Goal: Task Accomplishment & Management: Manage account settings

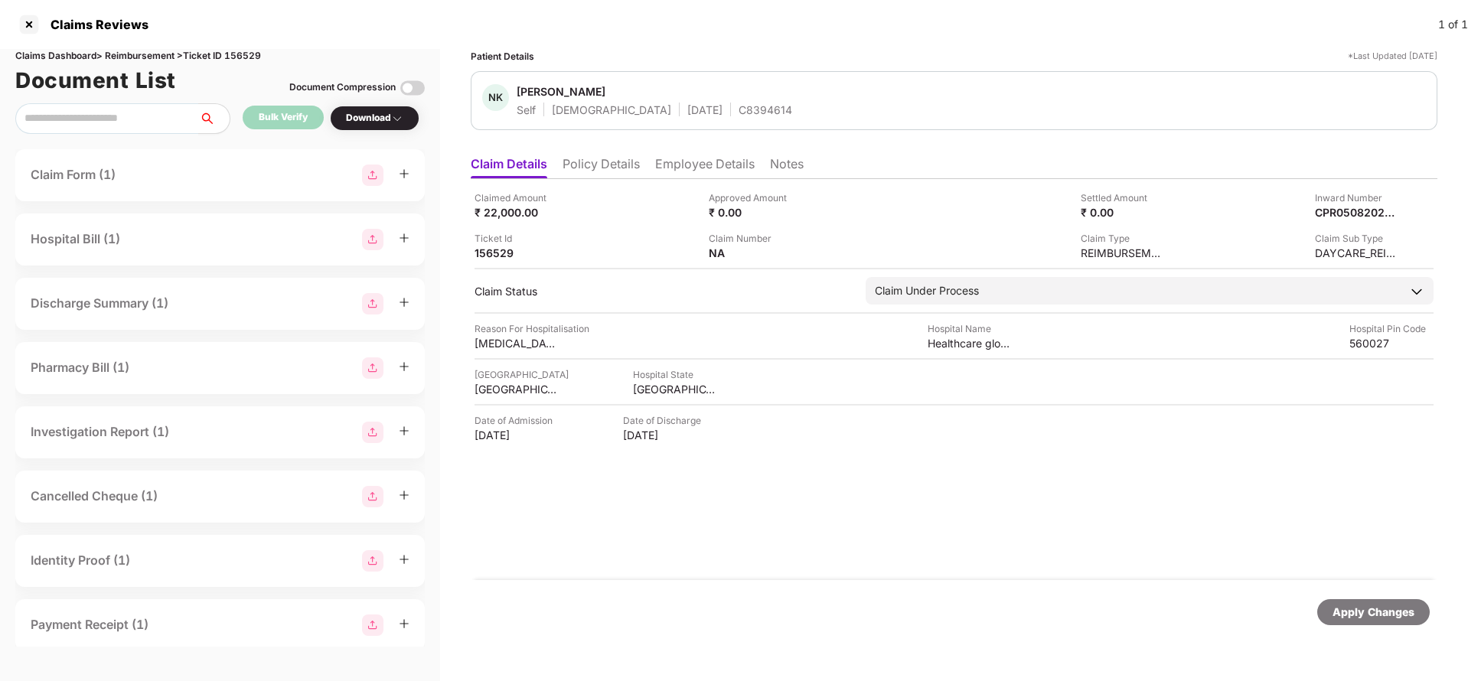
click at [608, 158] on li "Policy Details" at bounding box center [601, 167] width 77 height 22
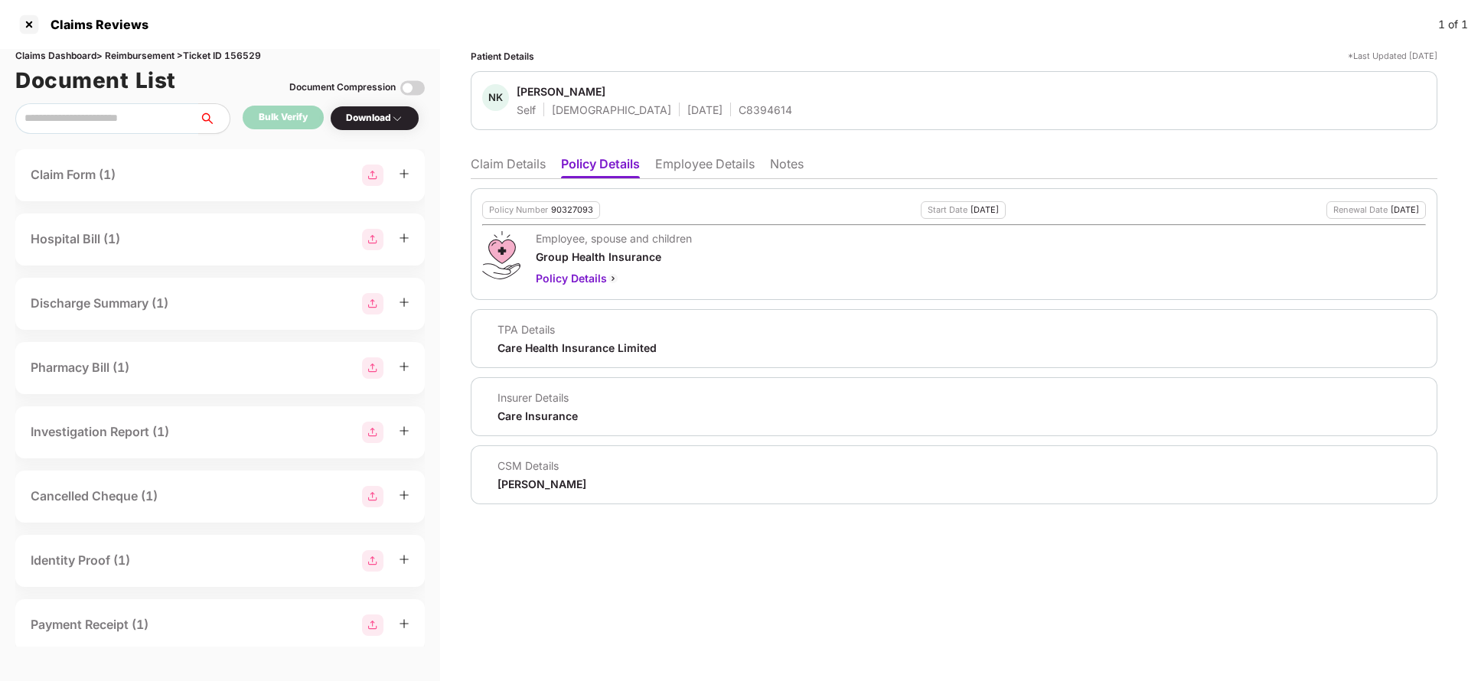
click at [578, 201] on div "Policy Number 90327093" at bounding box center [541, 210] width 118 height 18
copy div "90327093"
click at [714, 162] on li "Employee Details" at bounding box center [705, 167] width 100 height 22
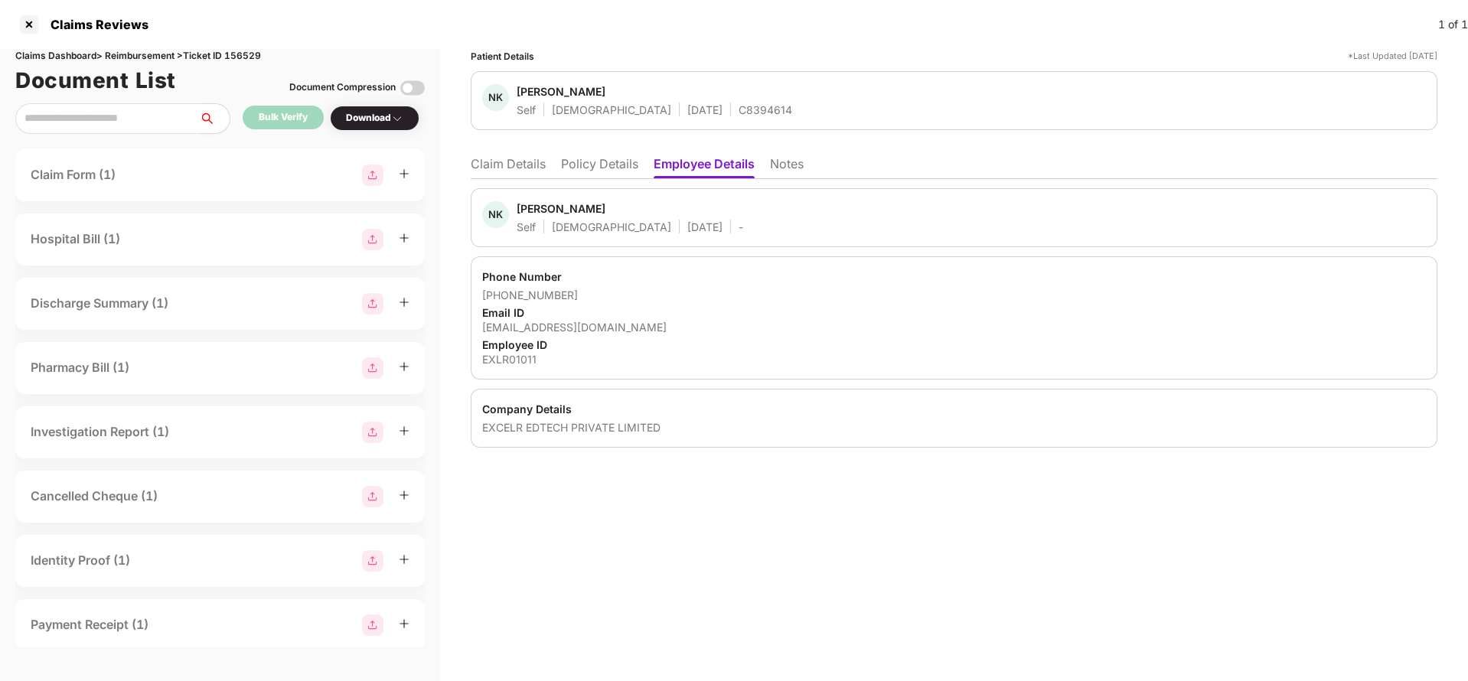
click at [591, 162] on li "Policy Details" at bounding box center [599, 167] width 77 height 22
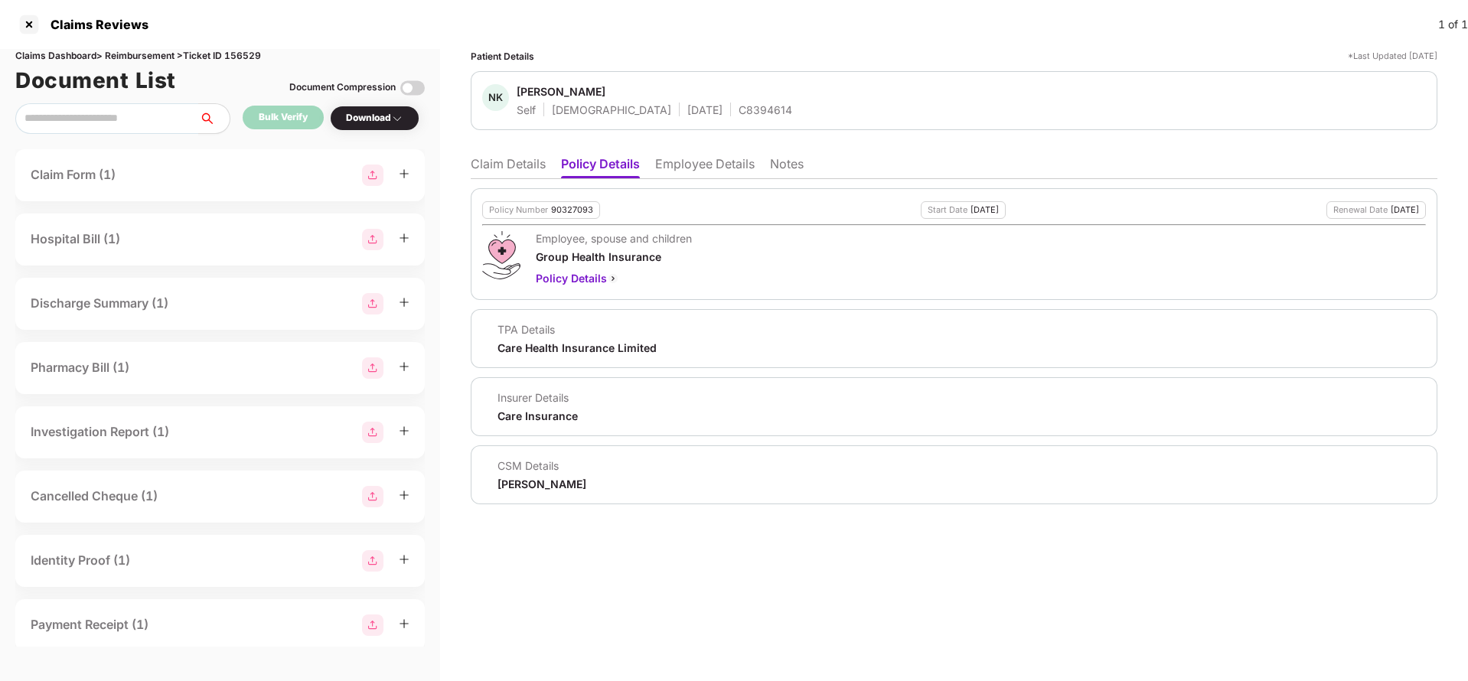
click at [739, 114] on div "C8394614" at bounding box center [766, 110] width 54 height 15
copy div "C8394614"
click at [502, 173] on li "Claim Details" at bounding box center [508, 167] width 75 height 22
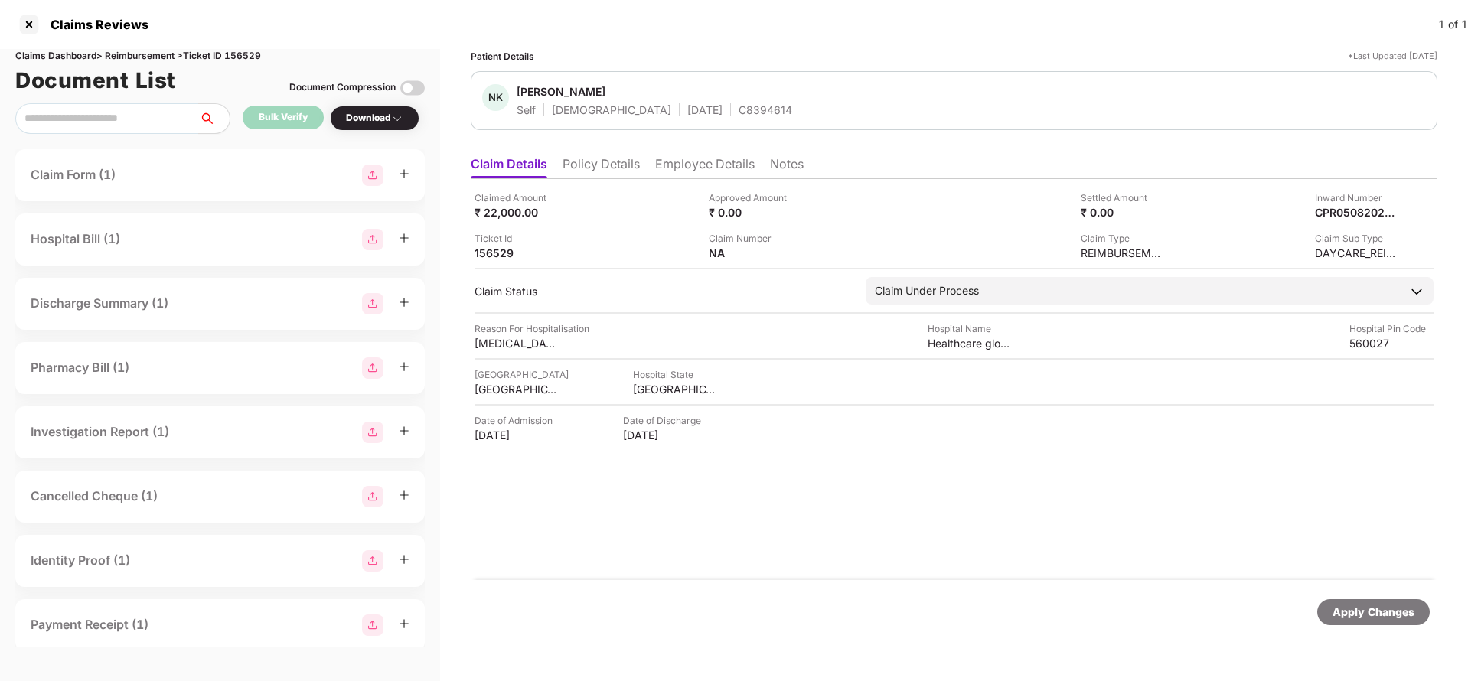
click at [1383, 617] on div "Apply Changes" at bounding box center [1374, 612] width 82 height 17
click at [240, 55] on div "Claims Dashboard > Reimbursement > Ticket ID 156529" at bounding box center [220, 56] width 410 height 15
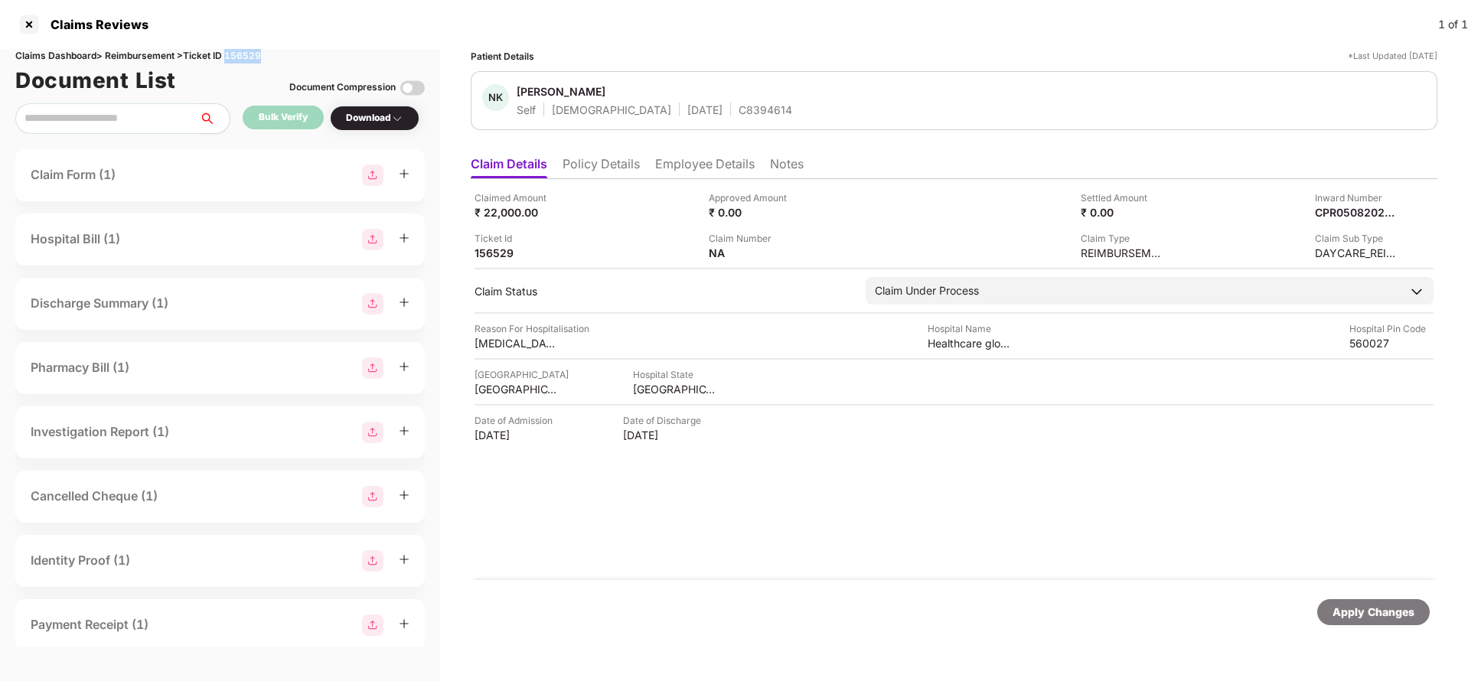
copy div "156529"
drag, startPoint x: 1386, startPoint y: 604, endPoint x: 1377, endPoint y: 590, distance: 16.1
click at [1384, 604] on div "Apply Changes" at bounding box center [1374, 612] width 82 height 17
click at [759, 256] on div "220204439452" at bounding box center [751, 253] width 84 height 15
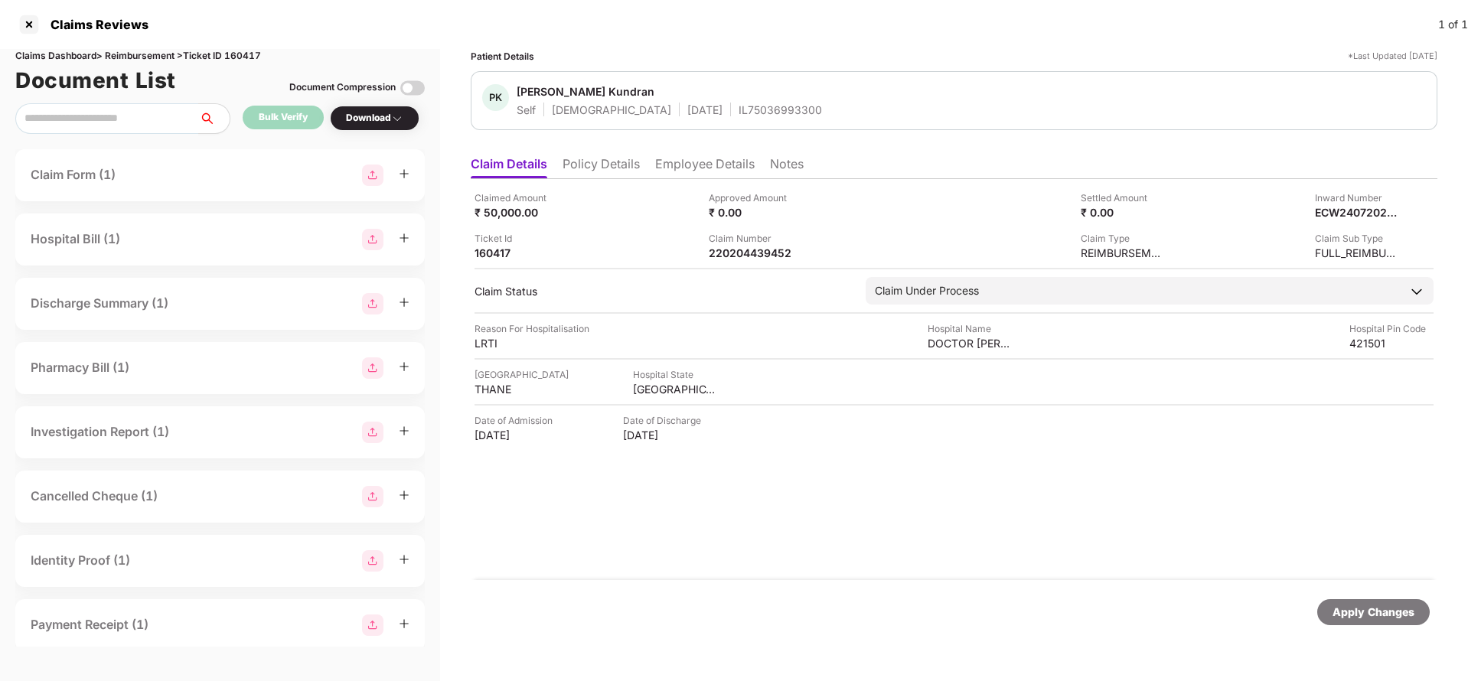
click at [602, 158] on li "Policy Details" at bounding box center [601, 167] width 77 height 22
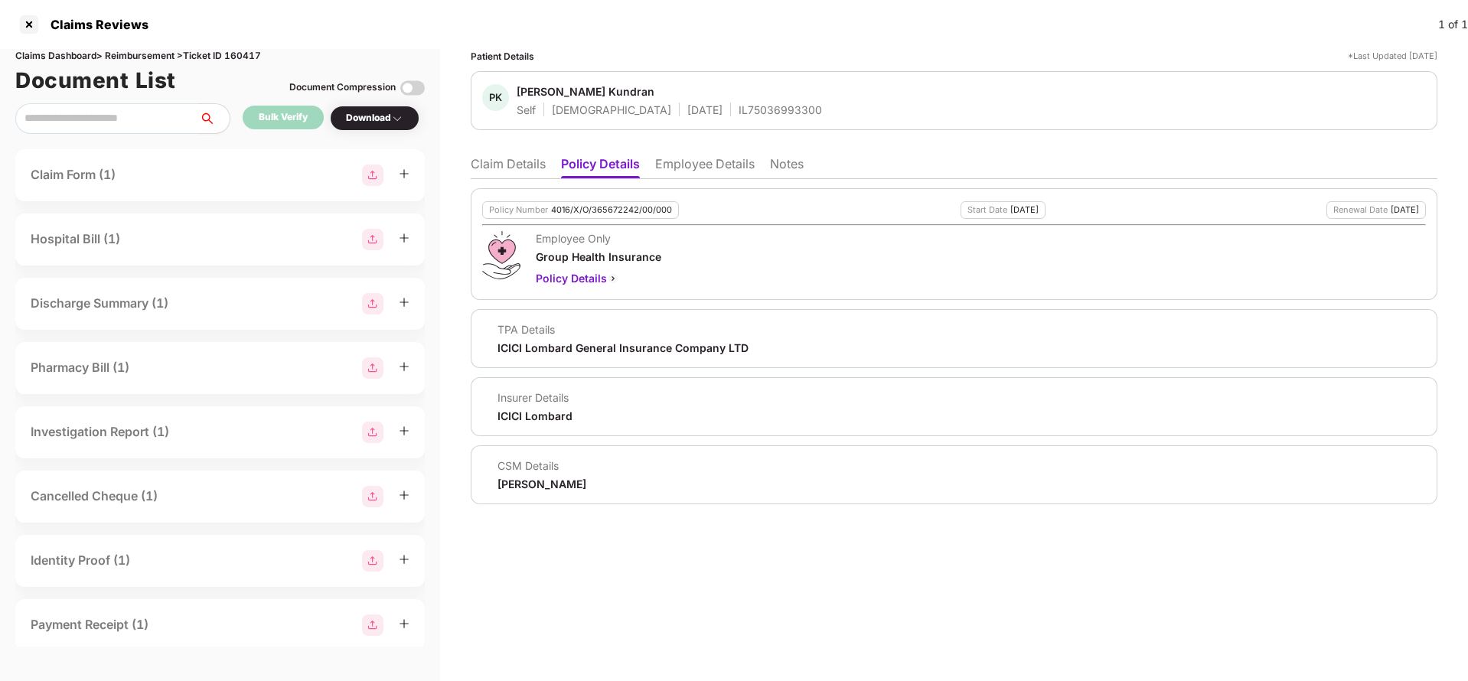
click at [579, 213] on div "4016/X/O/365672242/00/000" at bounding box center [611, 210] width 121 height 10
copy div "4016/X/O/365672242/00/000"
click at [684, 168] on li "Employee Details" at bounding box center [705, 167] width 100 height 22
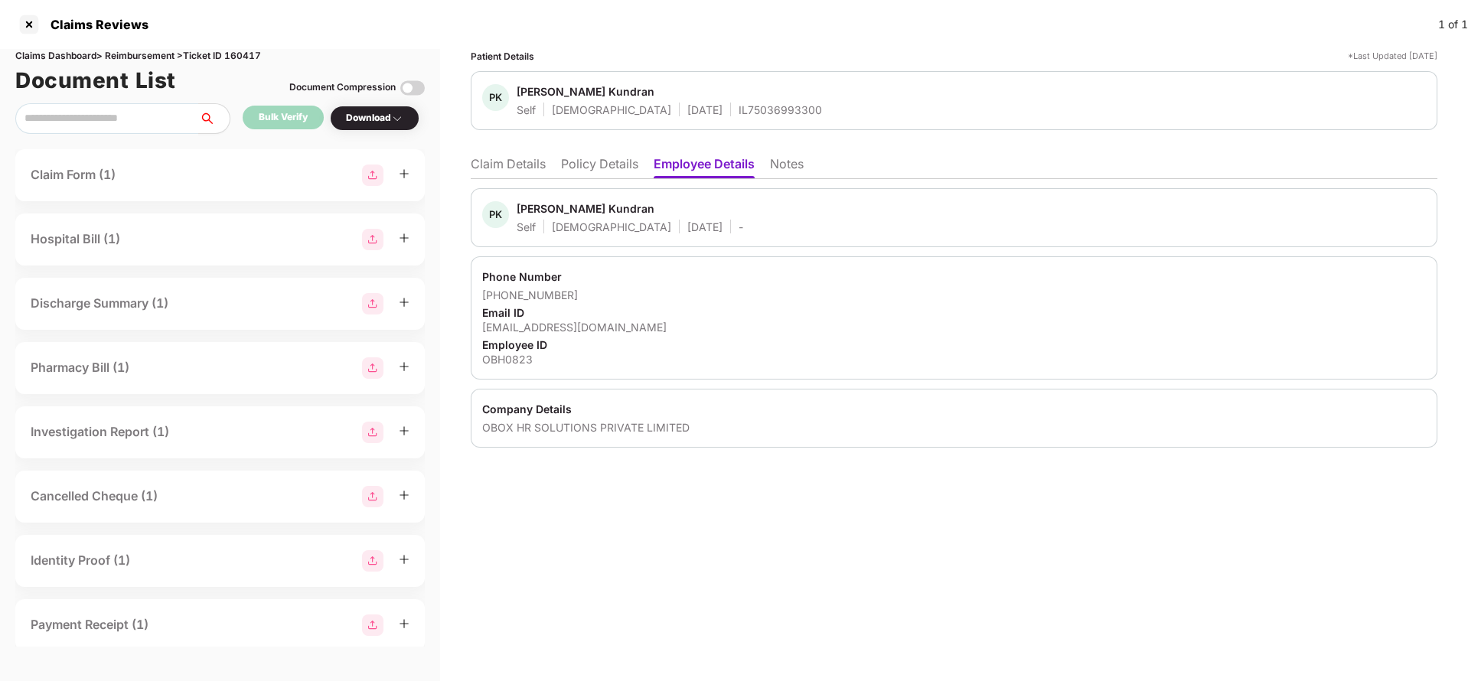
click at [586, 171] on li "Policy Details" at bounding box center [599, 167] width 77 height 22
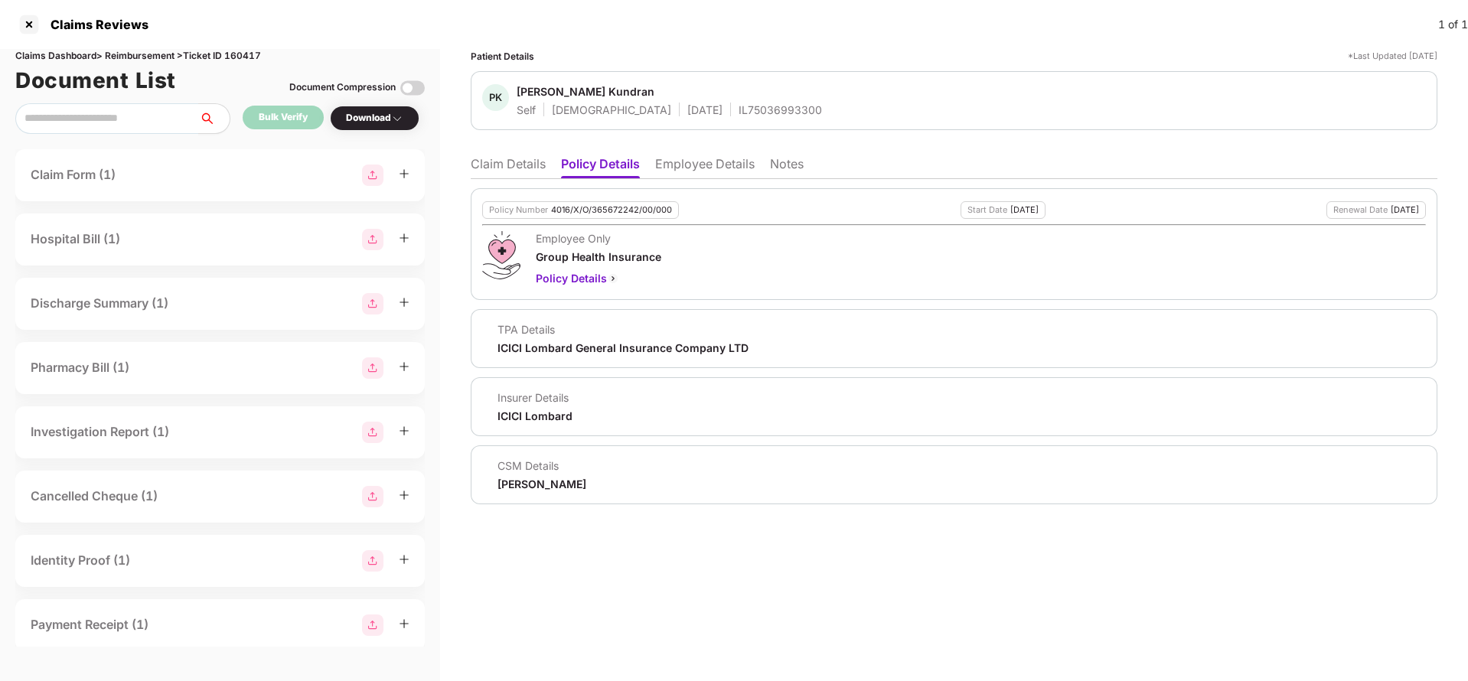
click at [602, 212] on div "4016/X/O/365672242/00/000" at bounding box center [611, 210] width 121 height 10
copy div "4016/X/O/365672242/00/000"
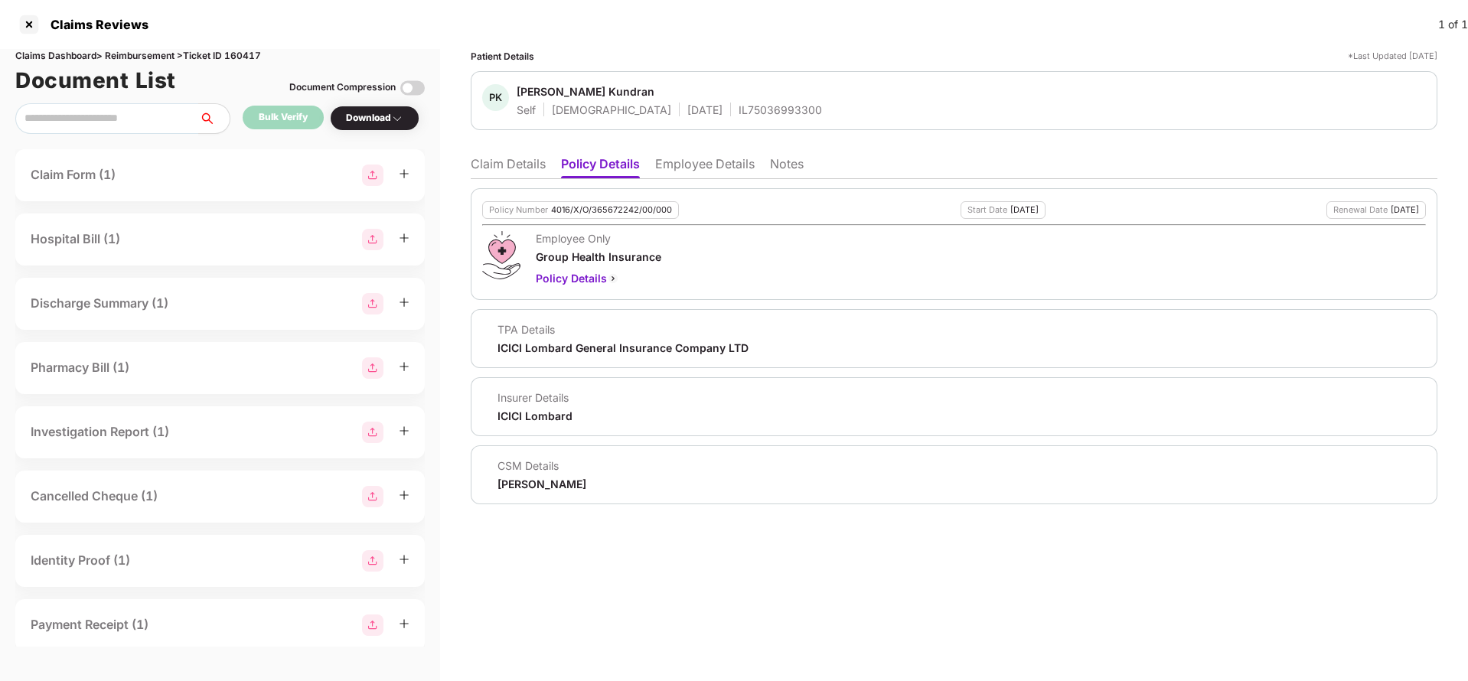
click at [508, 168] on li "Claim Details" at bounding box center [508, 167] width 75 height 22
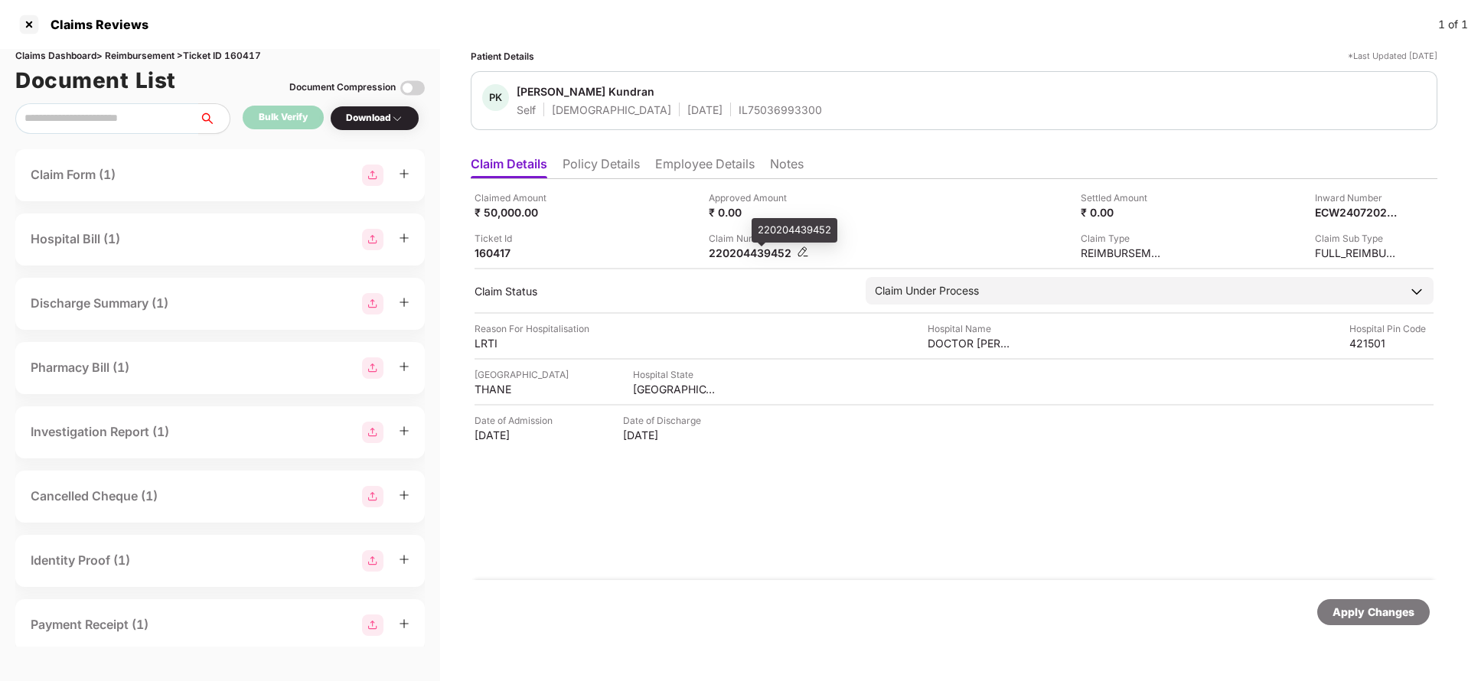
click at [727, 248] on div "220204439452" at bounding box center [751, 253] width 84 height 15
copy div "220204439452"
click at [710, 121] on div "PK Punith Kundran Self [DEMOGRAPHIC_DATA] [DATE] IL75036993300" at bounding box center [954, 100] width 967 height 59
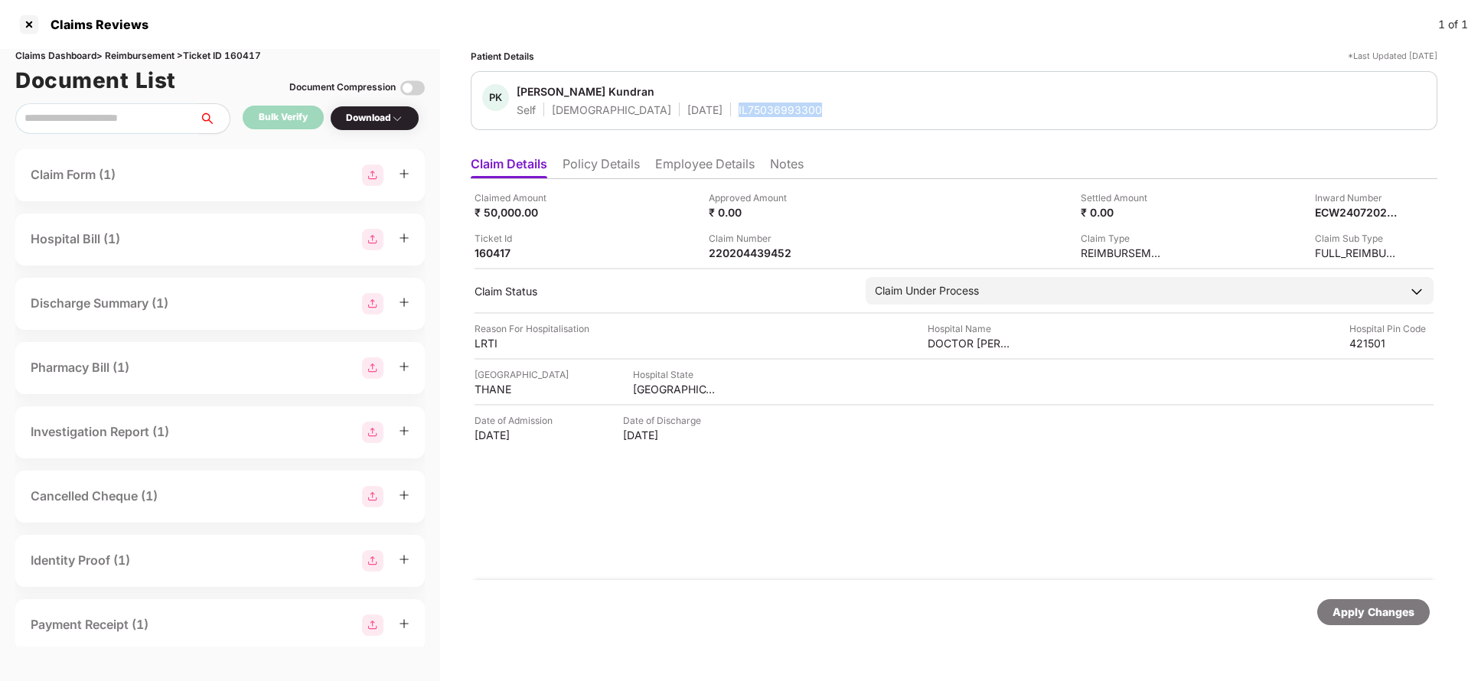
click at [710, 121] on div "PK Punith Kundran Self [DEMOGRAPHIC_DATA] [DATE] IL75036993300" at bounding box center [954, 100] width 967 height 59
copy div "IL75036993300"
click at [710, 171] on li "Employee Details" at bounding box center [705, 167] width 100 height 22
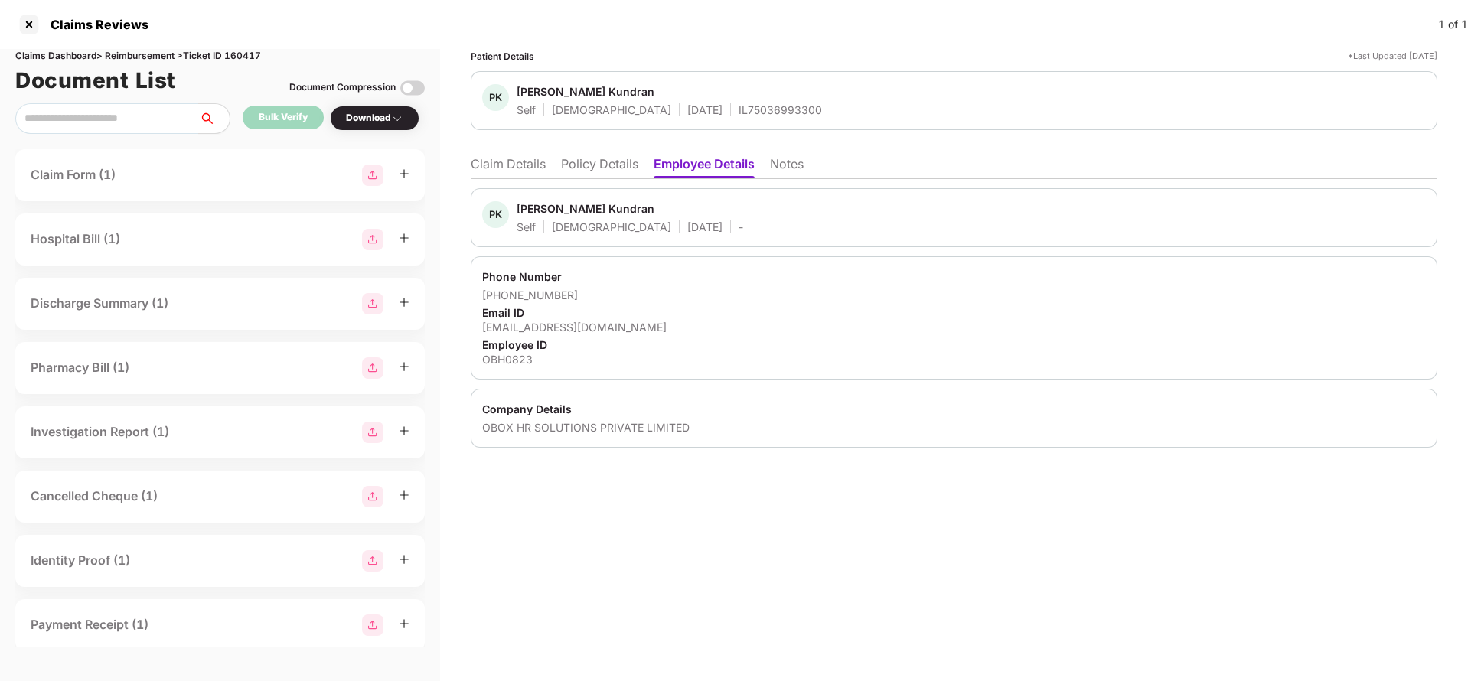
click at [511, 165] on li "Claim Details" at bounding box center [508, 167] width 75 height 22
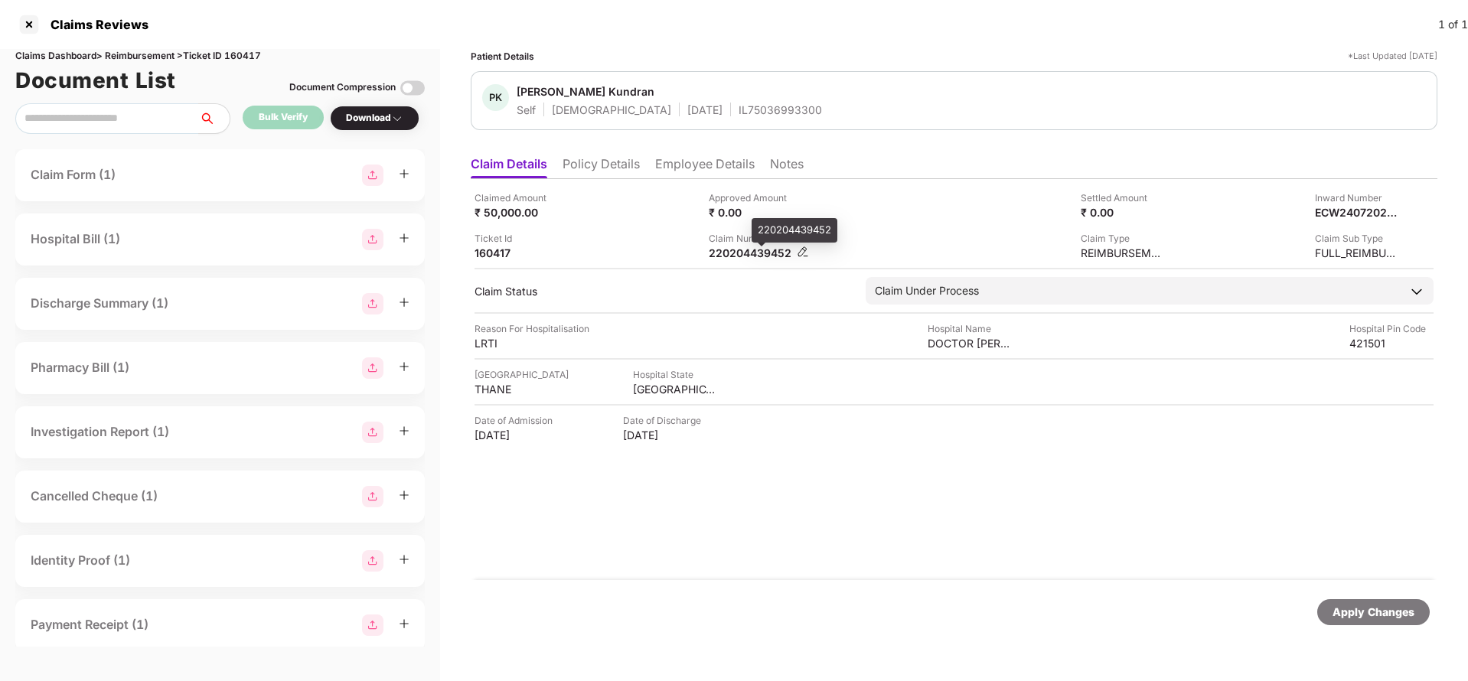
click at [740, 256] on div "220204439452" at bounding box center [751, 253] width 84 height 15
copy div "220204439452"
click at [1354, 614] on div "Apply Changes" at bounding box center [1374, 612] width 82 height 17
click at [254, 52] on div "Claims Dashboard > Reimbursement > Ticket ID 160417" at bounding box center [220, 56] width 410 height 15
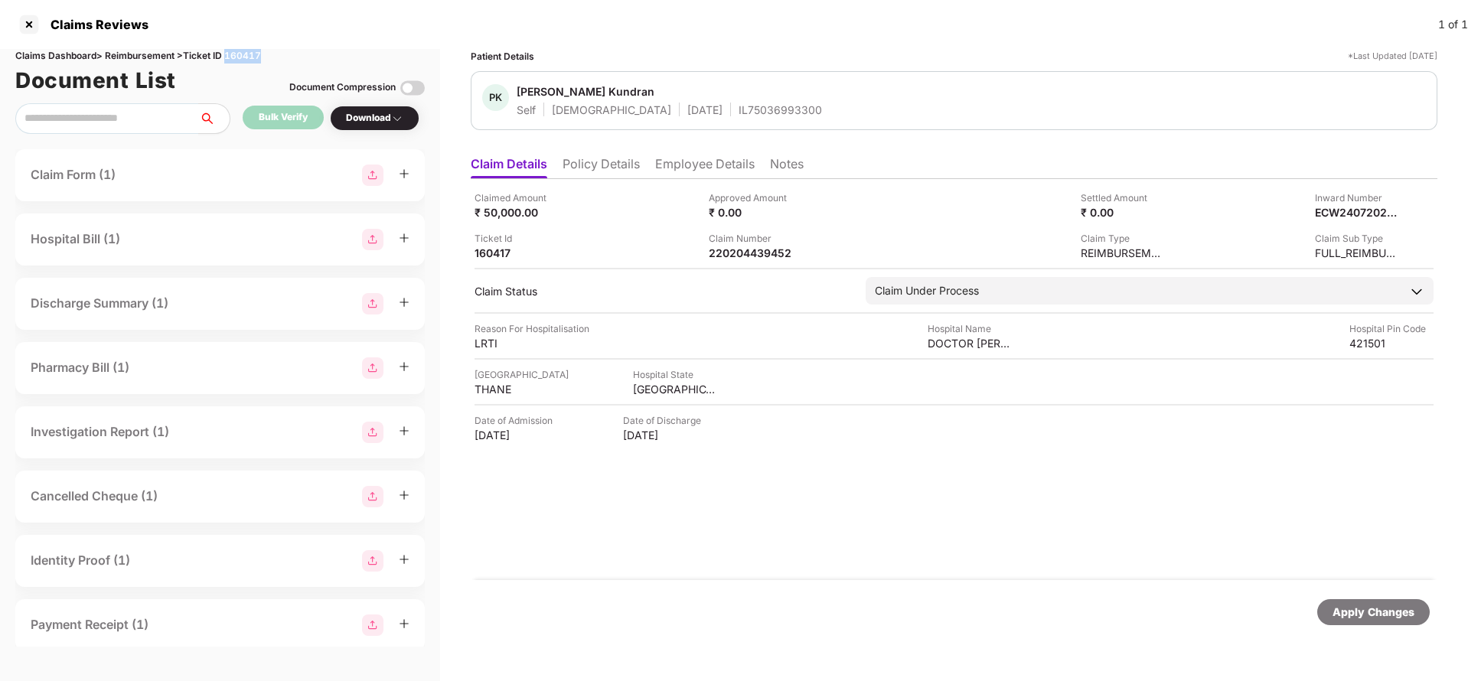
click at [254, 52] on div "Claims Dashboard > Reimbursement > Ticket ID 160417" at bounding box center [220, 56] width 410 height 15
copy div "160417"
click at [1352, 624] on div "Apply Changes" at bounding box center [1374, 612] width 113 height 26
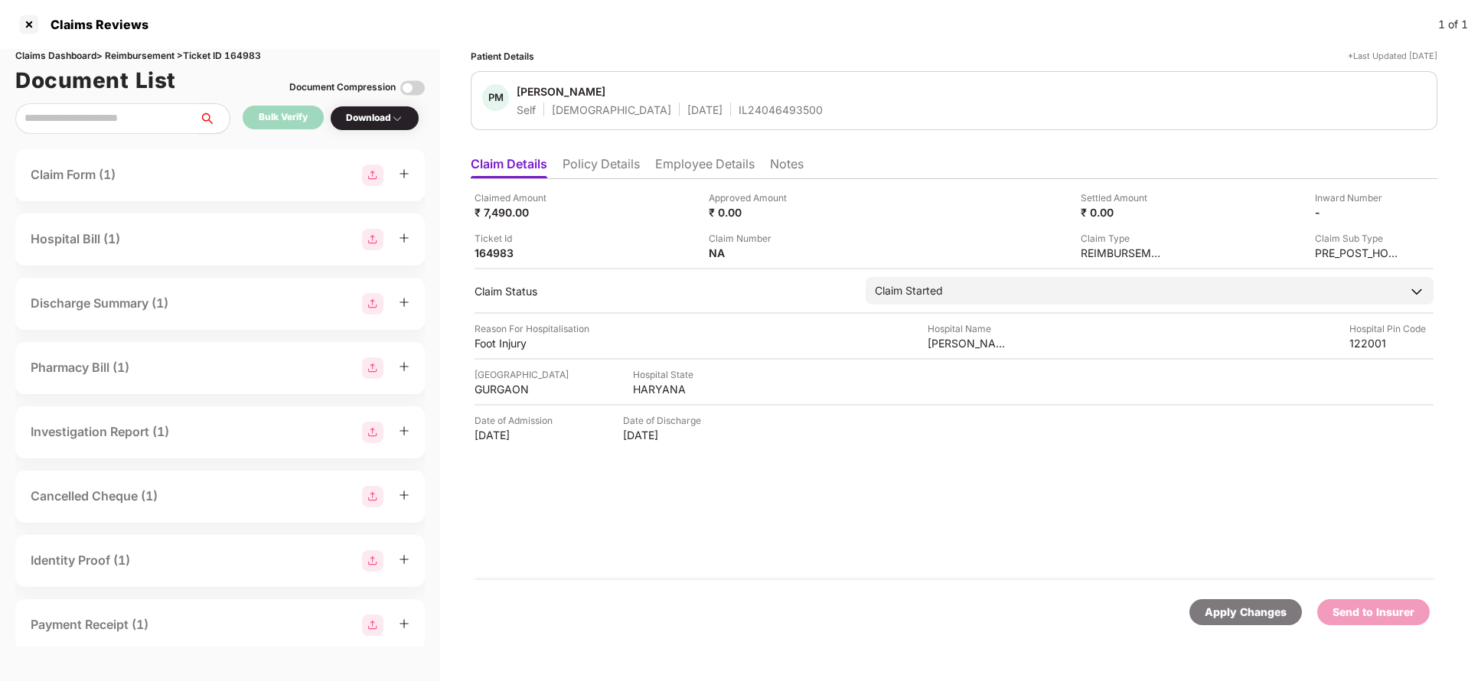
click at [604, 171] on li "Policy Details" at bounding box center [601, 167] width 77 height 22
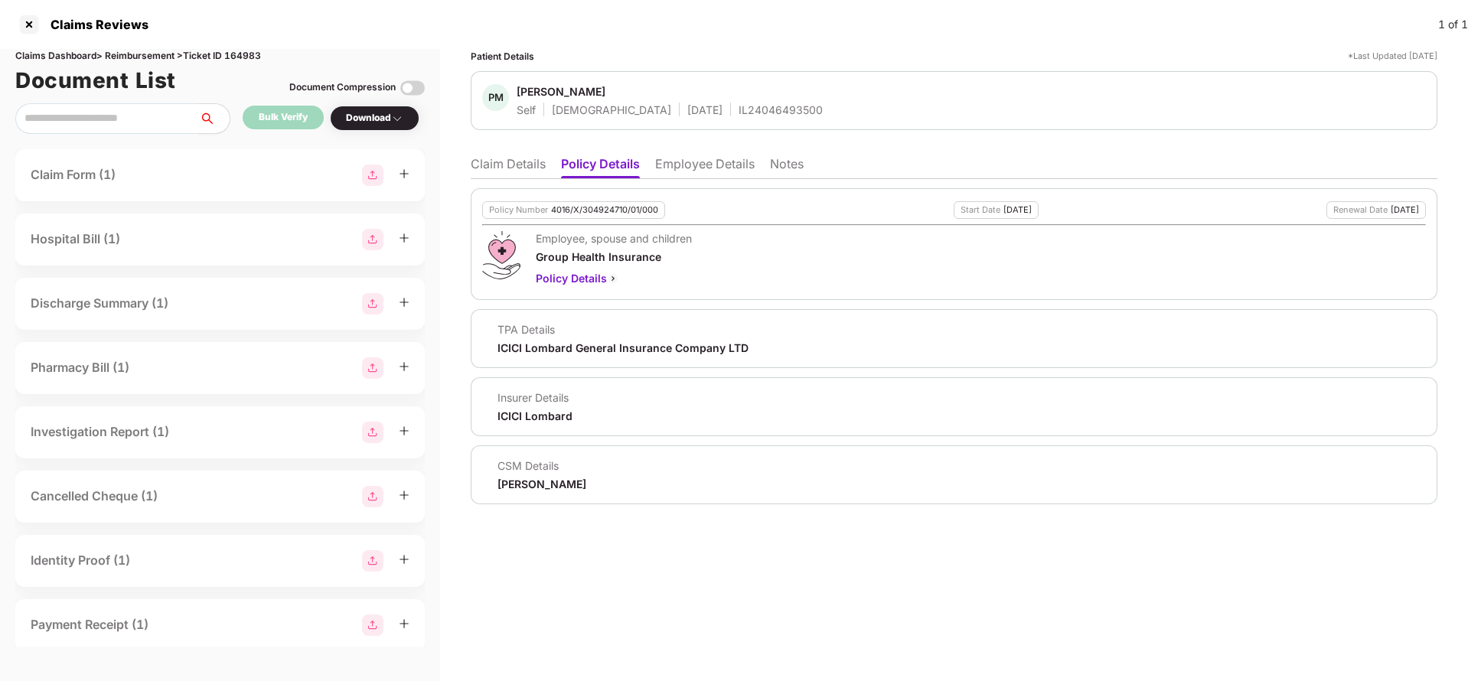
click at [686, 171] on li "Employee Details" at bounding box center [705, 167] width 100 height 22
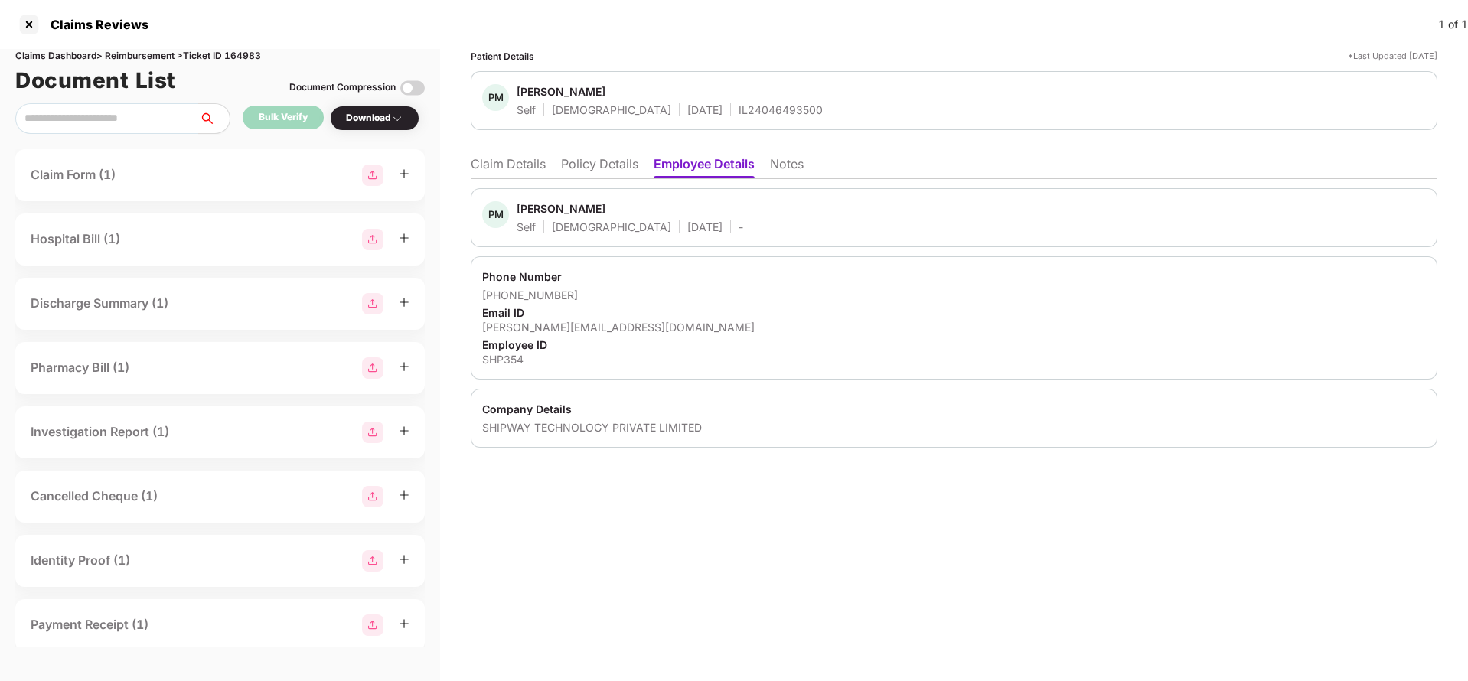
click at [550, 163] on ul "Claim Details Policy Details Employee Details Notes" at bounding box center [954, 164] width 967 height 31
click at [511, 160] on li "Claim Details" at bounding box center [508, 167] width 75 height 22
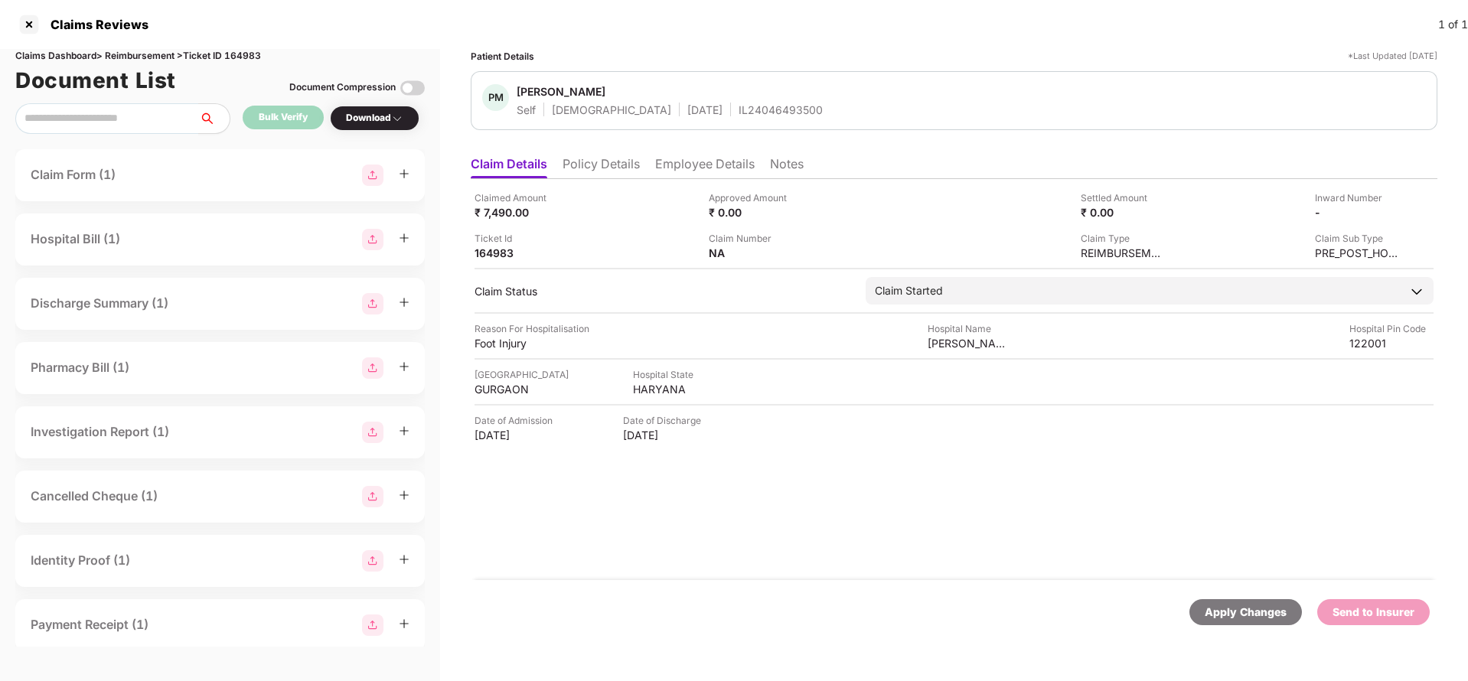
click at [596, 156] on li "Policy Details" at bounding box center [601, 167] width 77 height 22
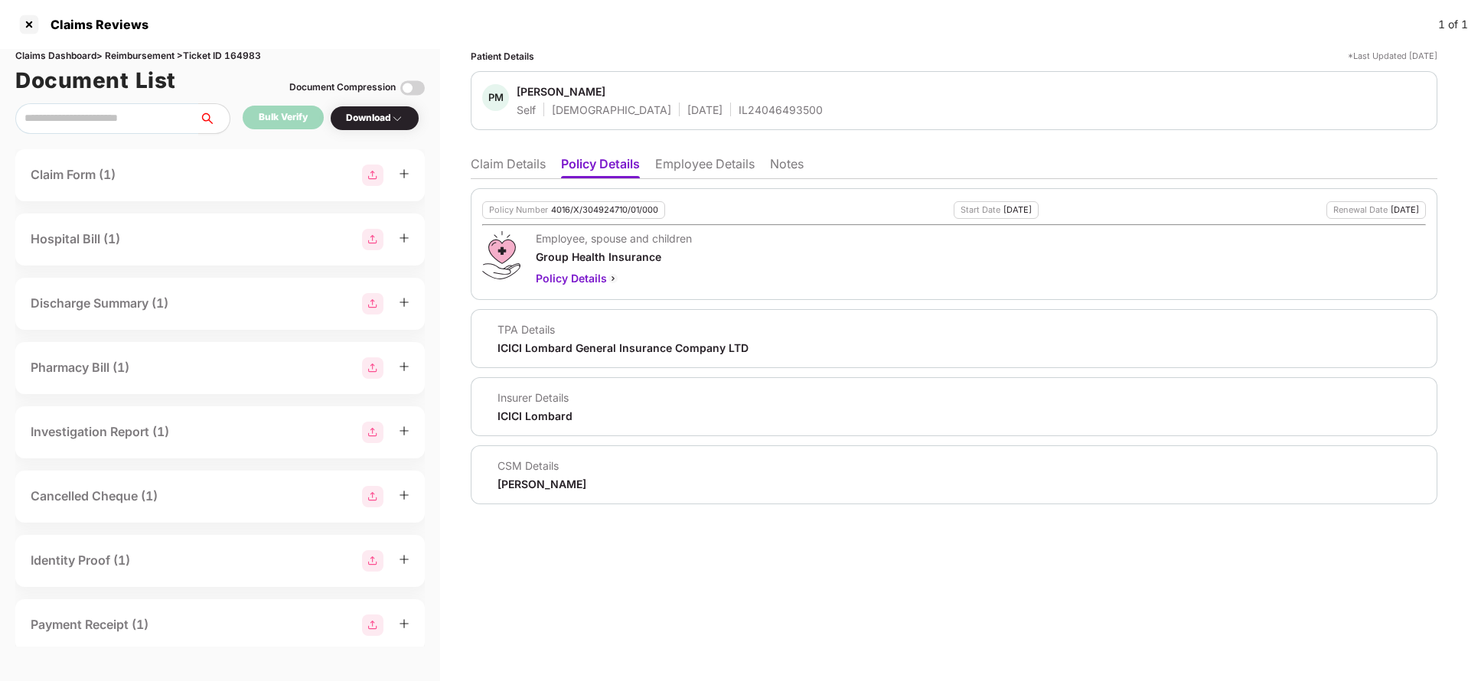
click at [691, 158] on li "Employee Details" at bounding box center [705, 167] width 100 height 22
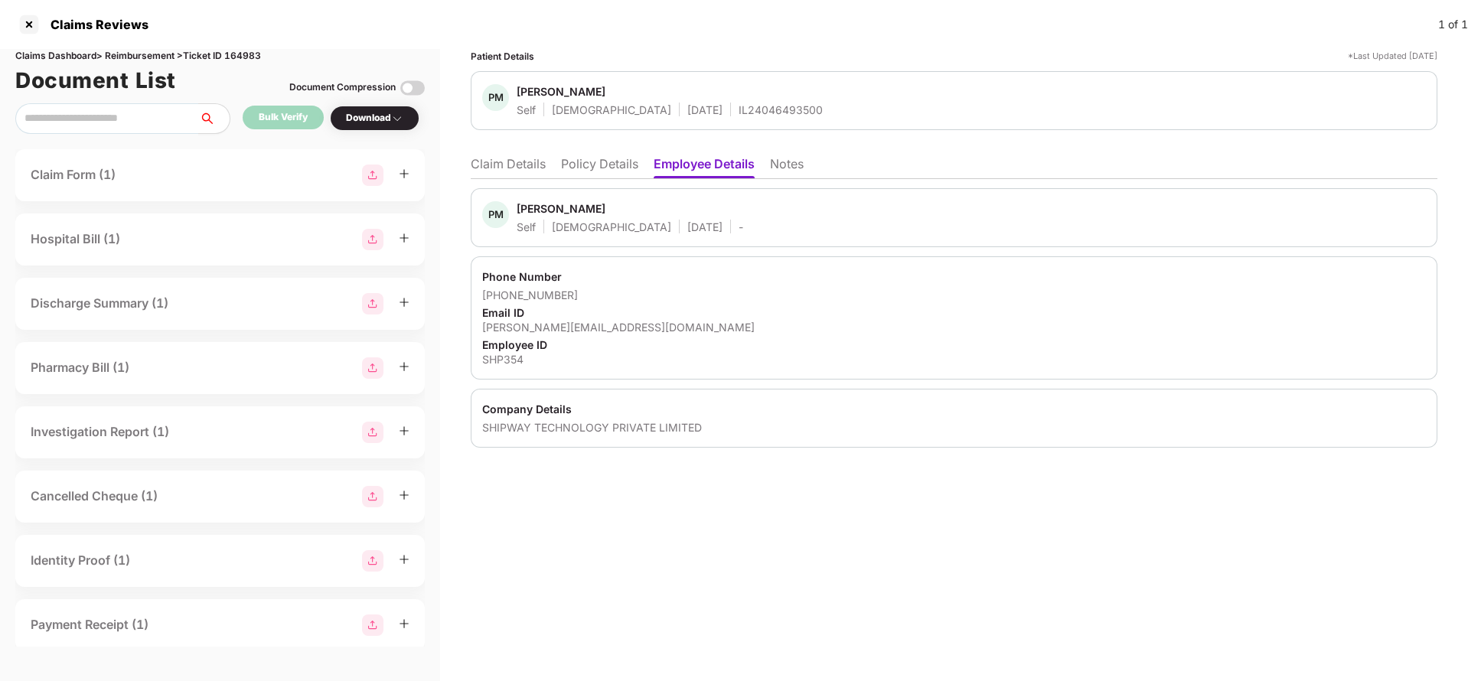
click at [567, 322] on div "[PERSON_NAME][EMAIL_ADDRESS][DOMAIN_NAME]" at bounding box center [954, 327] width 944 height 15
copy div "[PERSON_NAME][EMAIL_ADDRESS][DOMAIN_NAME]"
click at [499, 166] on li "Claim Details" at bounding box center [508, 167] width 75 height 22
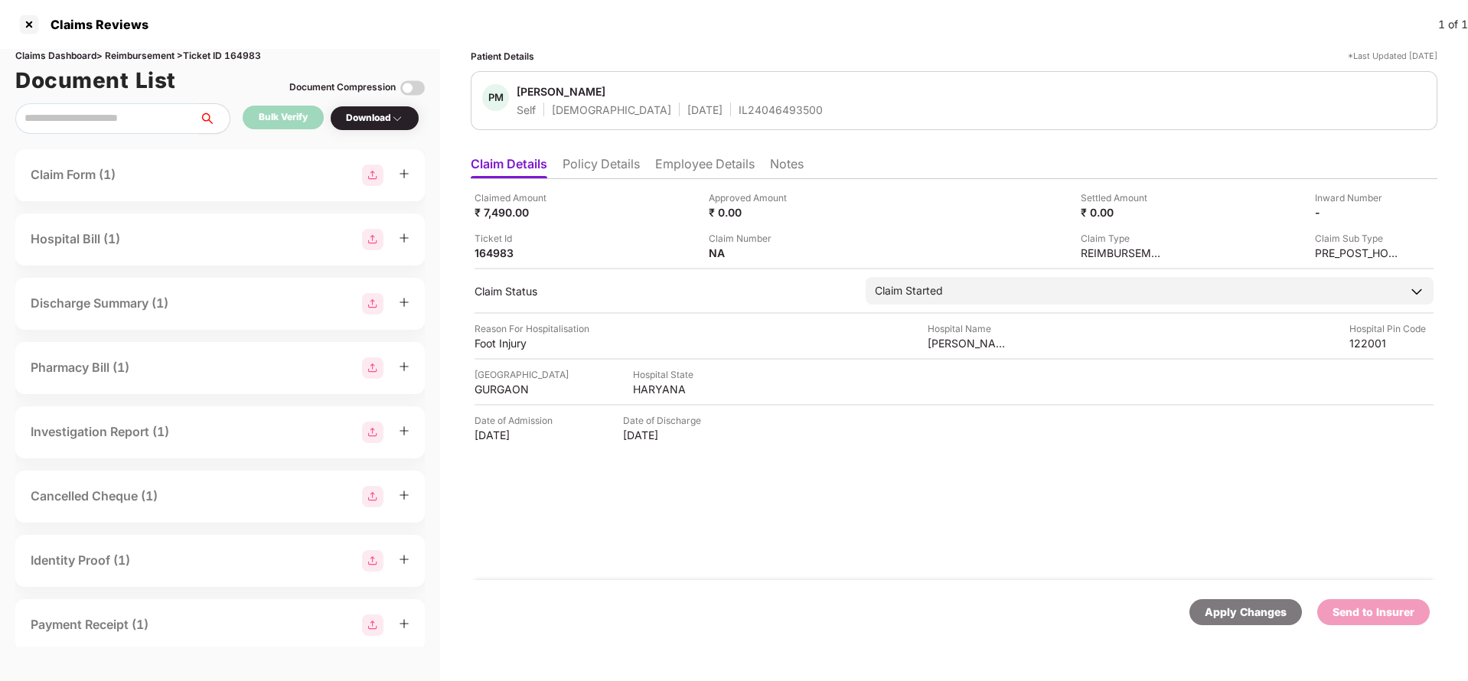
click at [1249, 625] on div "Apply Changes Send to Insurer" at bounding box center [954, 612] width 967 height 64
click at [237, 52] on div "Claims Dashboard > Reimbursement > Ticket ID 164983" at bounding box center [220, 56] width 410 height 15
copy div "164983"
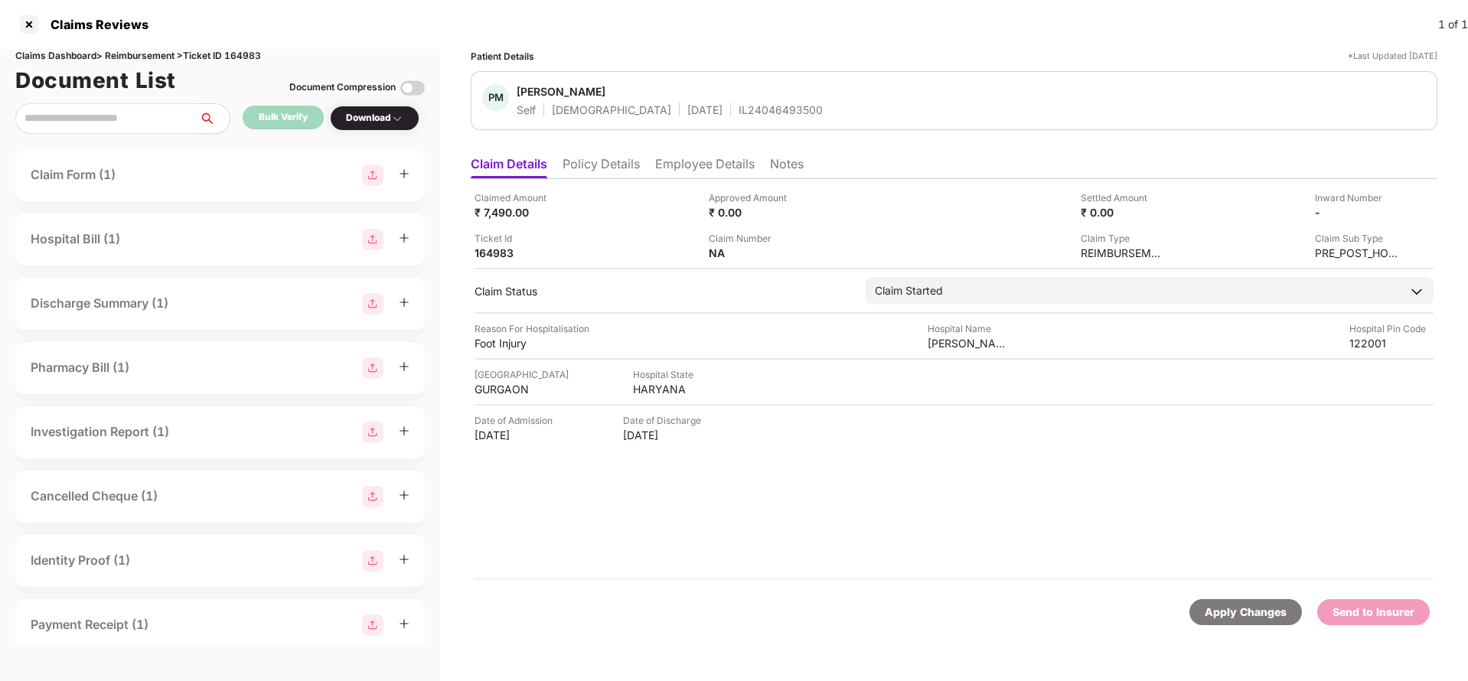
click at [1235, 615] on div "Apply Changes" at bounding box center [1246, 612] width 82 height 17
click at [583, 165] on li "Policy Details" at bounding box center [601, 167] width 77 height 22
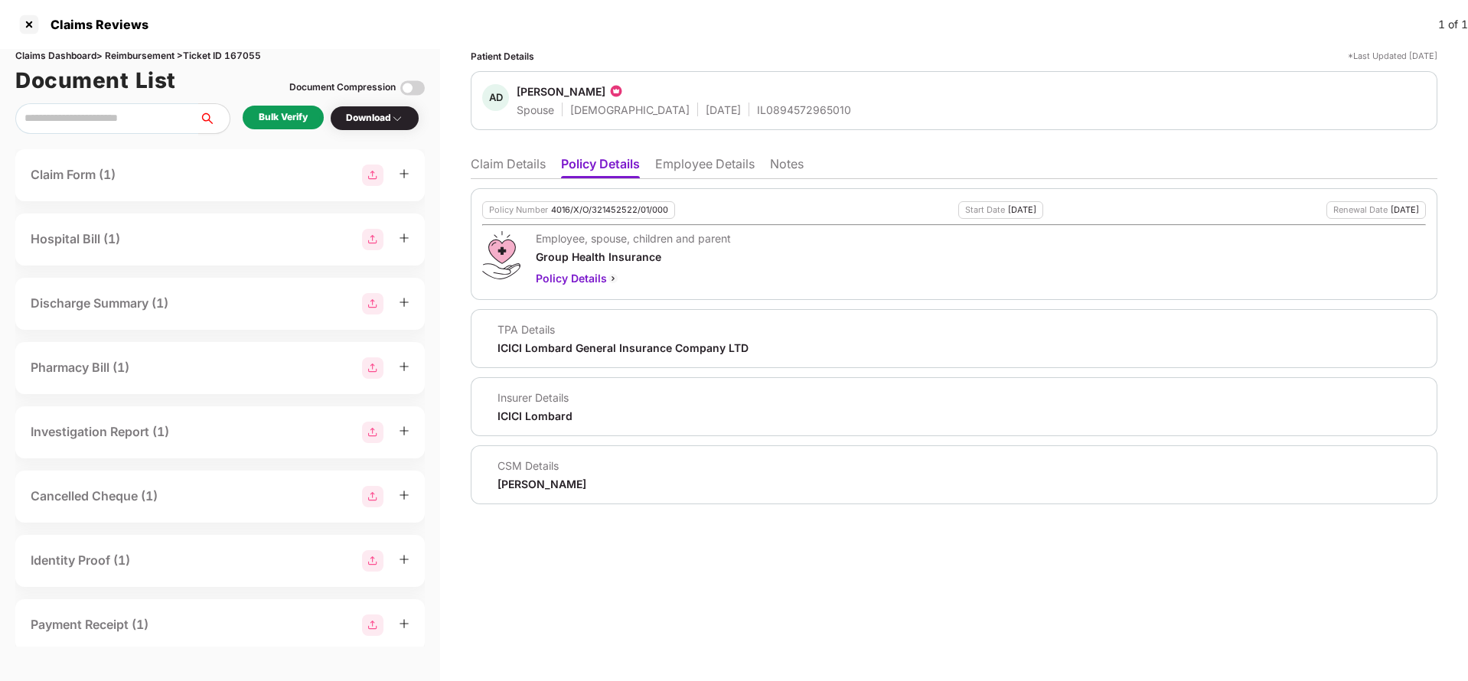
click at [588, 210] on div "4016/X/O/321452522/01/000" at bounding box center [609, 210] width 117 height 10
copy div "4016/X/O/321452522/01/000"
click at [682, 174] on li "Employee Details" at bounding box center [705, 167] width 100 height 22
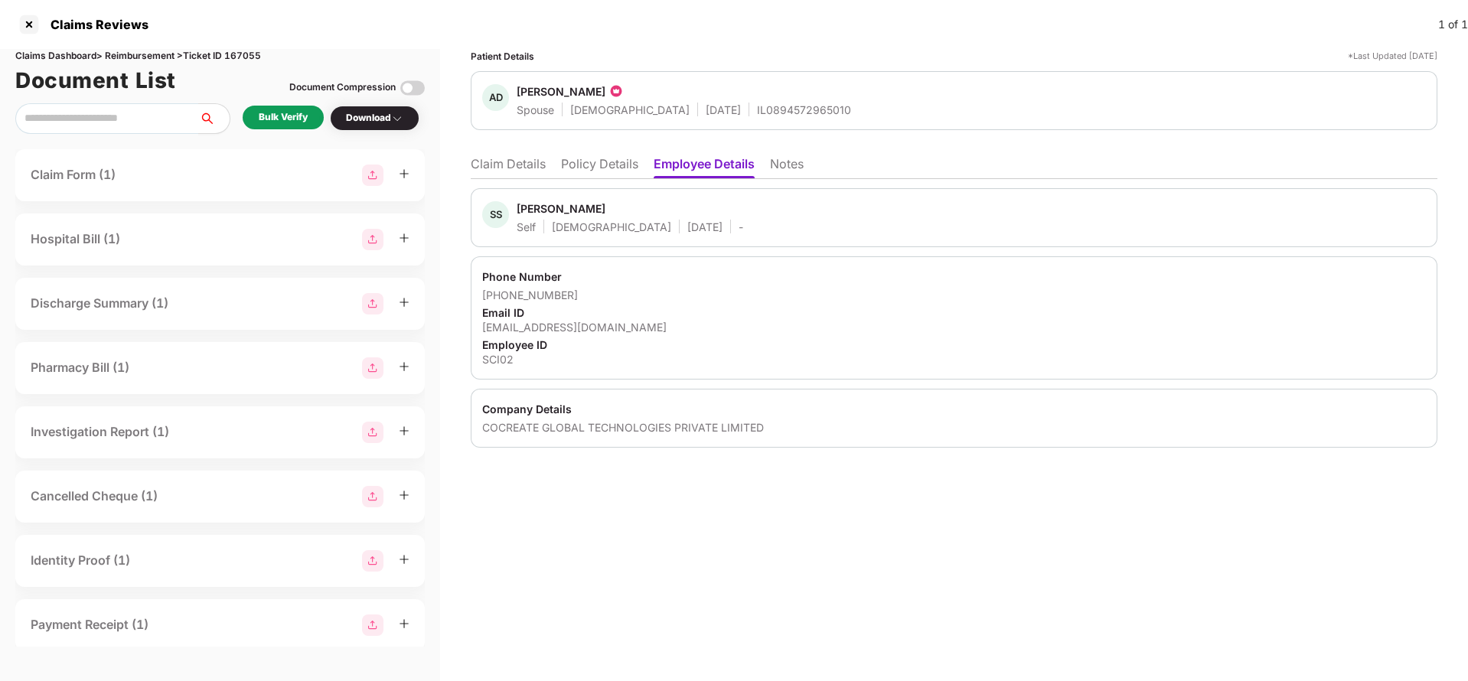
click at [596, 157] on li "Policy Details" at bounding box center [599, 167] width 77 height 22
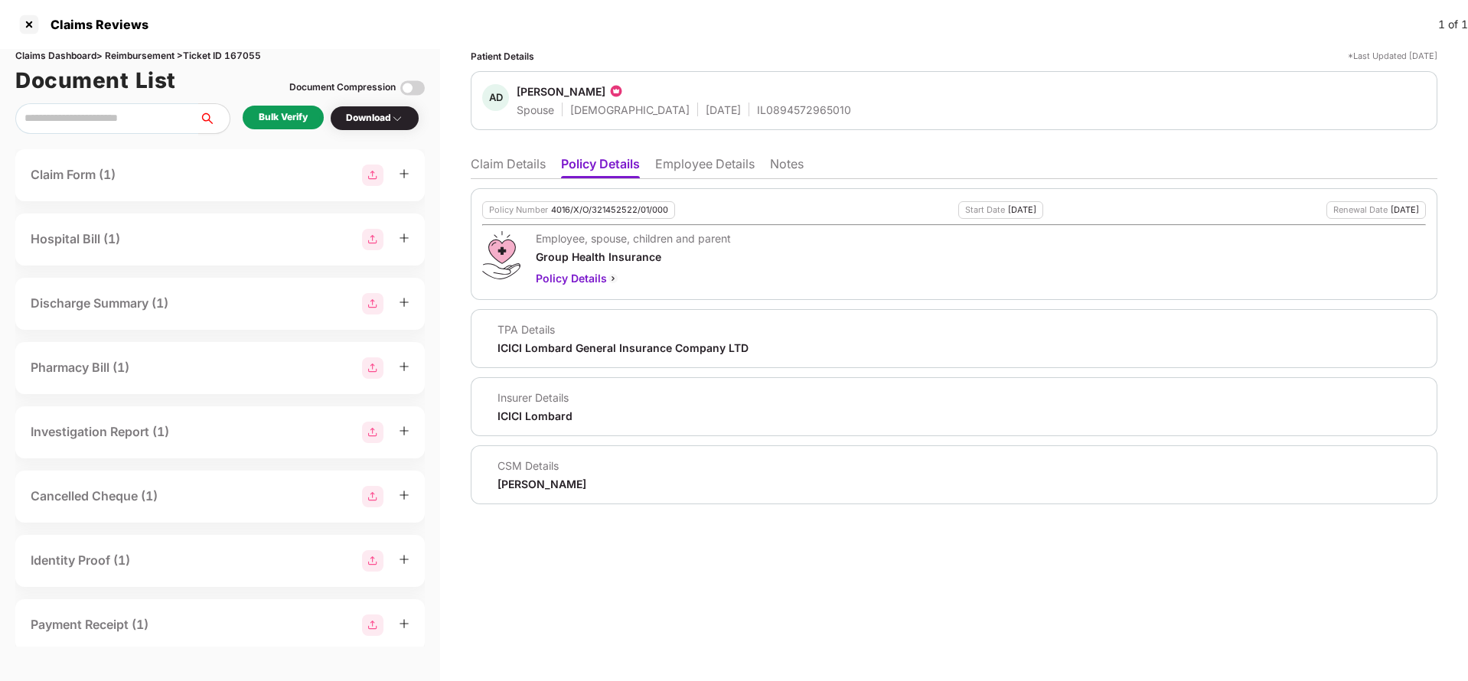
click at [596, 208] on div "4016/X/O/321452522/01/000" at bounding box center [609, 210] width 117 height 10
copy div "4016/X/O/321452522/01/000"
click at [739, 118] on div "AD Alisha Dias Spouse Female 21 Sept 1992 IL0894572965010" at bounding box center [954, 100] width 967 height 59
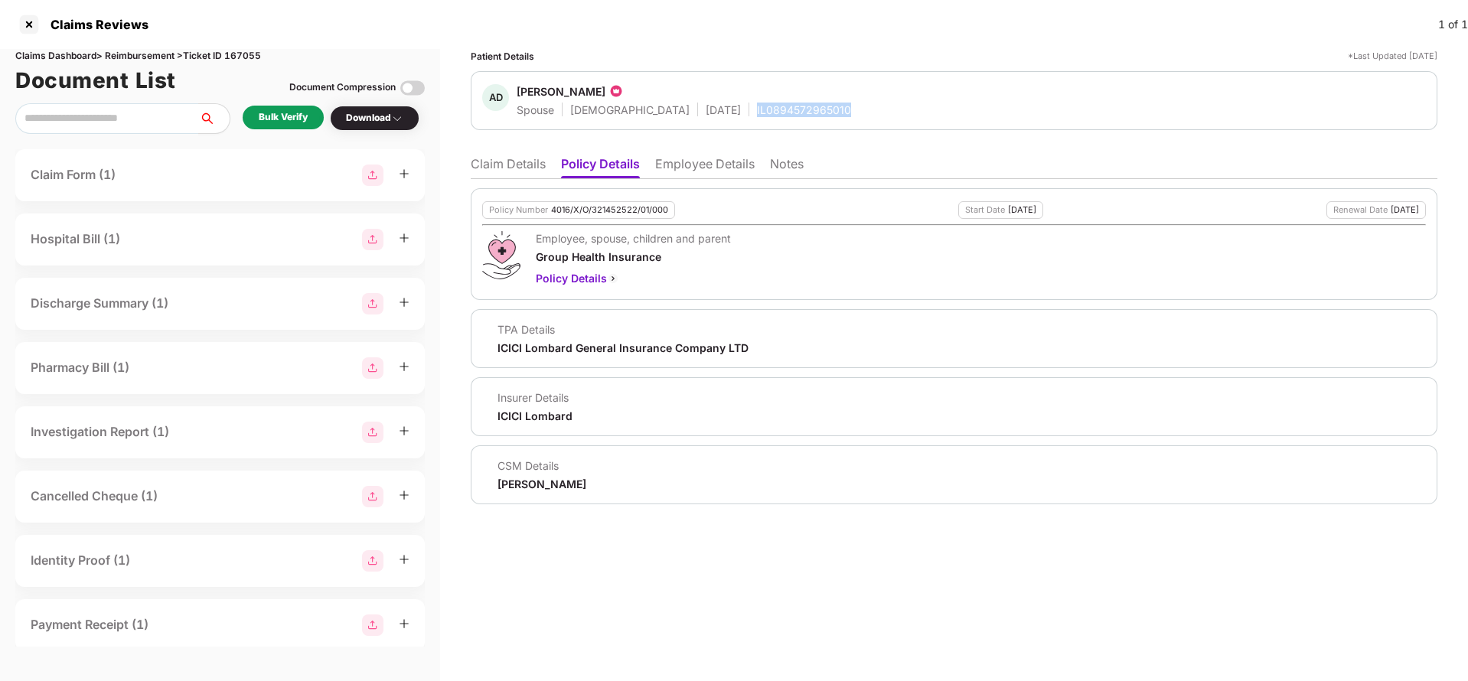
click at [739, 118] on div "AD Alisha Dias Spouse Female 21 Sept 1992 IL0894572965010" at bounding box center [954, 100] width 967 height 59
copy div "IL0894572965010"
click at [686, 171] on li "Employee Details" at bounding box center [705, 167] width 100 height 22
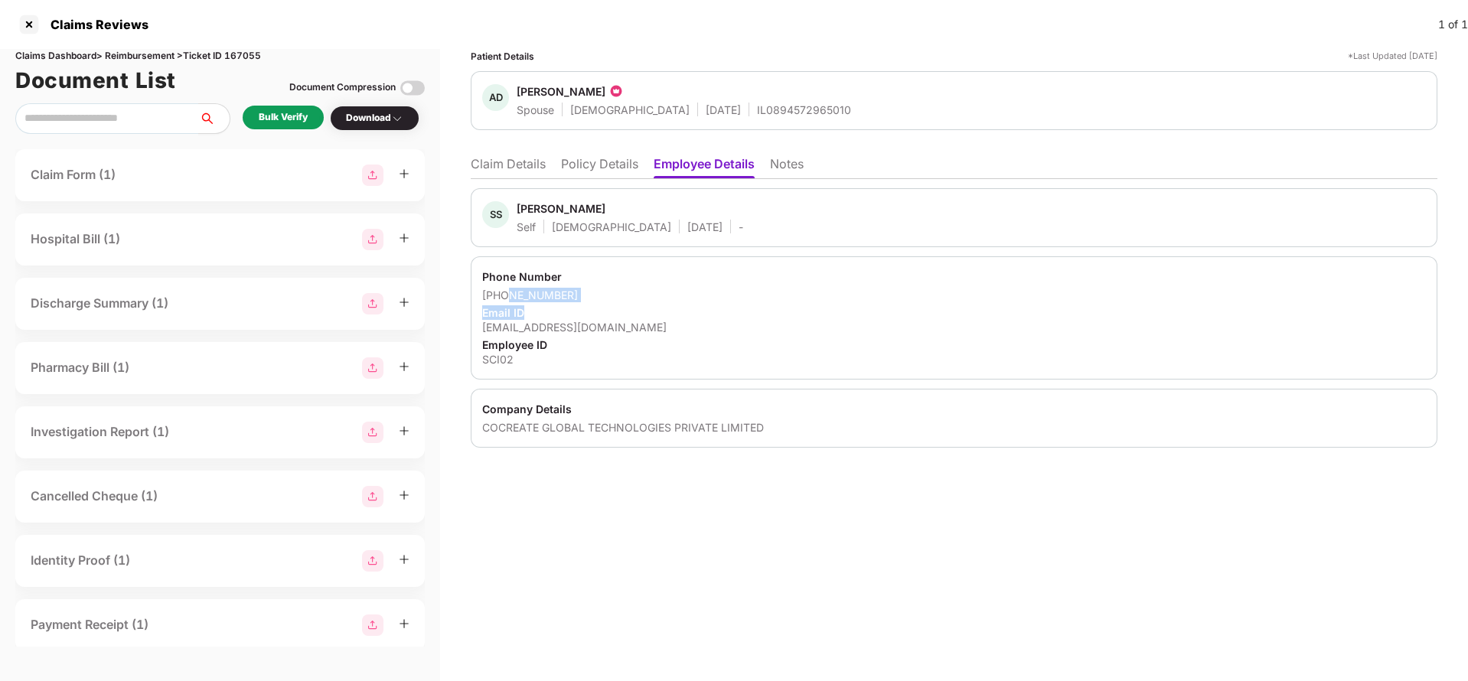
drag, startPoint x: 505, startPoint y: 301, endPoint x: 624, endPoint y: 302, distance: 119.4
click at [624, 302] on div "Phone Number +919833207364 Email ID sachin@scimplify.com Employee ID SCI02" at bounding box center [954, 317] width 967 height 123
drag, startPoint x: 504, startPoint y: 292, endPoint x: 611, endPoint y: 293, distance: 107.2
click at [611, 293] on div "+919833207364" at bounding box center [954, 295] width 944 height 15
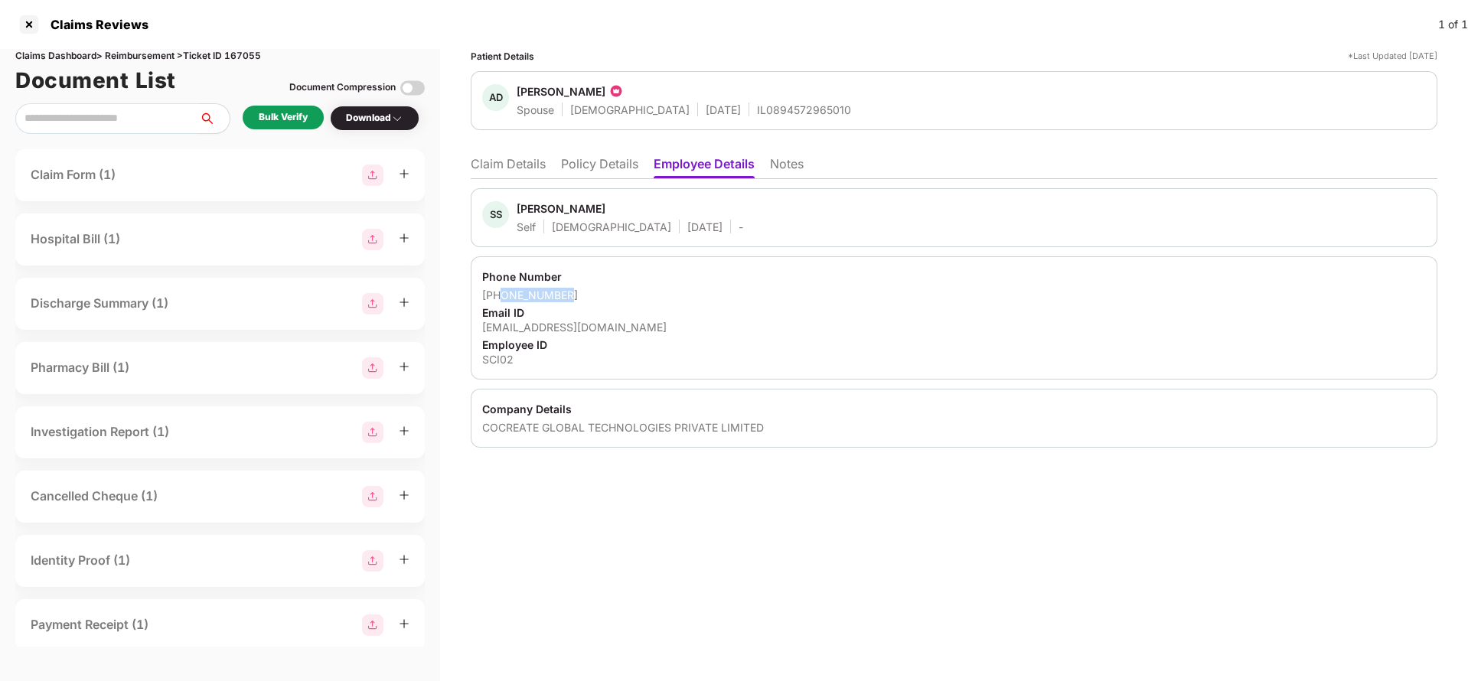
copy div "9833207364"
click at [567, 325] on div "sachin@scimplify.com" at bounding box center [954, 327] width 944 height 15
copy div "sachin@scimplify.com"
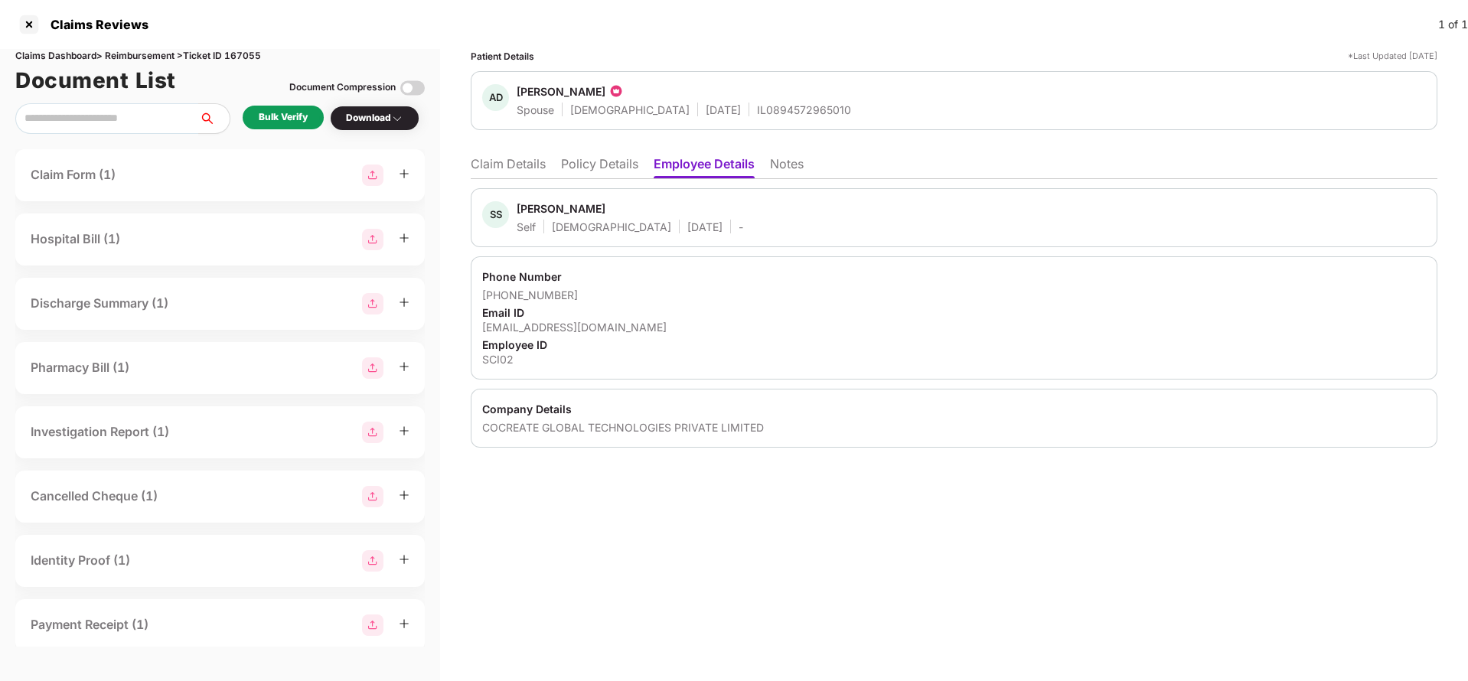
click at [510, 162] on li "Claim Details" at bounding box center [508, 167] width 75 height 22
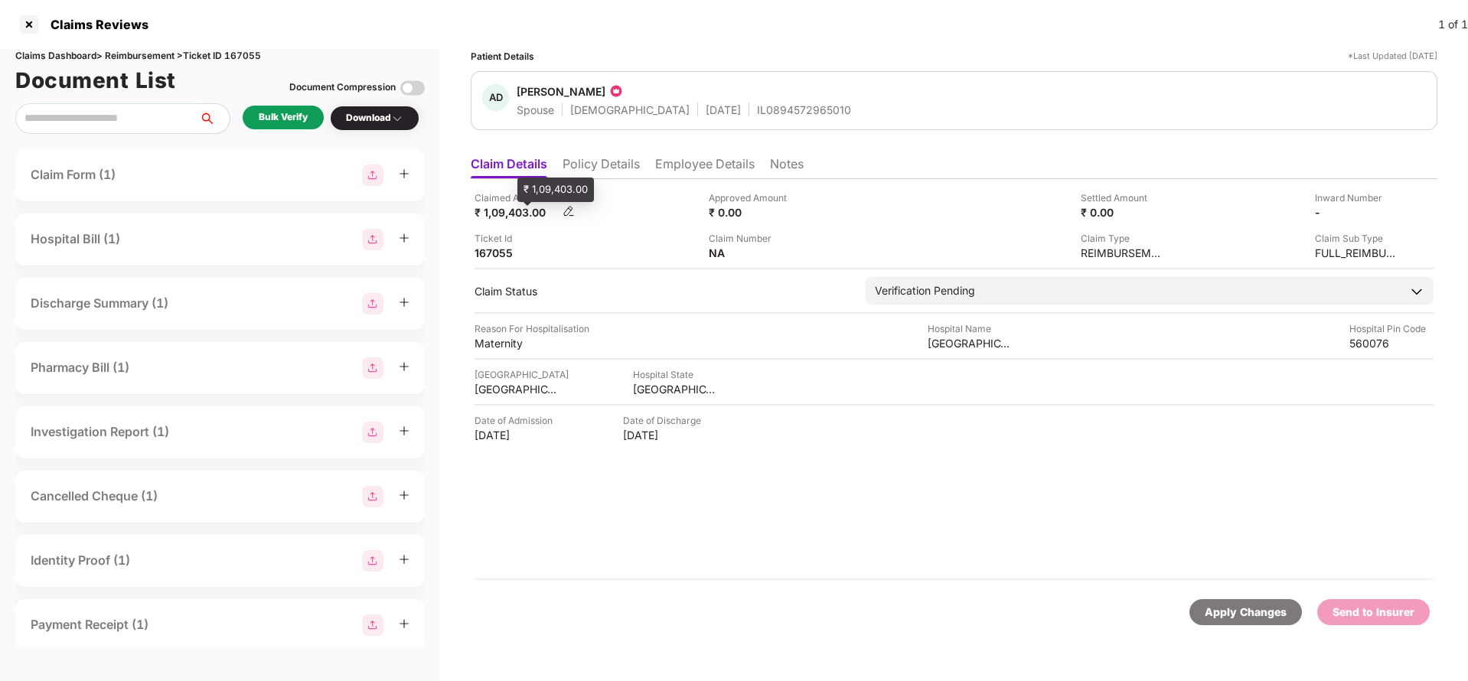
click at [503, 216] on div "₹ 1,09,403.00" at bounding box center [517, 212] width 84 height 15
copy div "1,09,403"
click at [991, 348] on div "Rainbow Childrens Hospital" at bounding box center [970, 343] width 84 height 15
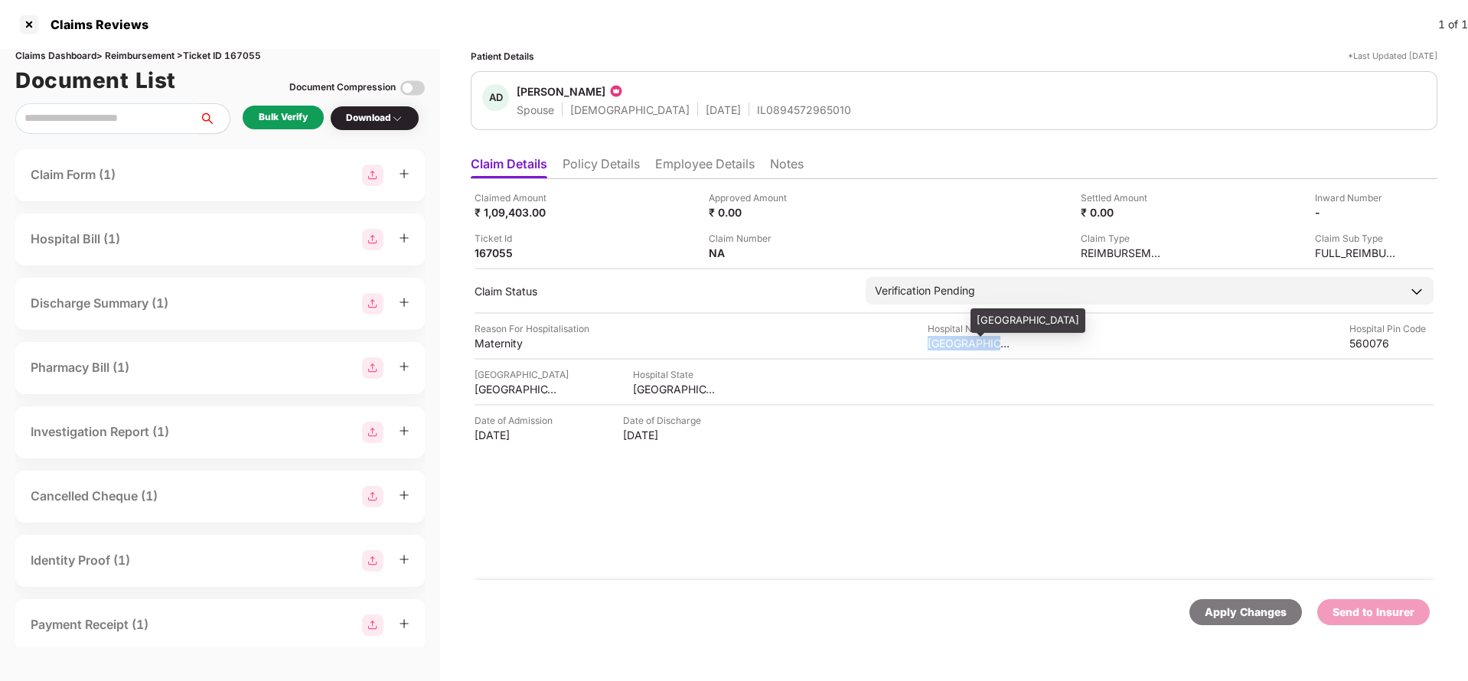
click at [991, 348] on div "Rainbow Childrens Hospital" at bounding box center [970, 343] width 84 height 15
copy div "Rainbow Childrens Hospital"
click at [283, 111] on div "Bulk Verify" at bounding box center [283, 117] width 49 height 15
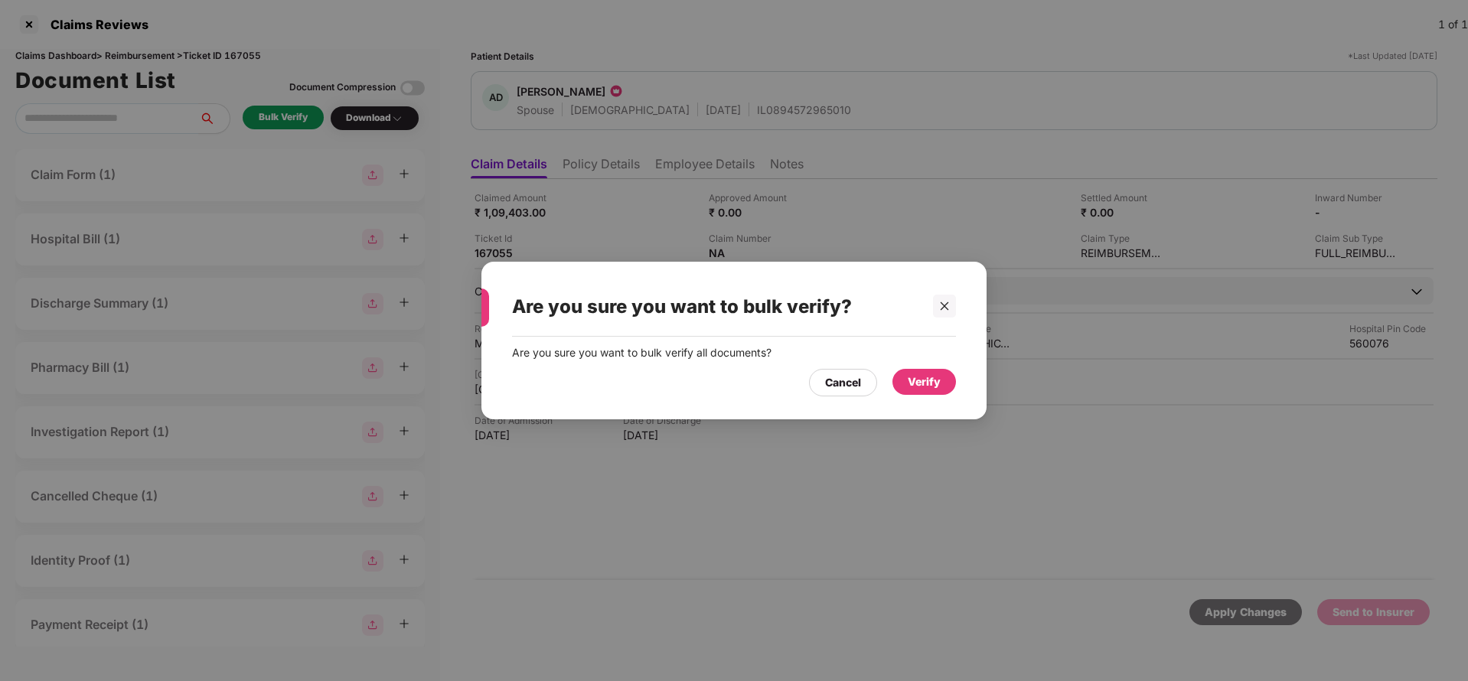
click at [913, 392] on div "Verify" at bounding box center [925, 382] width 64 height 26
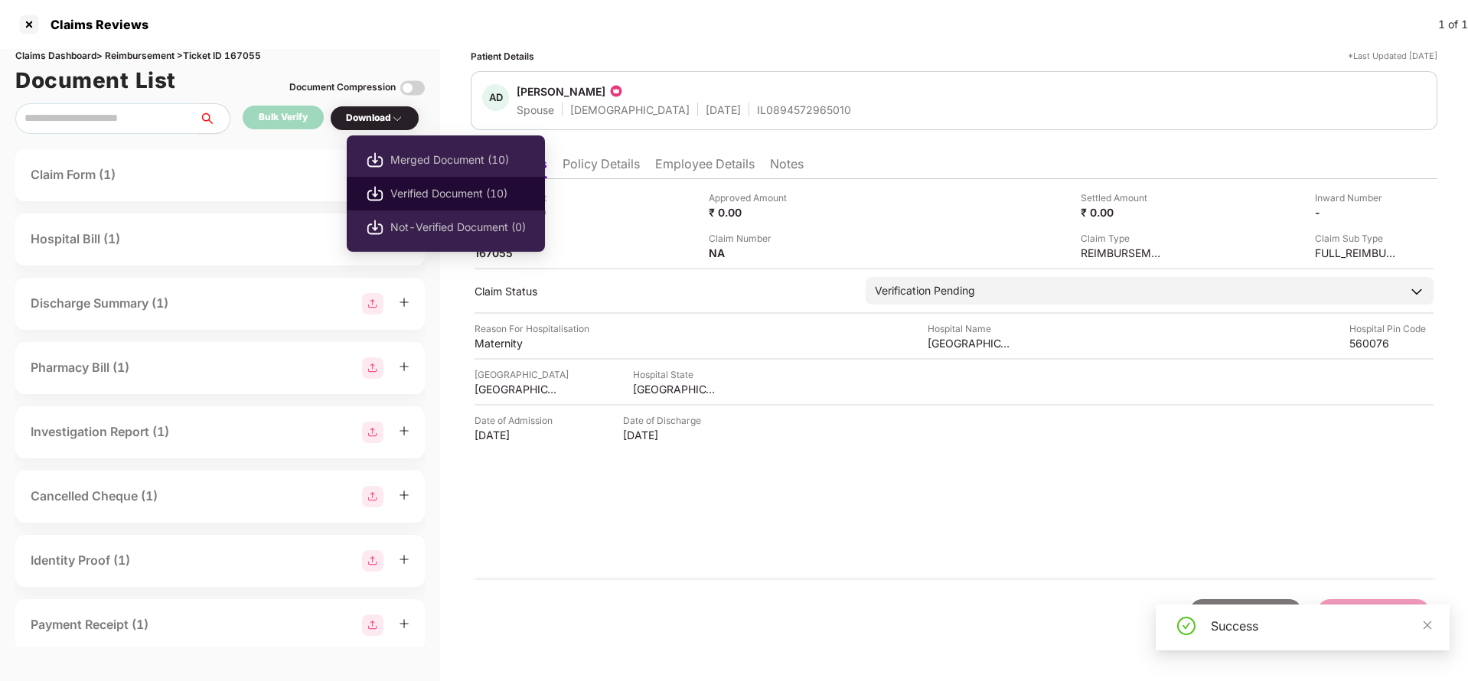
click at [415, 188] on span "Verified Document (10)" at bounding box center [458, 193] width 136 height 17
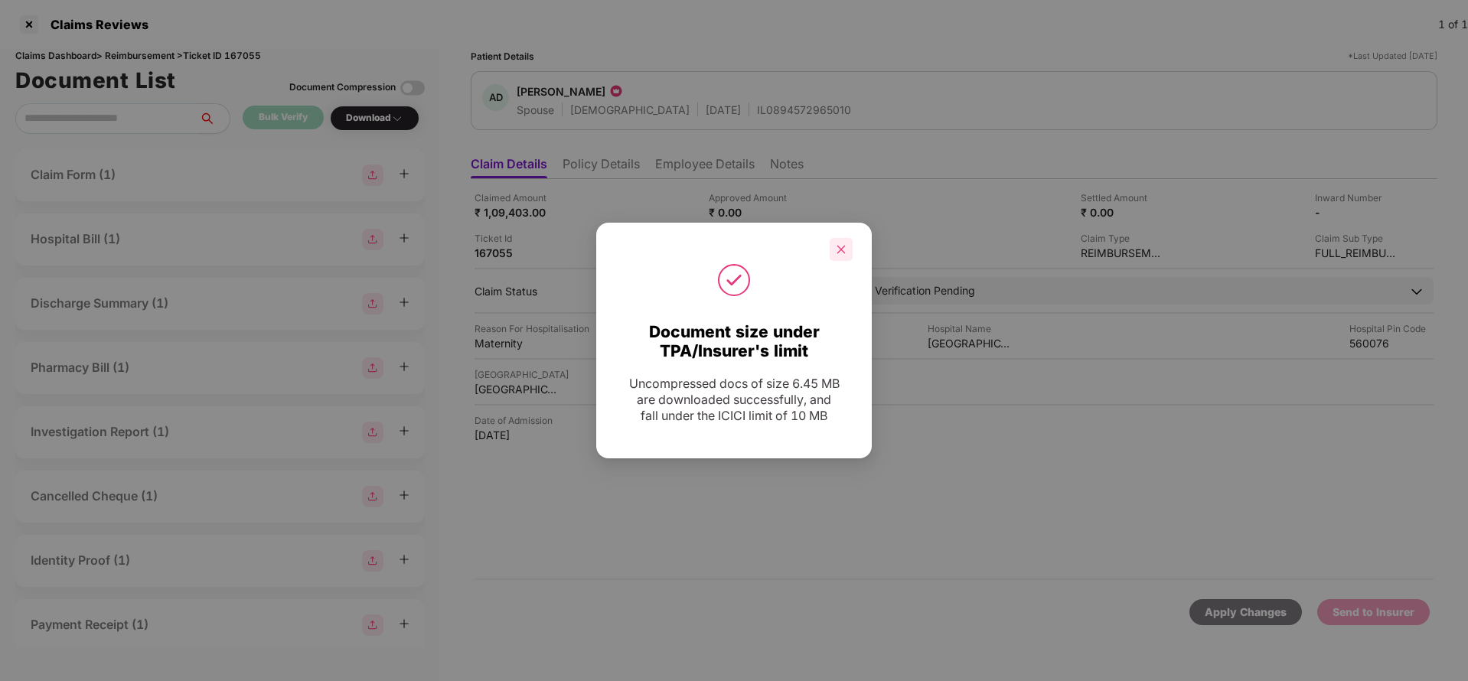
click at [848, 256] on div at bounding box center [841, 249] width 23 height 23
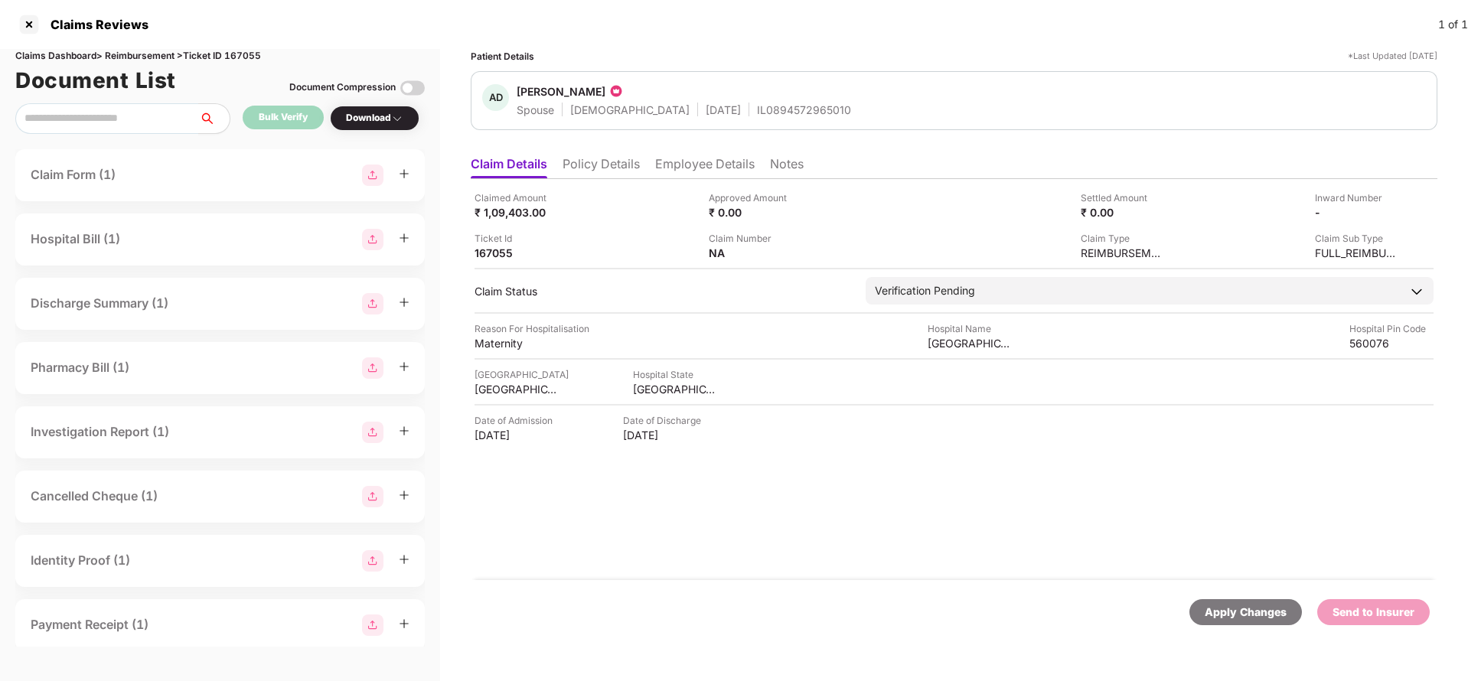
click at [618, 161] on li "Policy Details" at bounding box center [601, 167] width 77 height 22
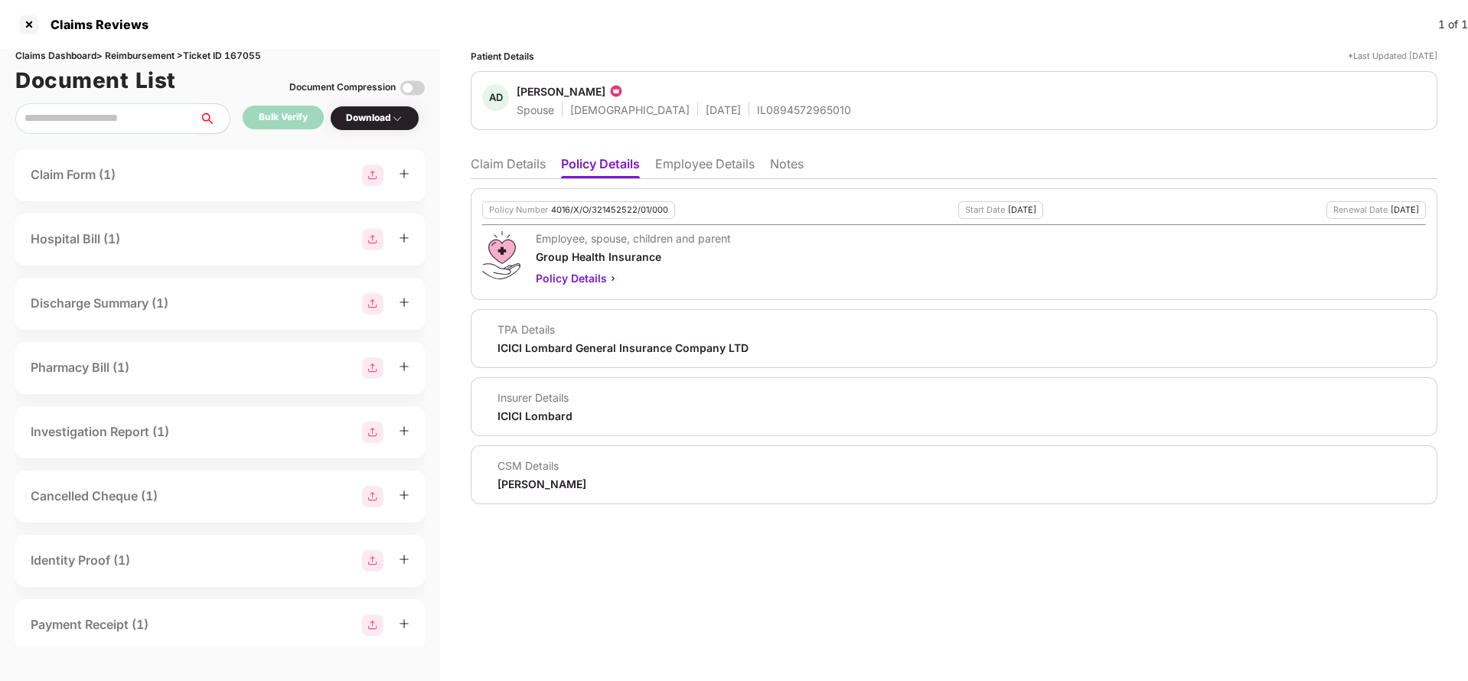
click at [623, 210] on div "4016/X/O/321452522/01/000" at bounding box center [609, 210] width 117 height 10
copy div "4016/X/O/321452522/01/000"
click at [757, 103] on div "IL0894572965010" at bounding box center [804, 110] width 94 height 15
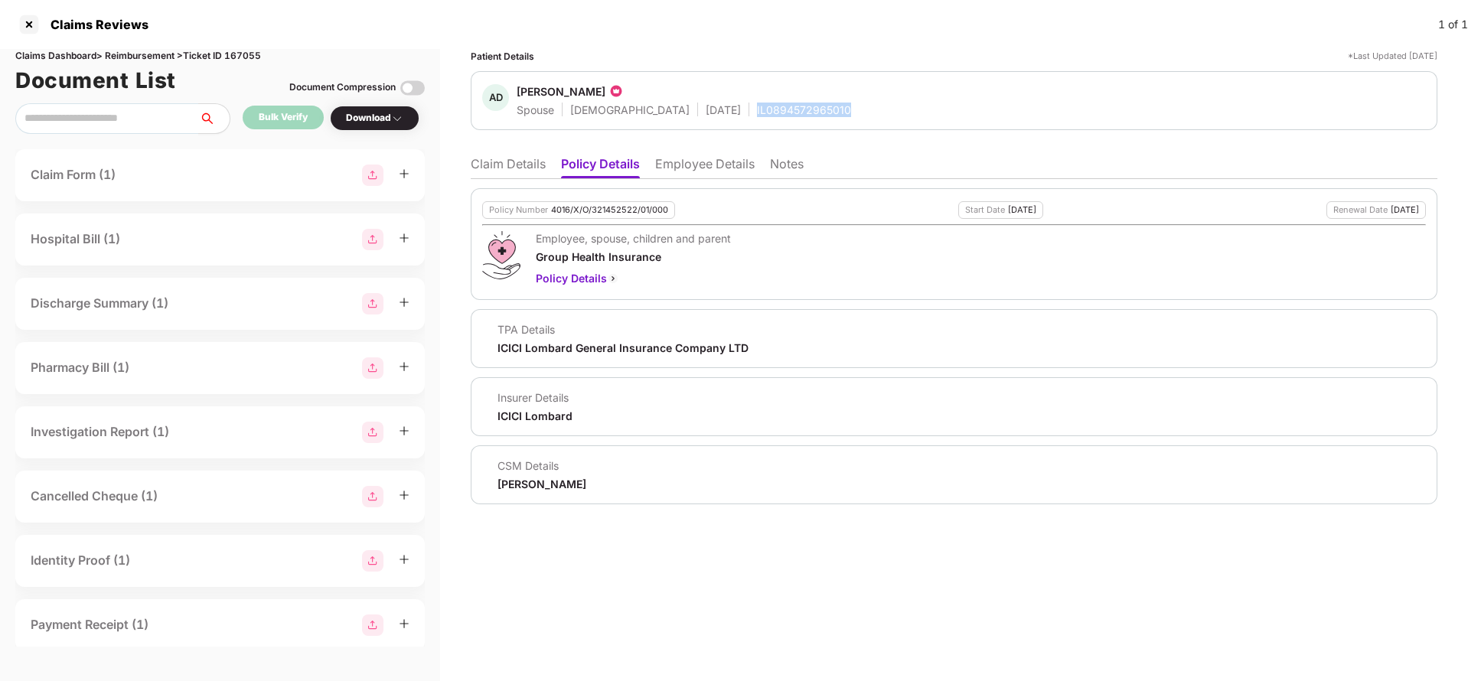
click at [757, 103] on div "IL0894572965010" at bounding box center [804, 110] width 94 height 15
copy div "IL0894572965010"
click at [724, 156] on li "Employee Details" at bounding box center [705, 167] width 100 height 22
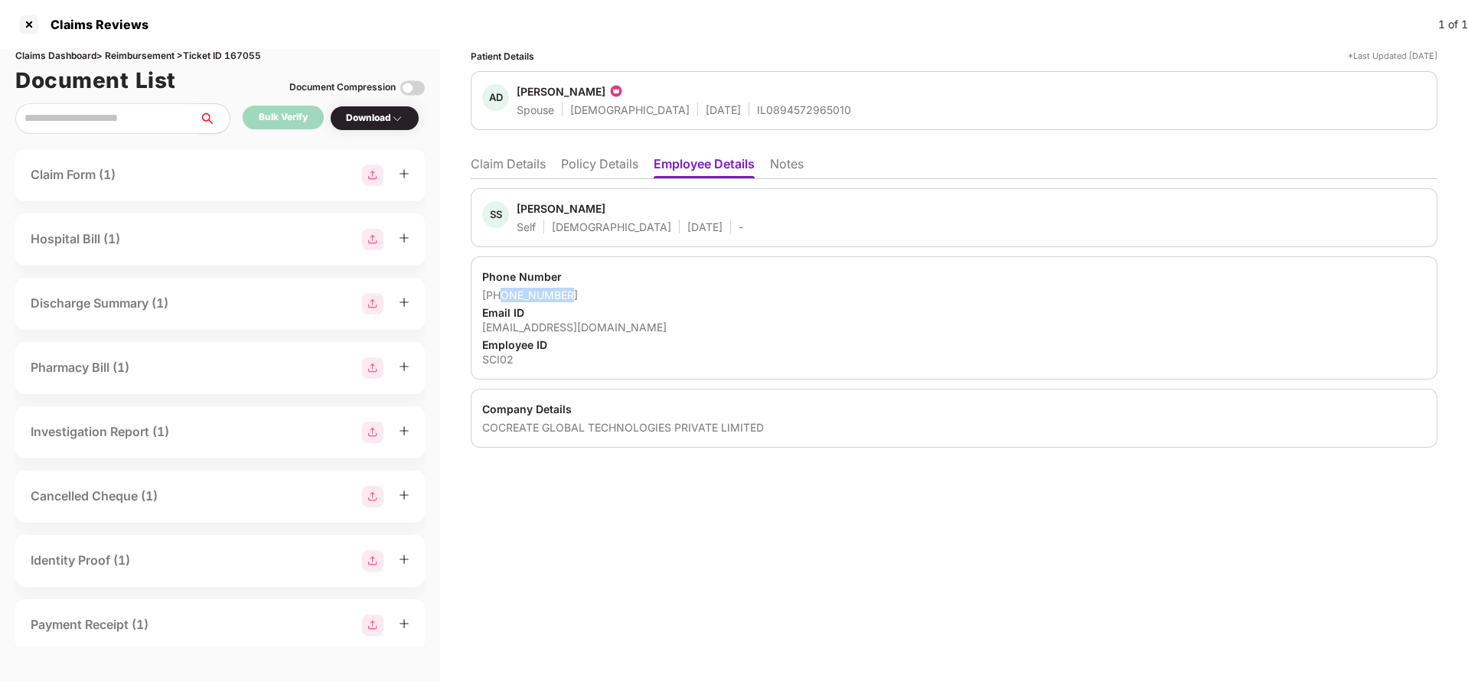
drag, startPoint x: 504, startPoint y: 300, endPoint x: 636, endPoint y: 299, distance: 132.4
click at [636, 299] on div "+919833207364" at bounding box center [954, 295] width 944 height 15
copy div "9833207364"
click at [537, 338] on div "Employee ID" at bounding box center [954, 345] width 944 height 15
click at [552, 327] on div "sachin@scimplify.com" at bounding box center [954, 327] width 944 height 15
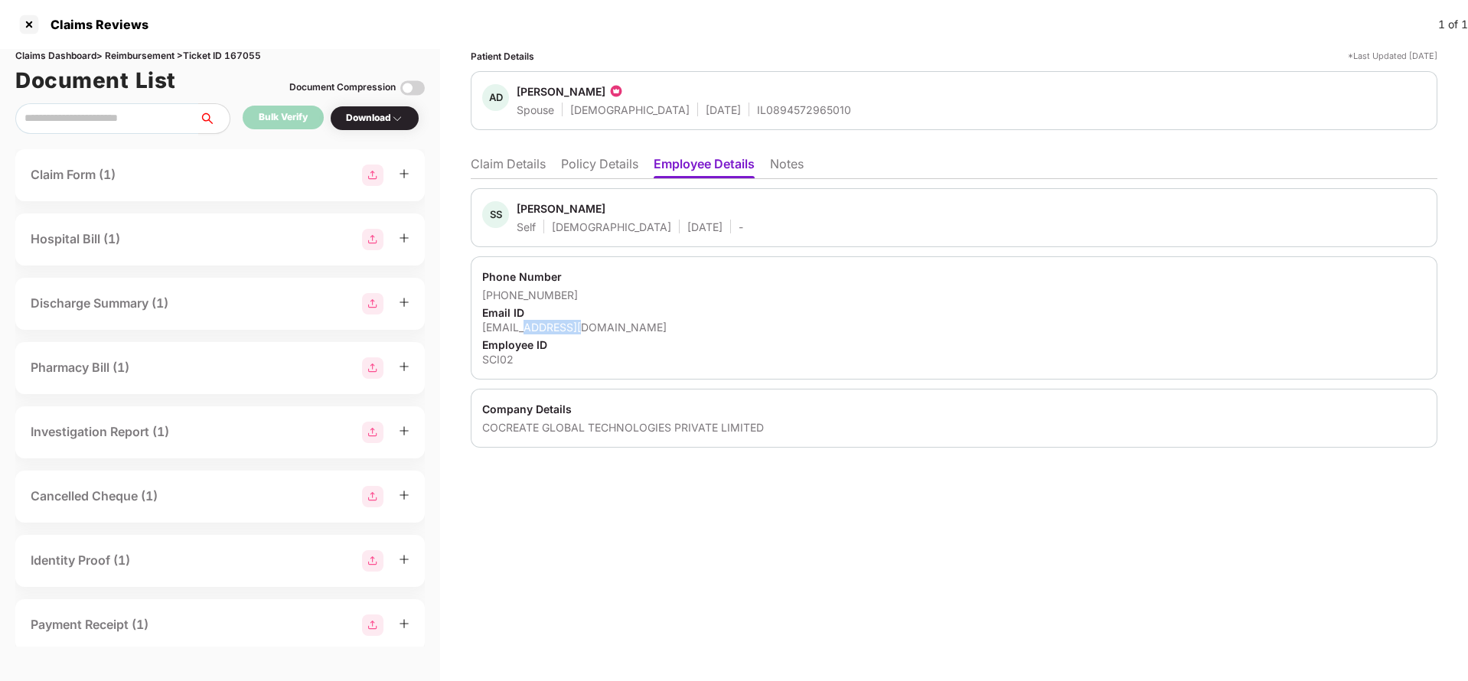
click at [552, 327] on div "sachin@scimplify.com" at bounding box center [954, 327] width 944 height 15
click at [527, 175] on li "Claim Details" at bounding box center [508, 167] width 75 height 22
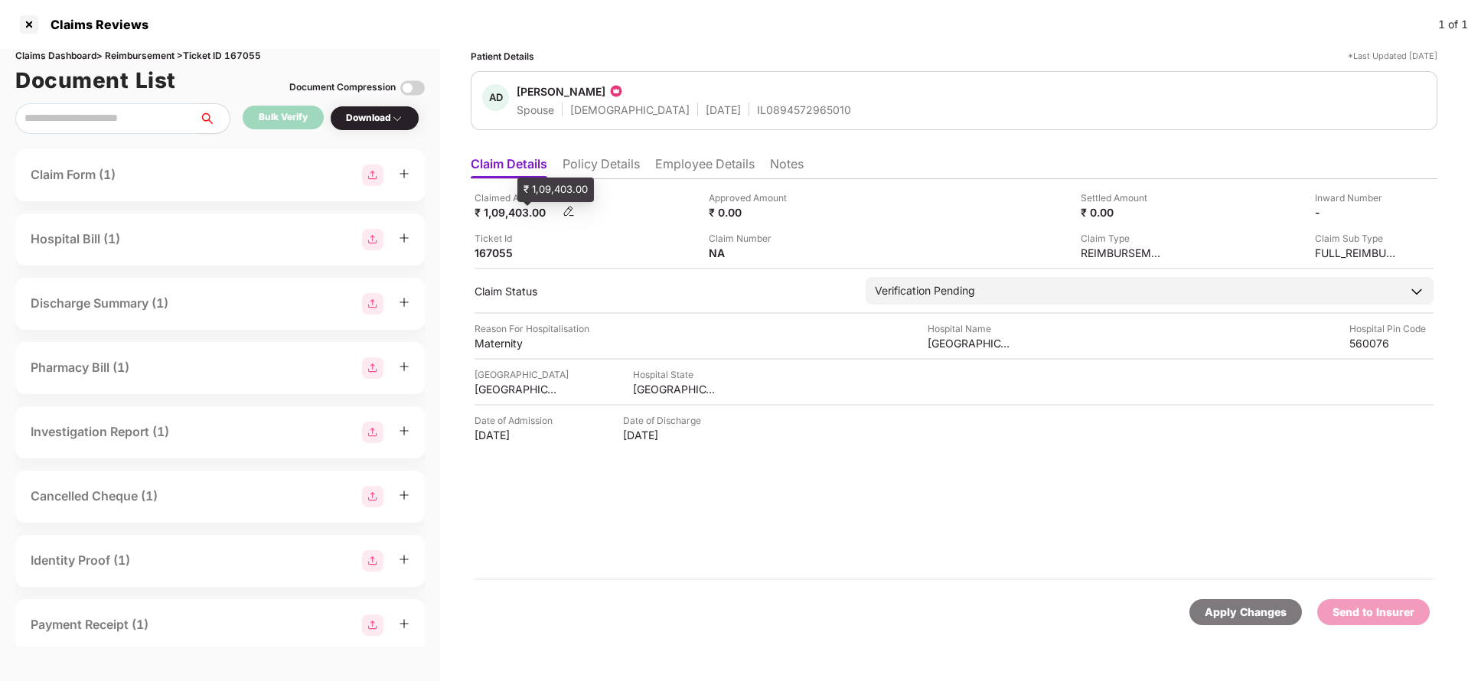
click at [509, 214] on div "₹ 1,09,403.00" at bounding box center [517, 212] width 84 height 15
click at [949, 341] on div "[GEOGRAPHIC_DATA]" at bounding box center [970, 343] width 84 height 15
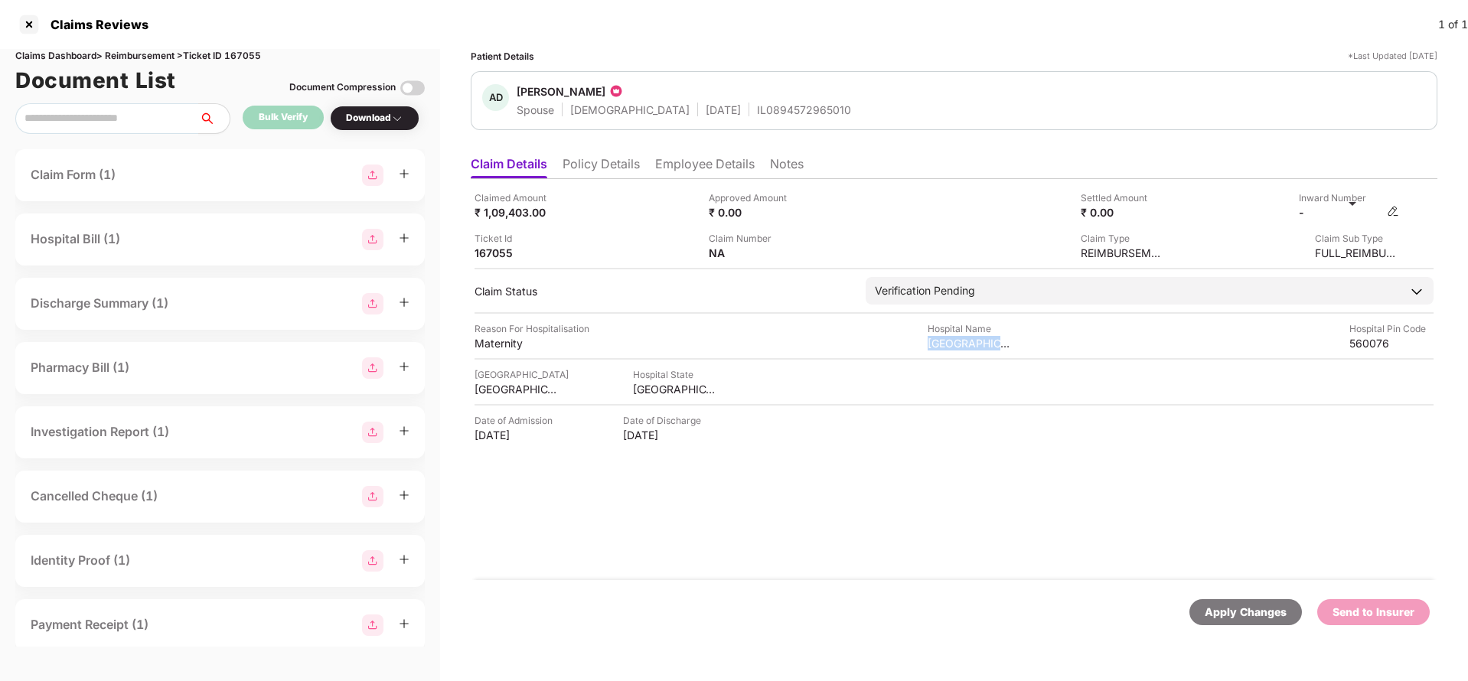
click at [1389, 213] on img at bounding box center [1393, 211] width 12 height 12
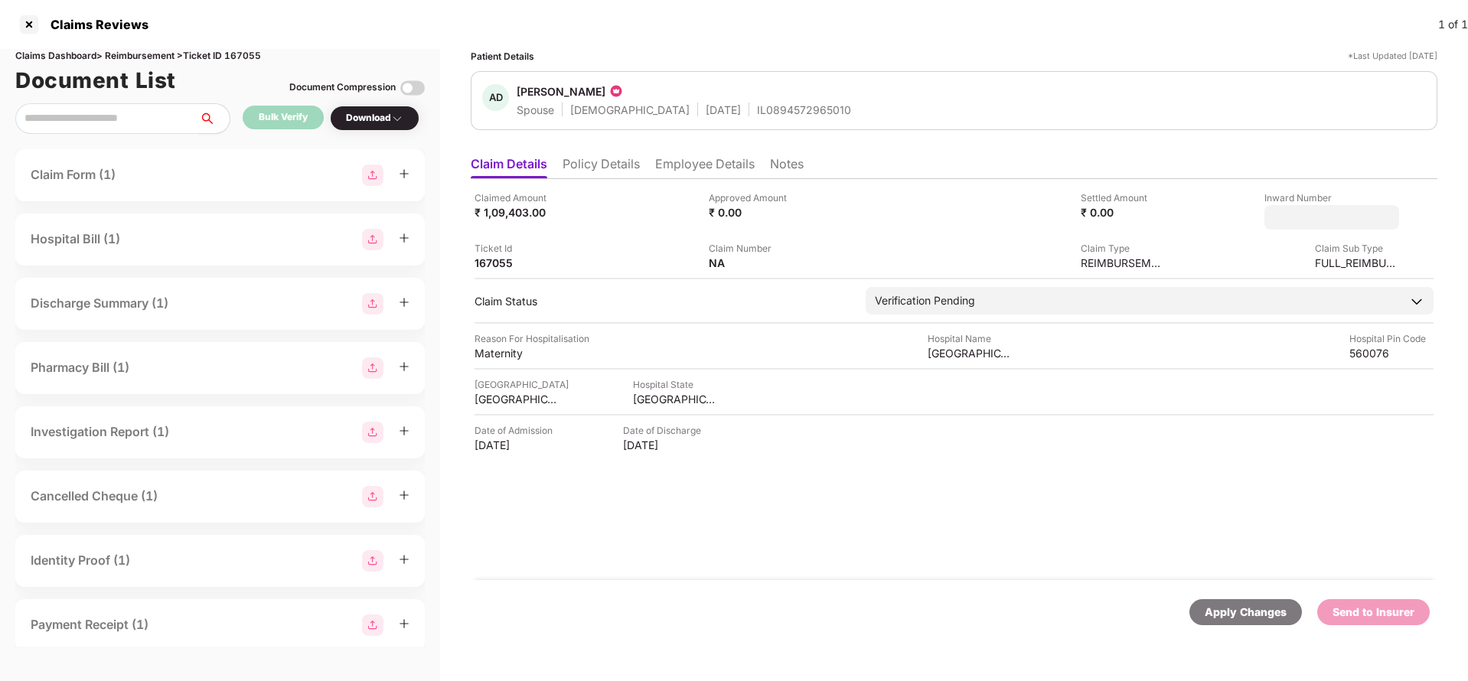
type input "**********"
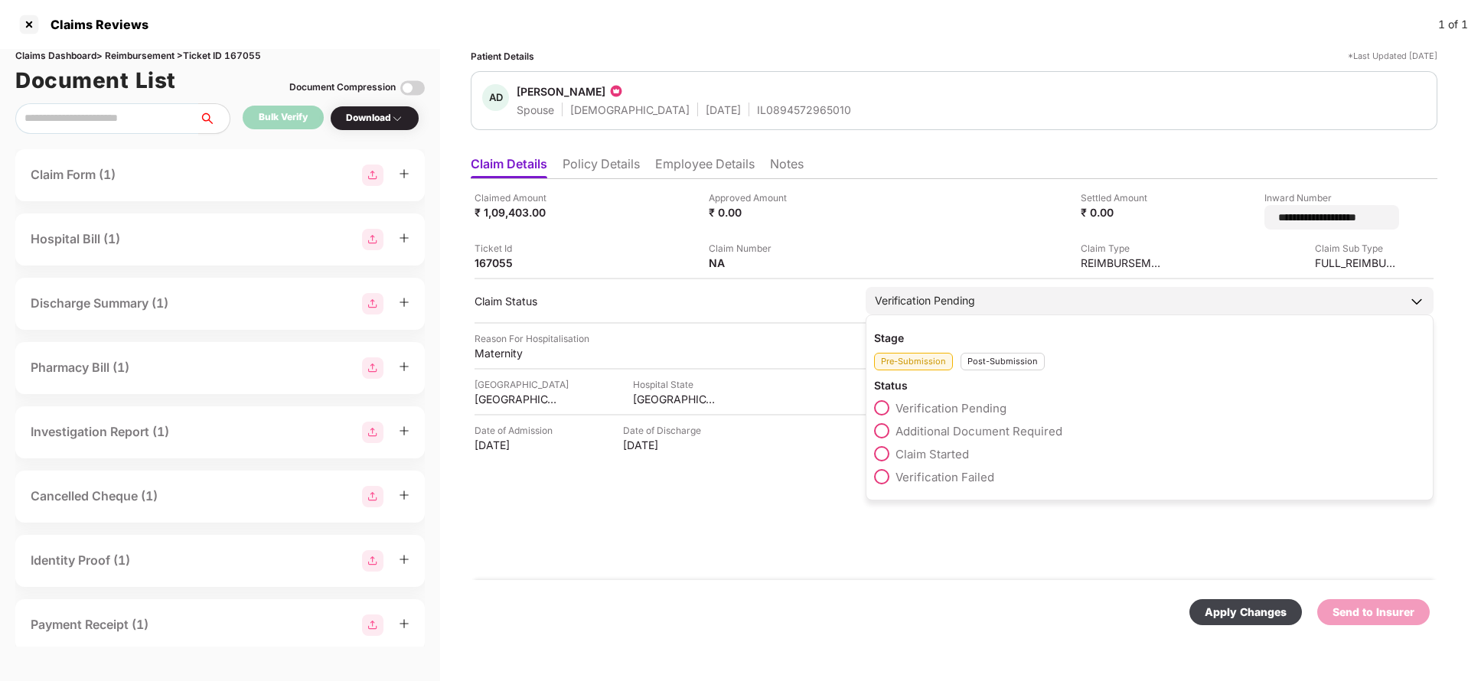
click at [1051, 309] on div "Verification Pending Stage Pre-Submission Post-Submission Status Verification P…" at bounding box center [1150, 301] width 568 height 28
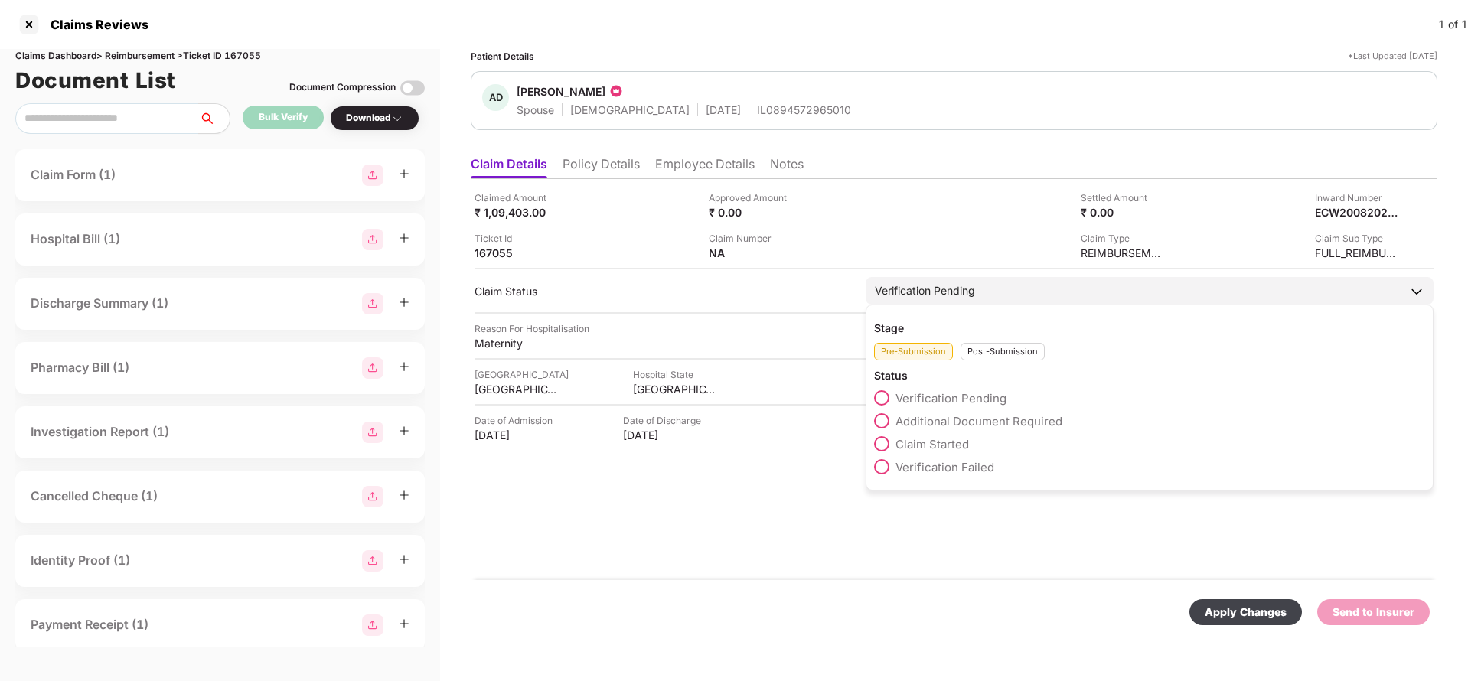
click at [998, 351] on div "Post-Submission" at bounding box center [1003, 352] width 84 height 18
click at [957, 424] on span "Claim Under Process" at bounding box center [954, 421] width 116 height 15
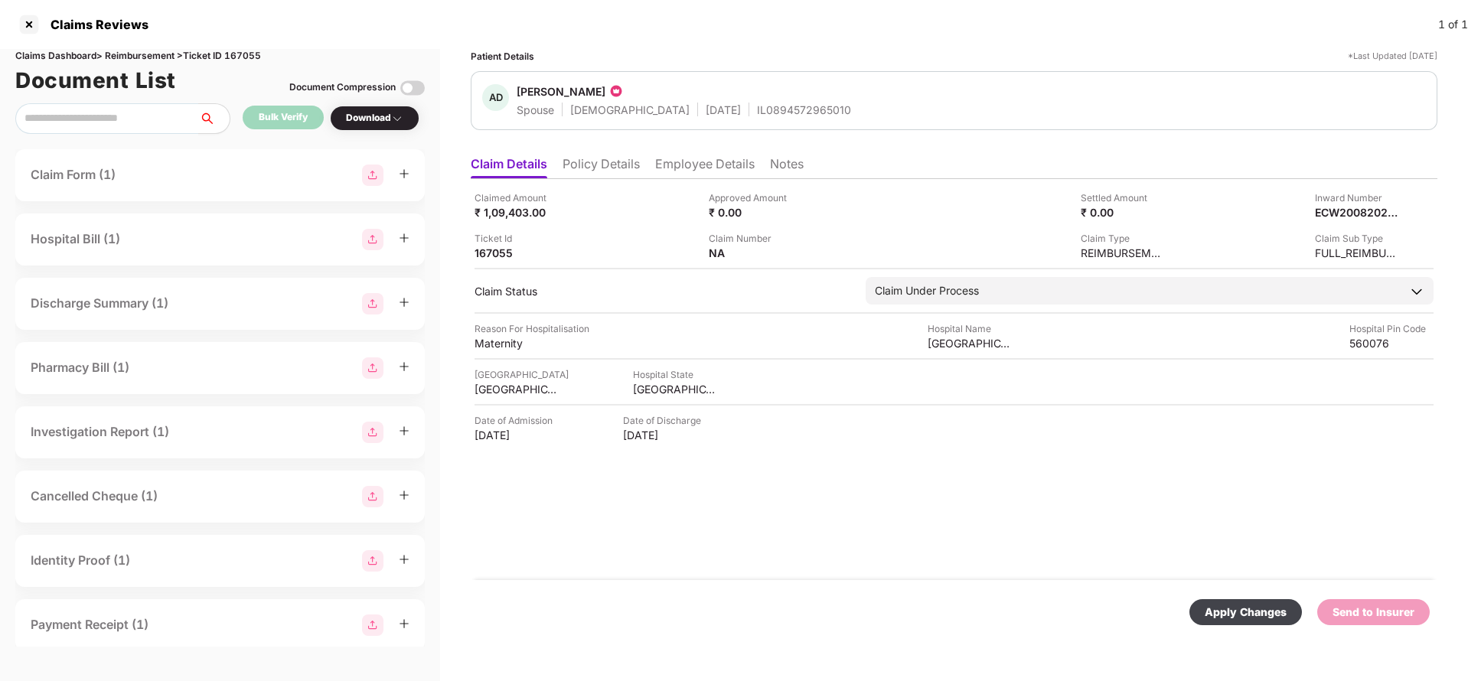
click at [1205, 606] on div "Apply Changes" at bounding box center [1246, 612] width 113 height 26
click at [1381, 608] on div "Apply Changes" at bounding box center [1374, 612] width 82 height 17
click at [605, 177] on li "Policy Details" at bounding box center [601, 167] width 77 height 22
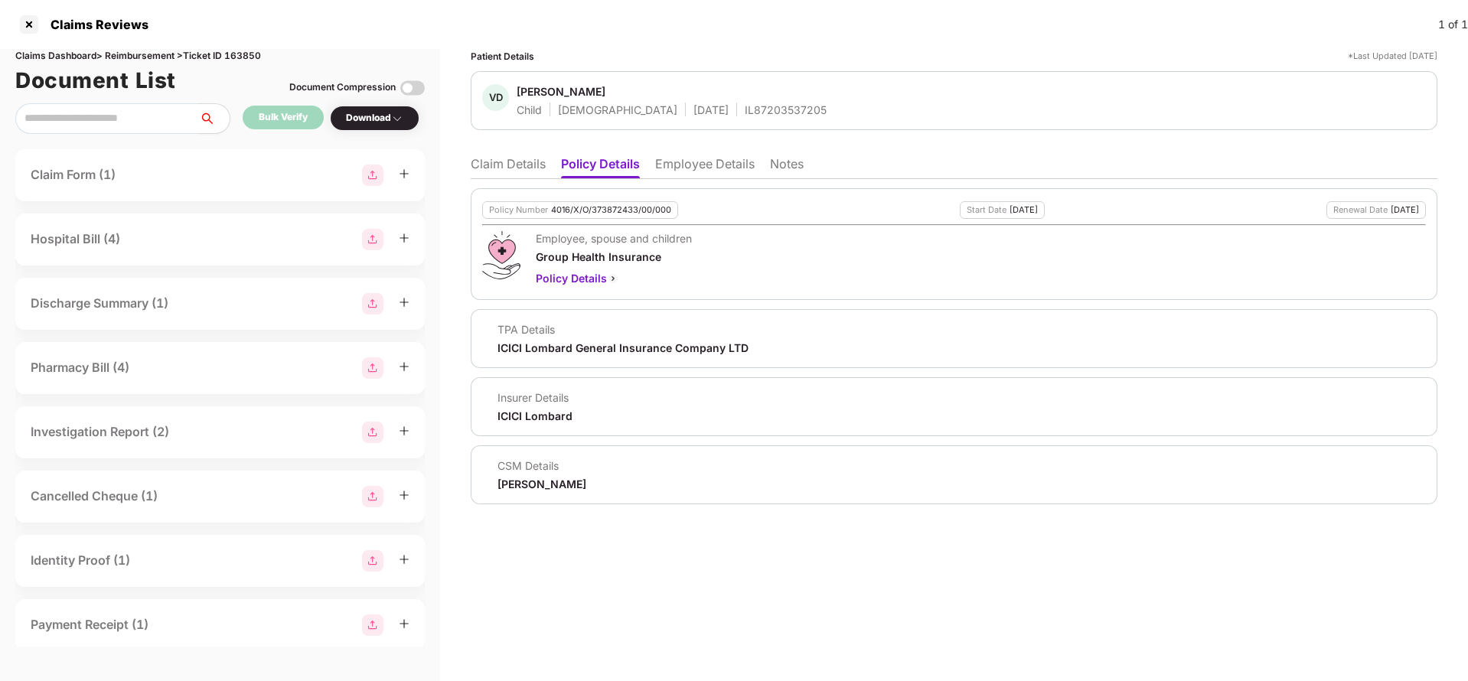
click at [674, 162] on li "Employee Details" at bounding box center [705, 167] width 100 height 22
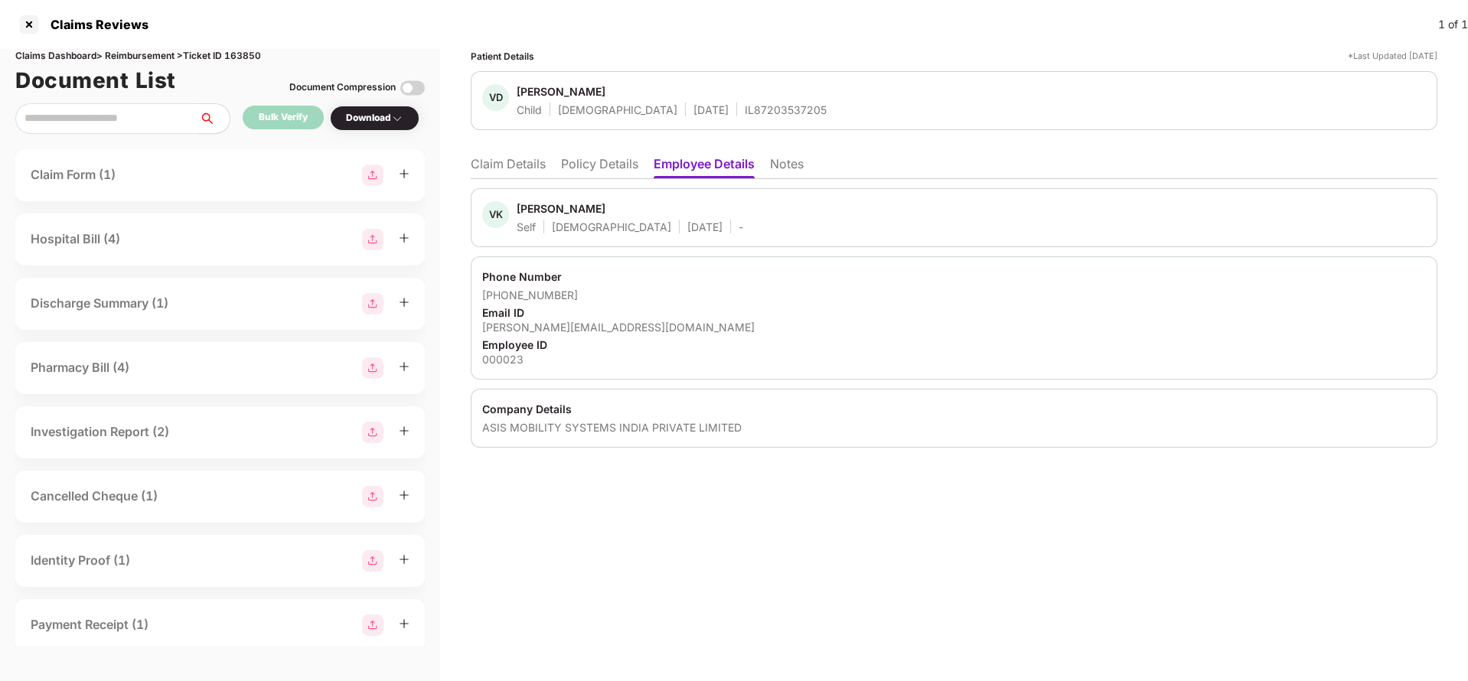
click at [544, 159] on li "Claim Details" at bounding box center [508, 167] width 75 height 22
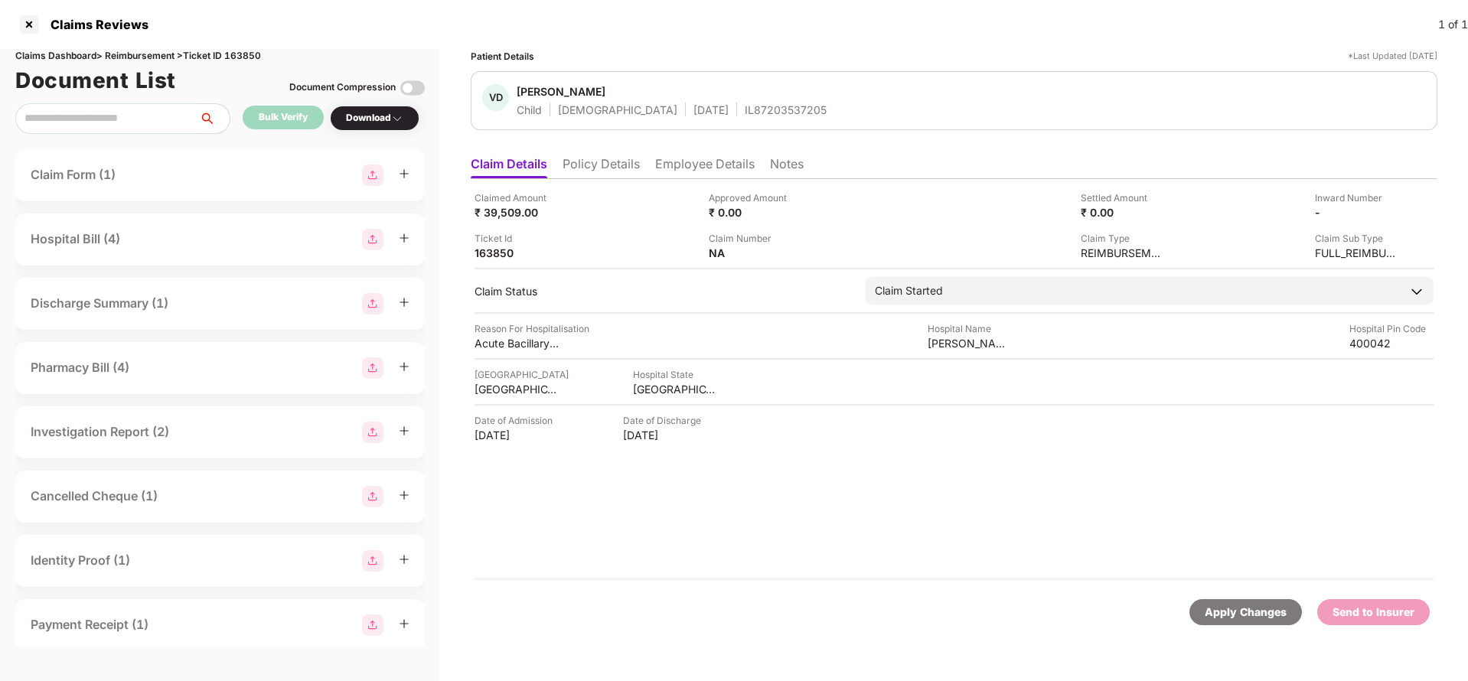
click at [588, 155] on ul "Claim Details Policy Details Employee Details Notes" at bounding box center [954, 164] width 967 height 31
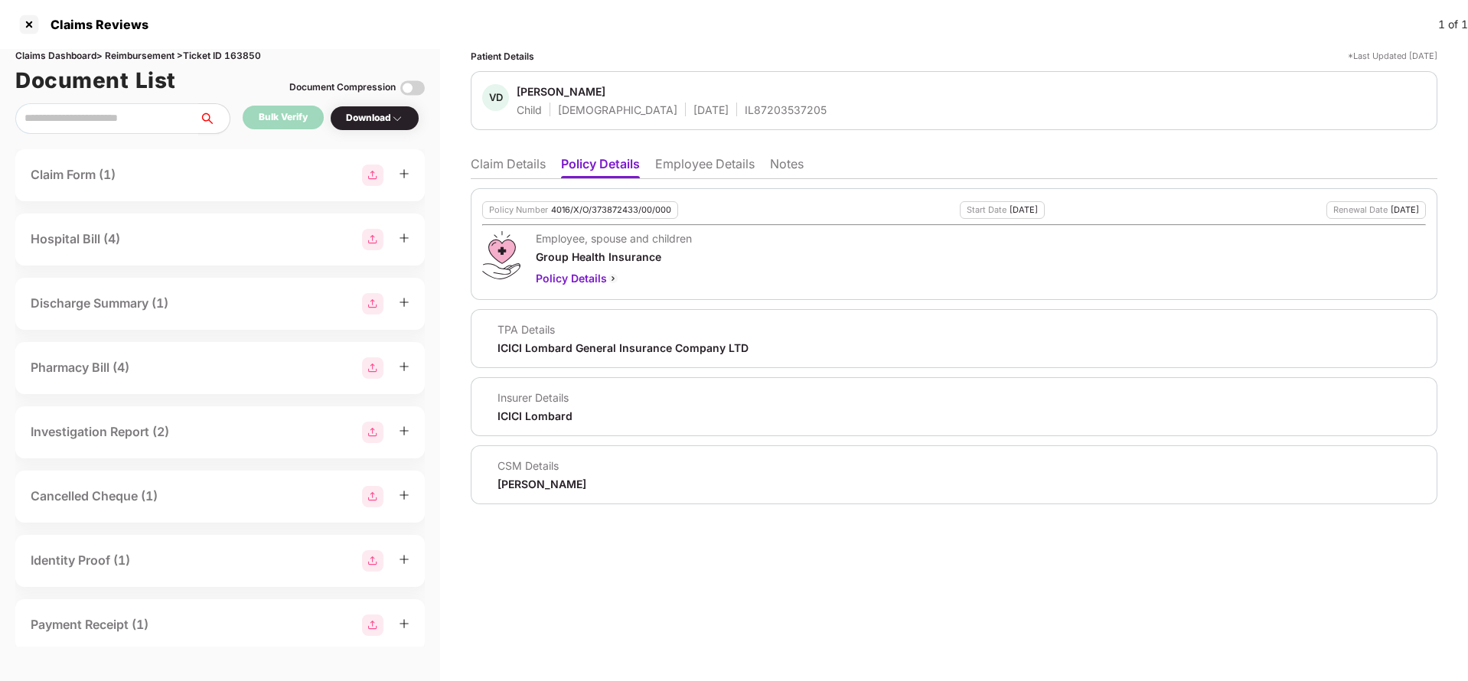
click at [619, 213] on div "4016/X/O/373872433/00/000" at bounding box center [611, 210] width 120 height 10
copy div "4016/X/O/373872433/00/000"
drag, startPoint x: 501, startPoint y: 139, endPoint x: 501, endPoint y: 168, distance: 28.3
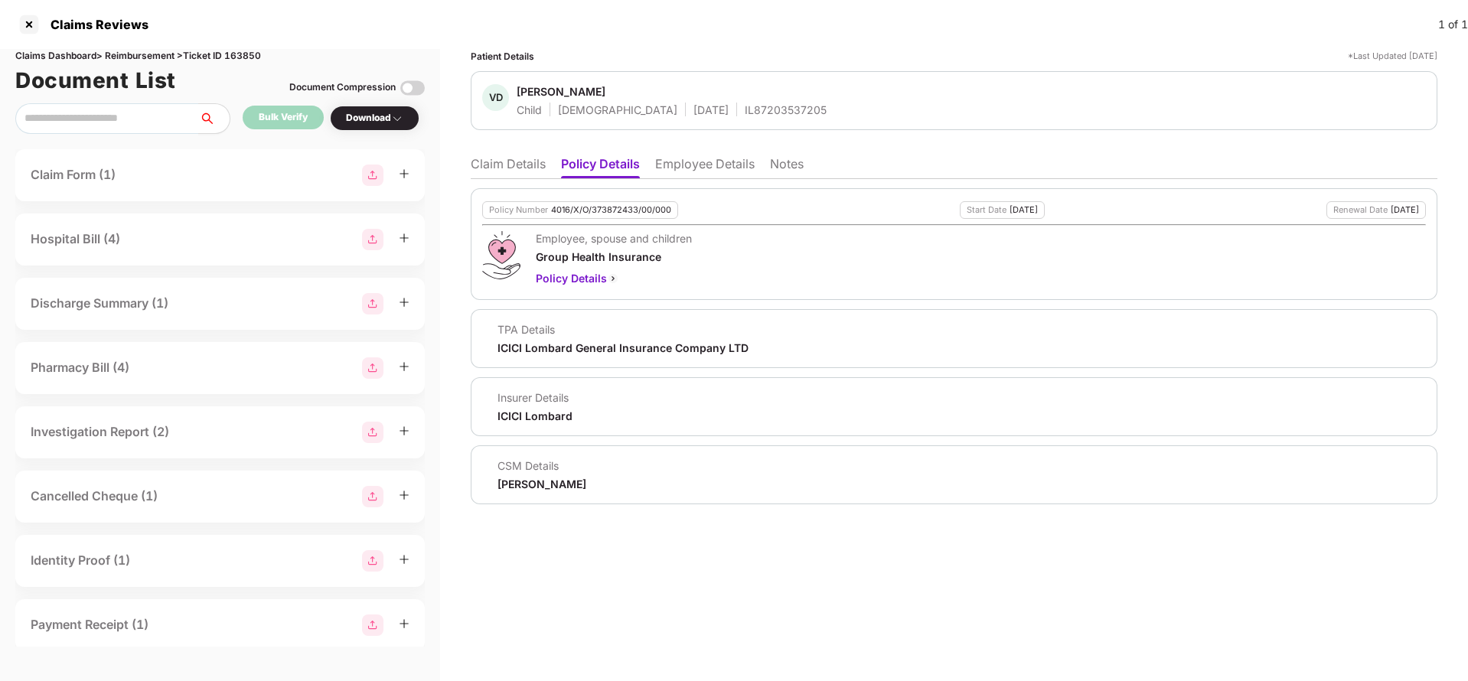
click at [501, 142] on div "Patient Details *Last Updated [DATE] VD [PERSON_NAME] Child [DEMOGRAPHIC_DATA] …" at bounding box center [954, 277] width 967 height 456
click at [501, 168] on li "Claim Details" at bounding box center [508, 167] width 75 height 22
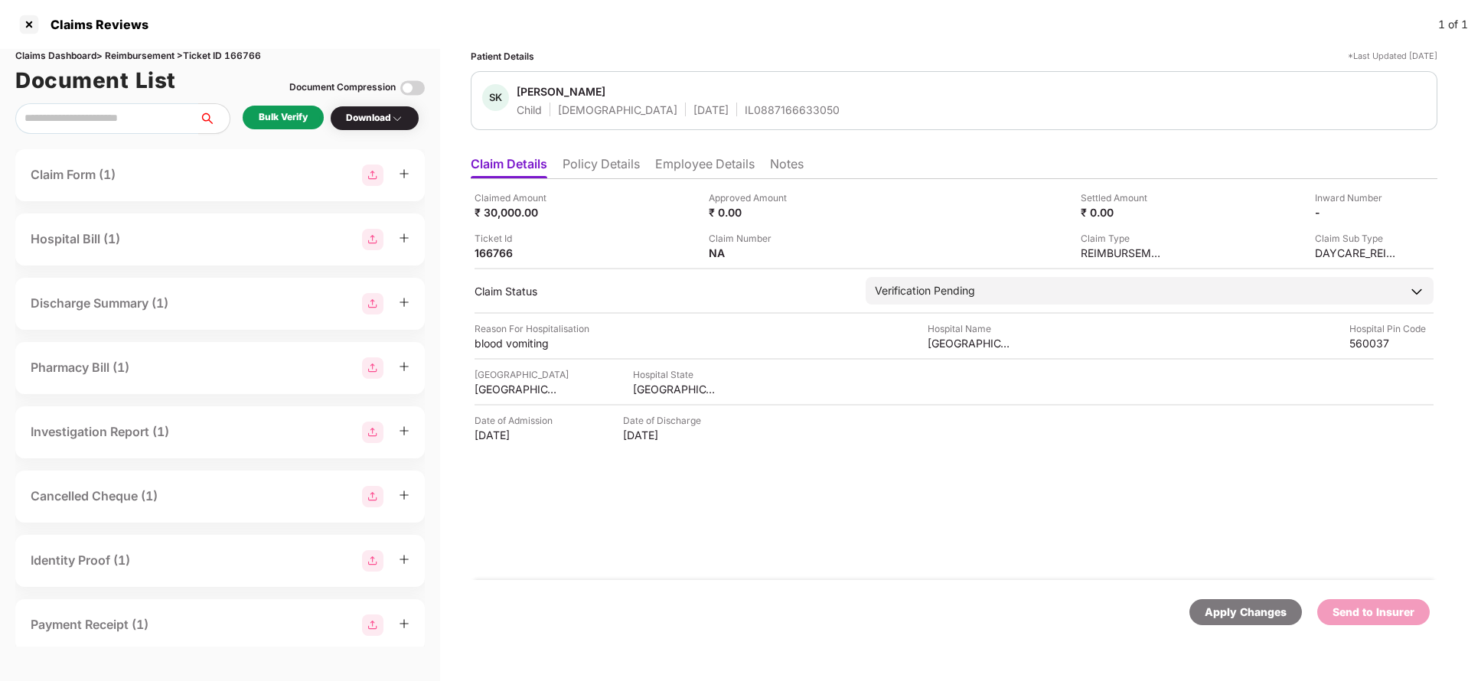
click at [583, 164] on li "Policy Details" at bounding box center [601, 167] width 77 height 22
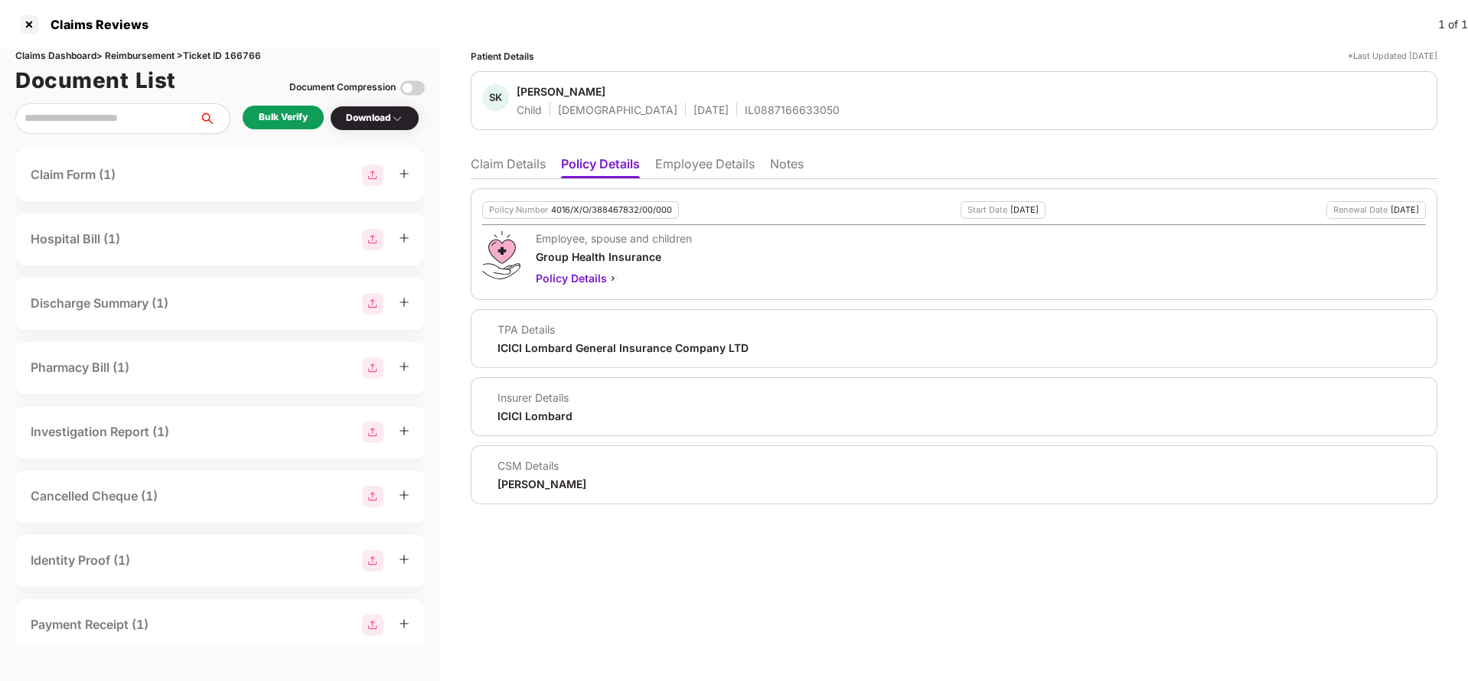
click at [619, 207] on div "4016/X/O/388467832/00/000" at bounding box center [611, 210] width 121 height 10
copy div "4016/X/O/388467832/00/000"
click at [745, 109] on div "IL0887166633050" at bounding box center [792, 110] width 95 height 15
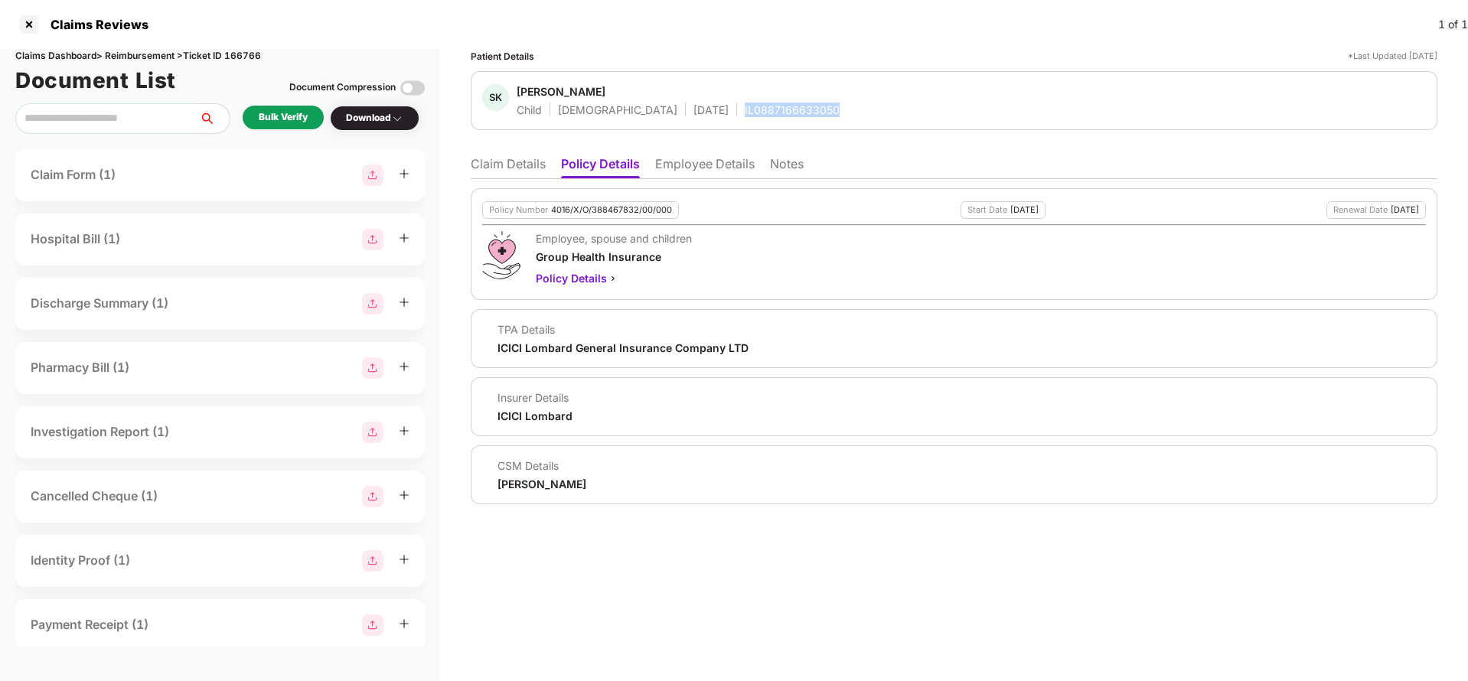
click at [745, 109] on div "IL0887166633050" at bounding box center [792, 110] width 95 height 15
copy div "IL0887166633050"
click at [684, 171] on li "Employee Details" at bounding box center [705, 167] width 100 height 22
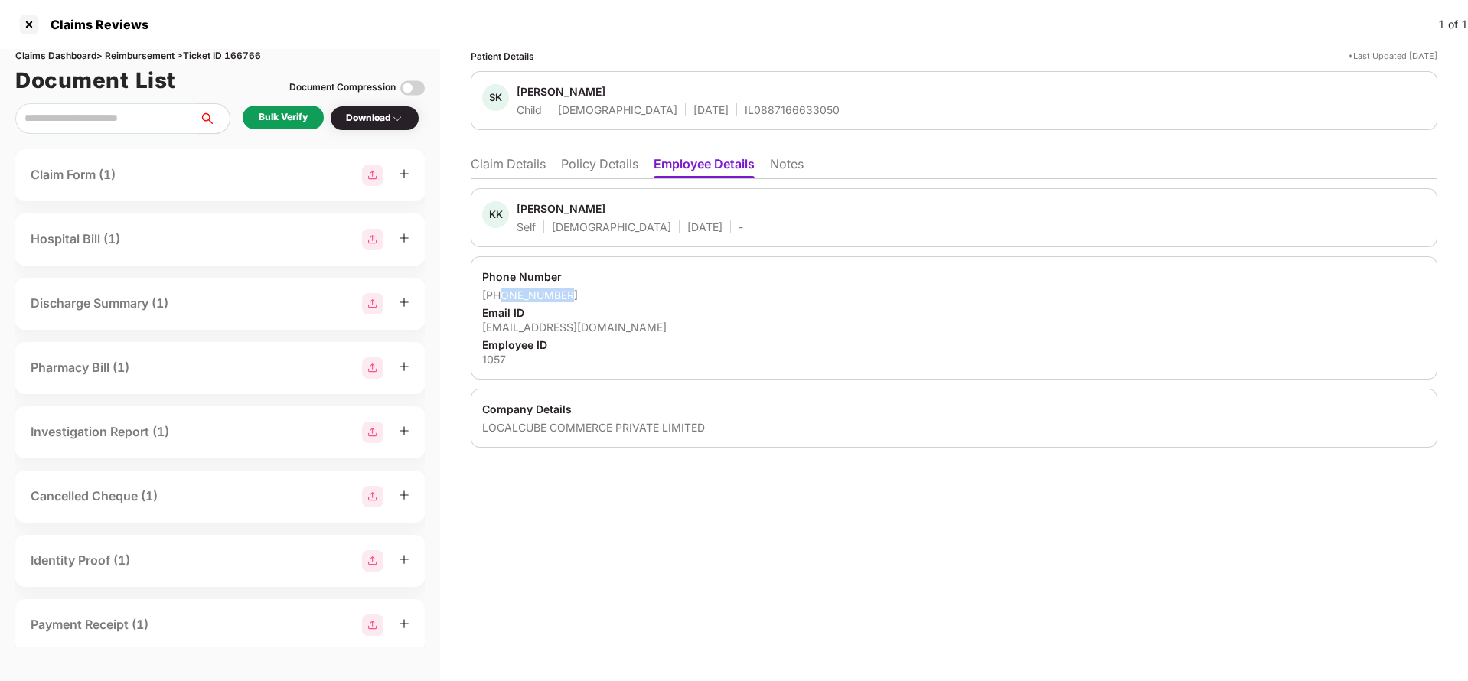
drag, startPoint x: 502, startPoint y: 300, endPoint x: 618, endPoint y: 299, distance: 115.6
click at [618, 299] on div "[PHONE_NUMBER]" at bounding box center [954, 295] width 944 height 15
copy div "9972033424"
click at [544, 329] on div "[EMAIL_ADDRESS][DOMAIN_NAME]" at bounding box center [954, 327] width 944 height 15
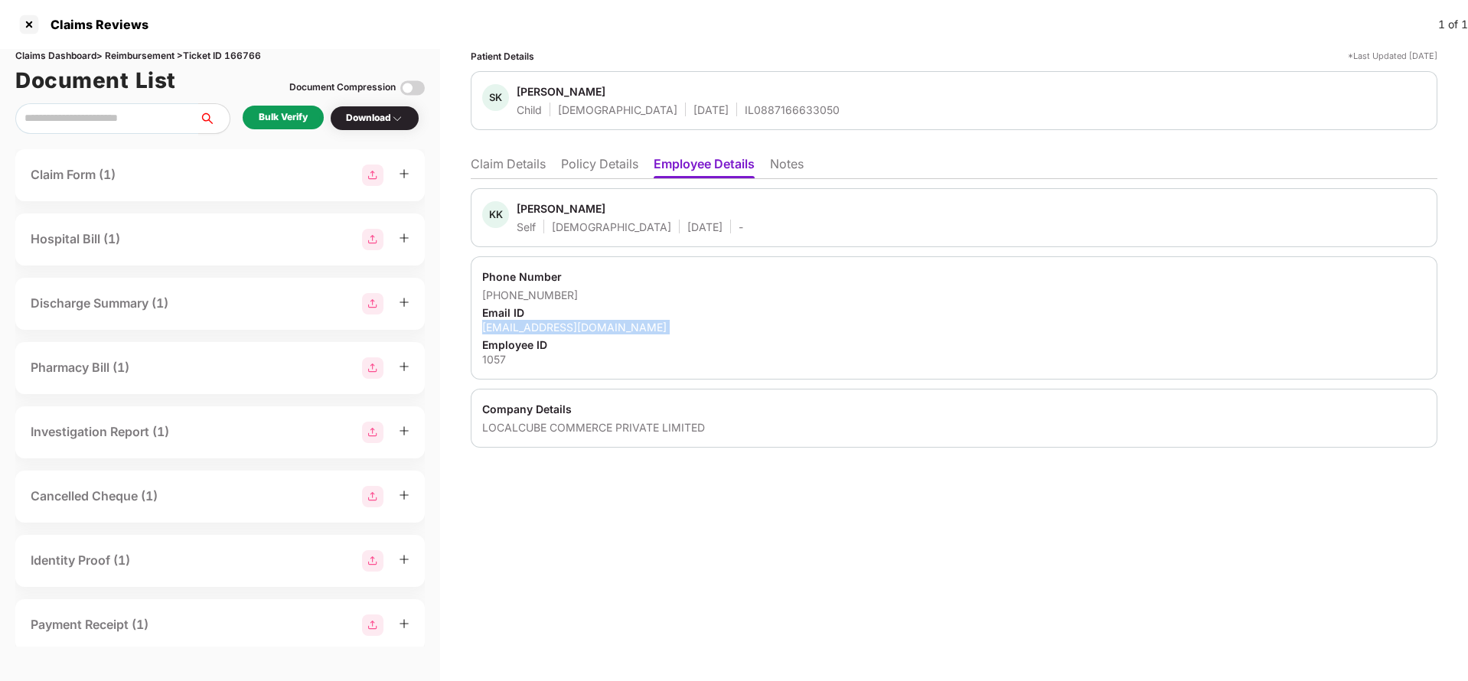
click at [544, 329] on div "[EMAIL_ADDRESS][DOMAIN_NAME]" at bounding box center [954, 327] width 944 height 15
copy div "[EMAIL_ADDRESS][DOMAIN_NAME]"
click at [517, 168] on li "Claim Details" at bounding box center [508, 167] width 75 height 22
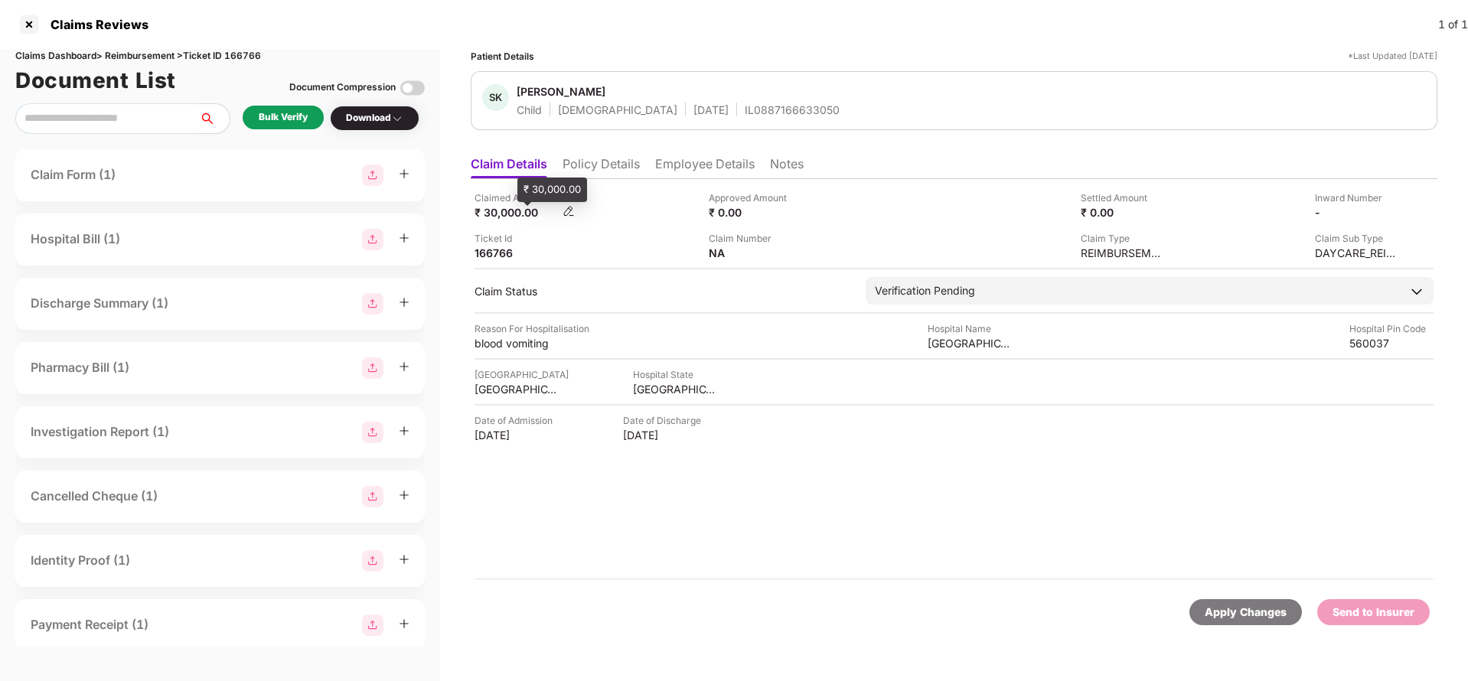
click at [515, 207] on div "₹ 30,000.00" at bounding box center [517, 212] width 84 height 15
copy div "30,000"
click at [956, 338] on div "[GEOGRAPHIC_DATA]" at bounding box center [970, 343] width 84 height 15
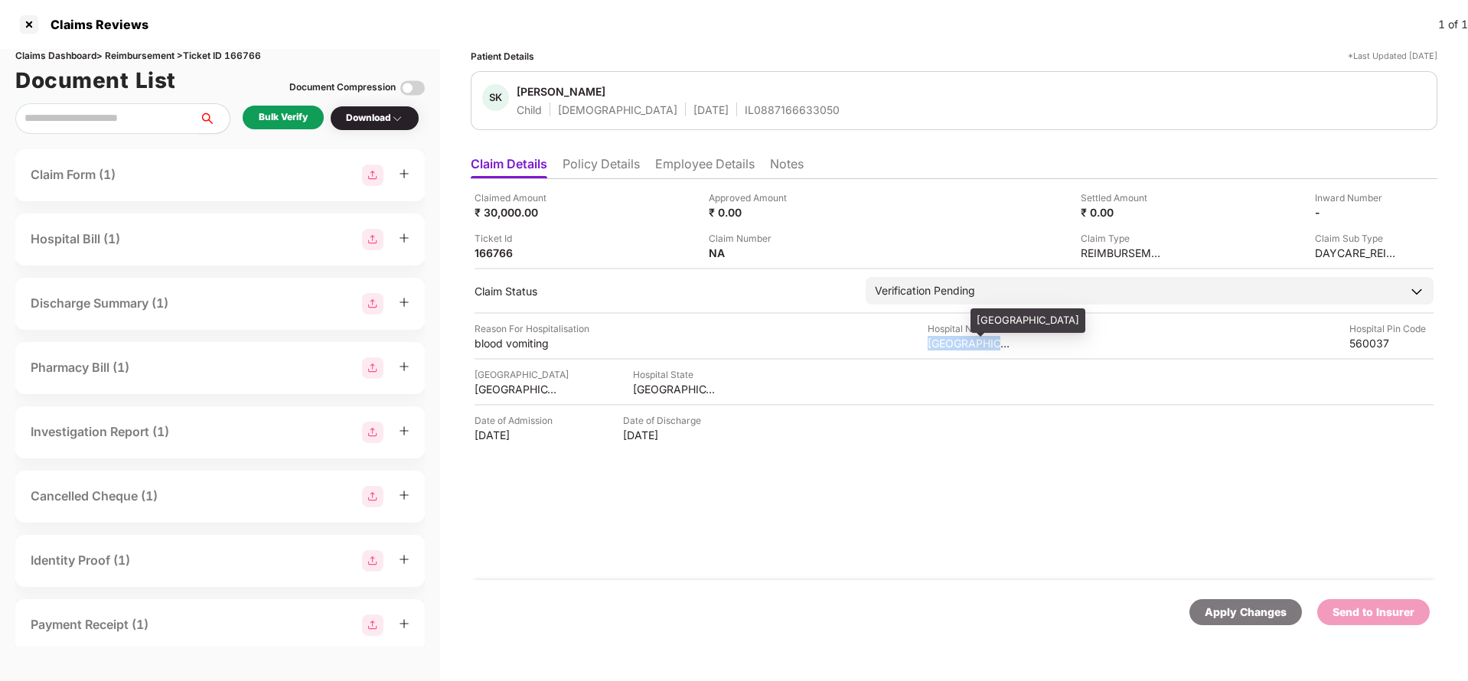
click at [956, 338] on div "[GEOGRAPHIC_DATA]" at bounding box center [970, 343] width 84 height 15
copy div "[GEOGRAPHIC_DATA]"
click at [286, 110] on div "Bulk Verify" at bounding box center [283, 117] width 49 height 15
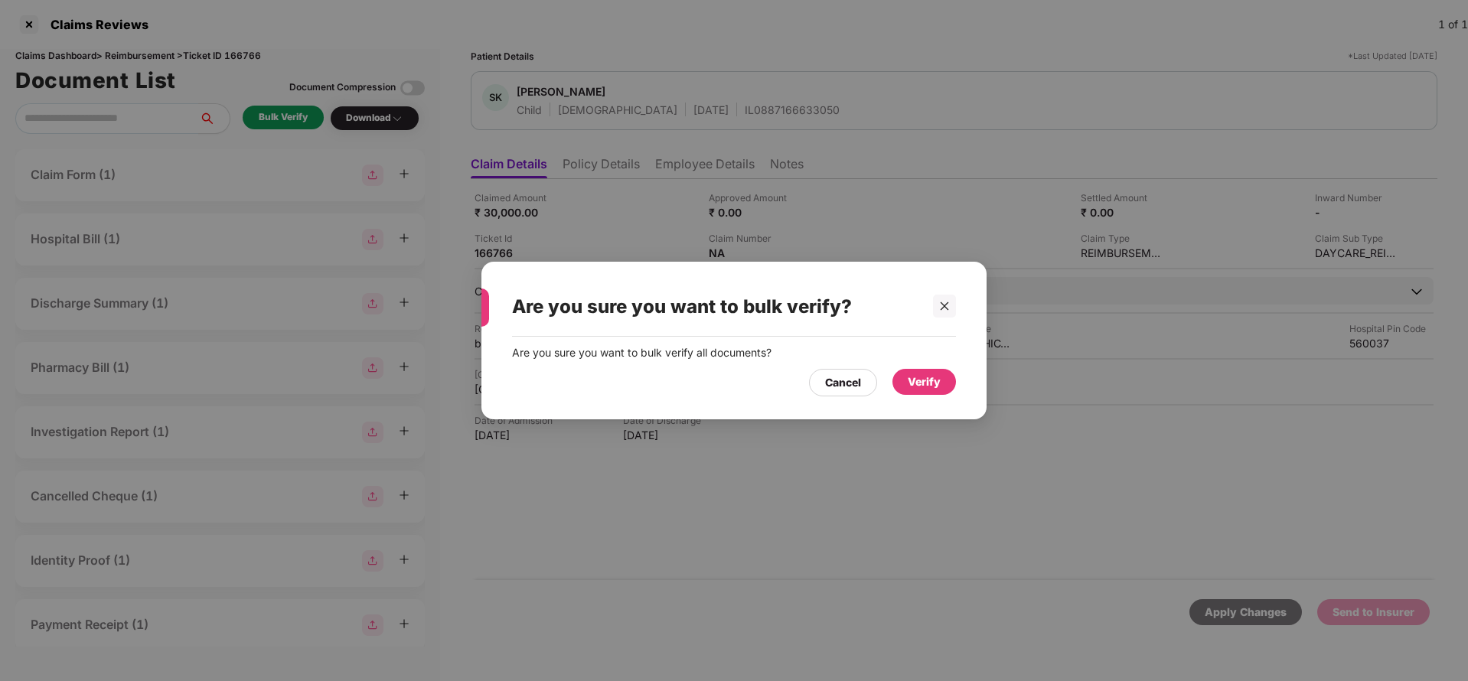
click at [919, 384] on div "Verify" at bounding box center [924, 382] width 33 height 17
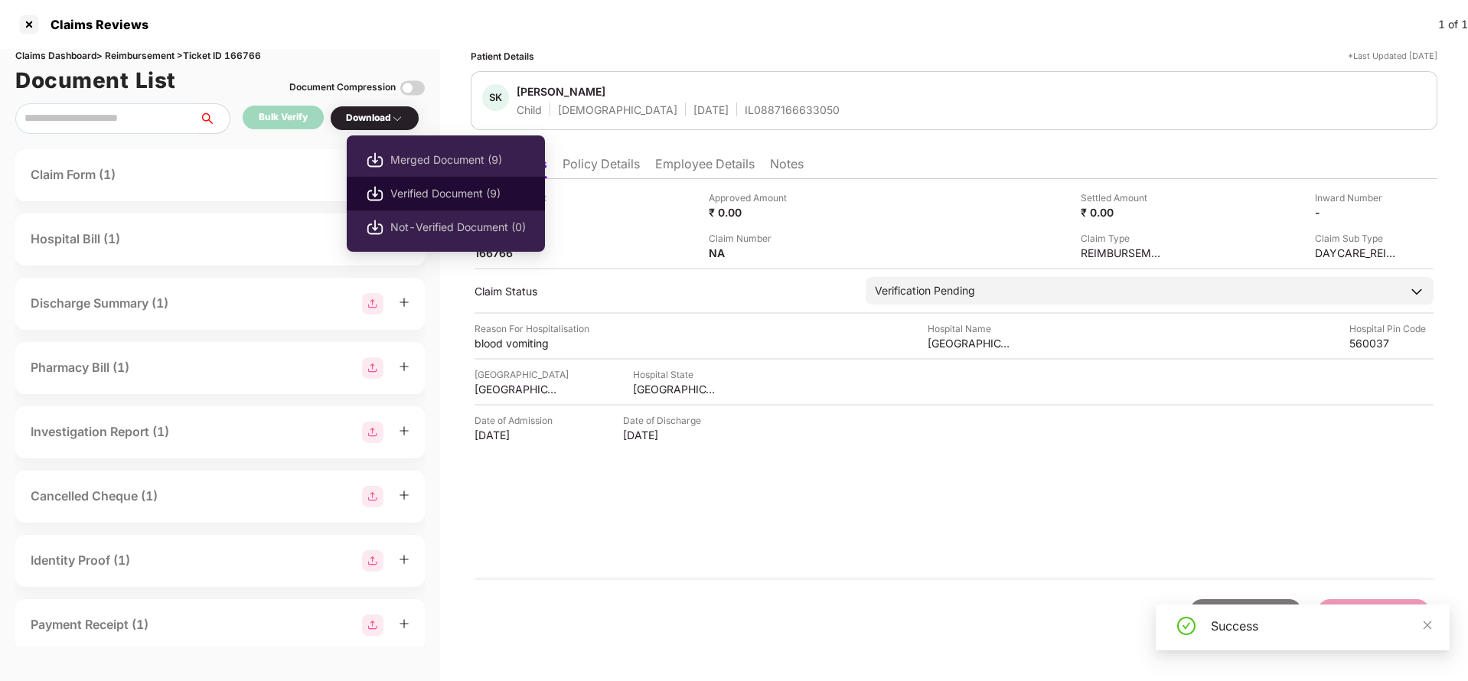
click at [389, 187] on li "Verified Document (9)" at bounding box center [446, 194] width 198 height 34
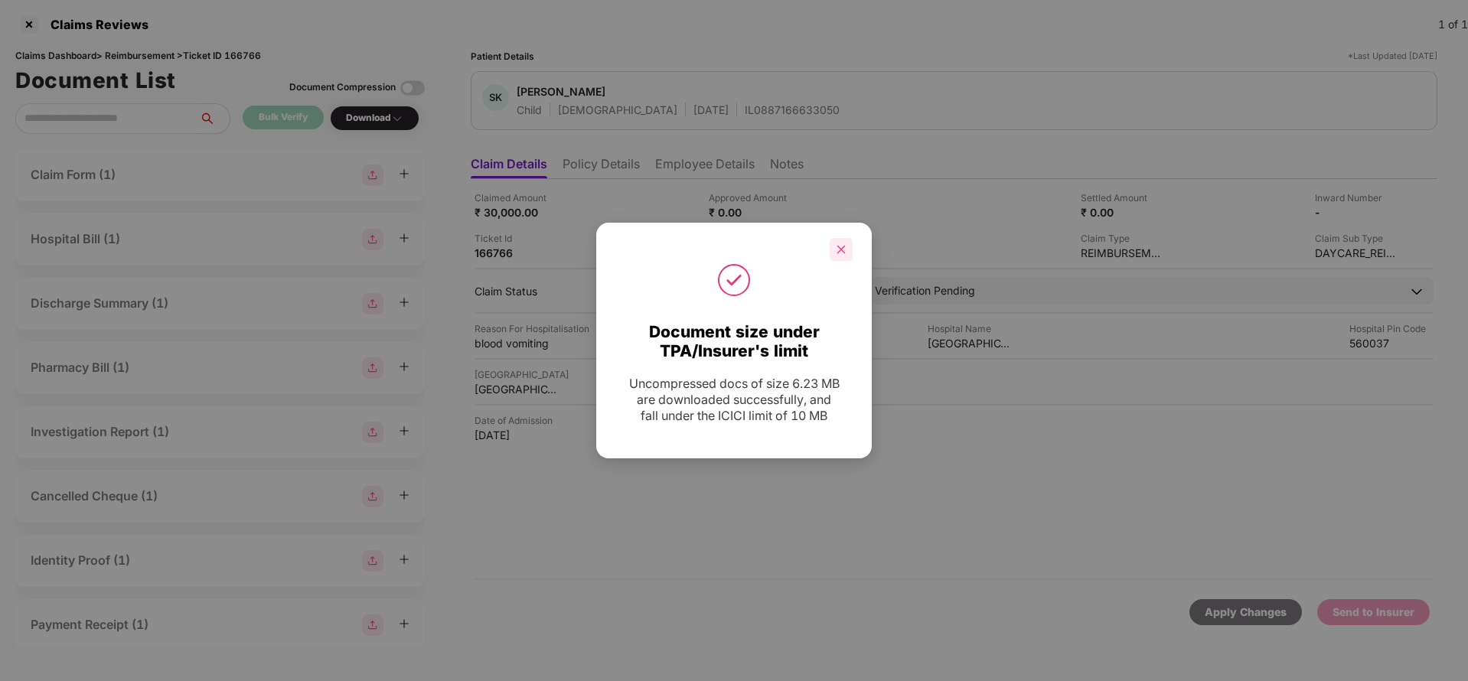
click at [831, 244] on div at bounding box center [841, 249] width 23 height 23
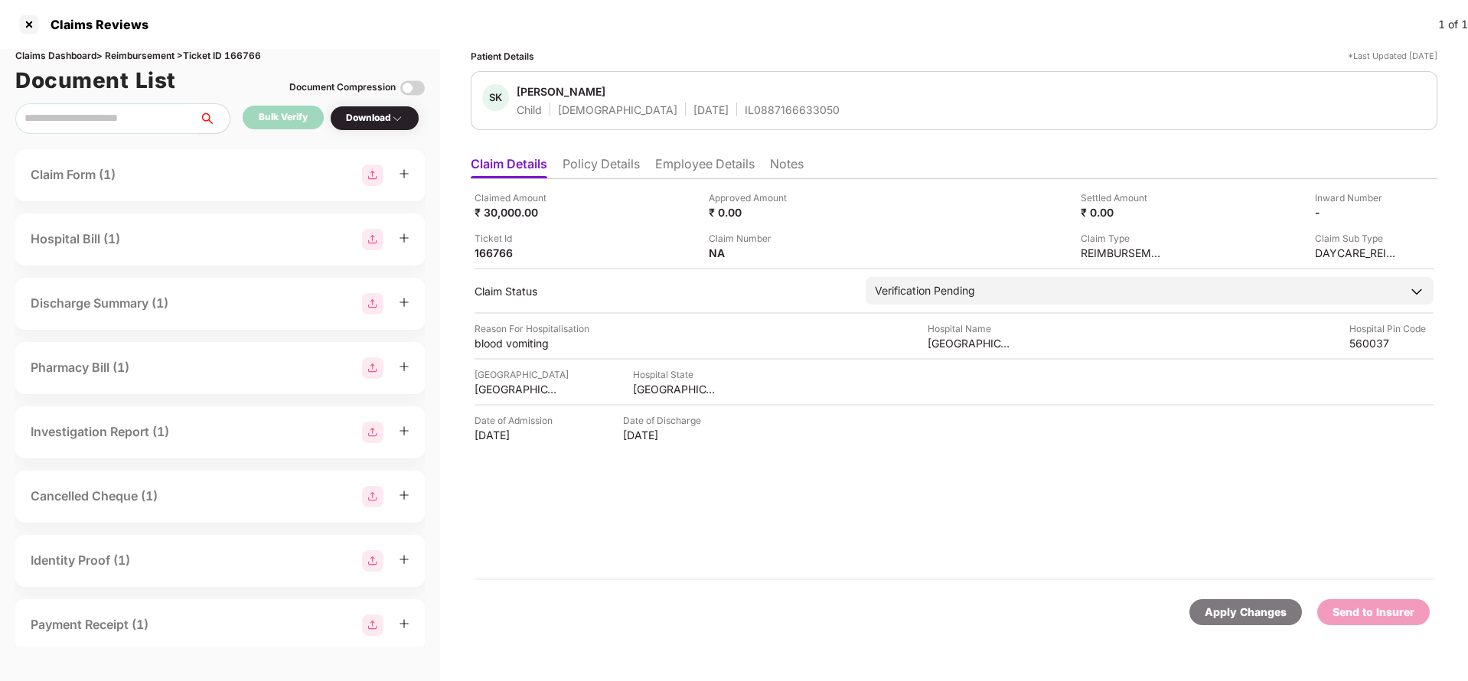
click at [1251, 613] on div "Apply Changes" at bounding box center [1246, 612] width 82 height 17
click at [1238, 609] on div "Apply Changes" at bounding box center [1246, 612] width 82 height 17
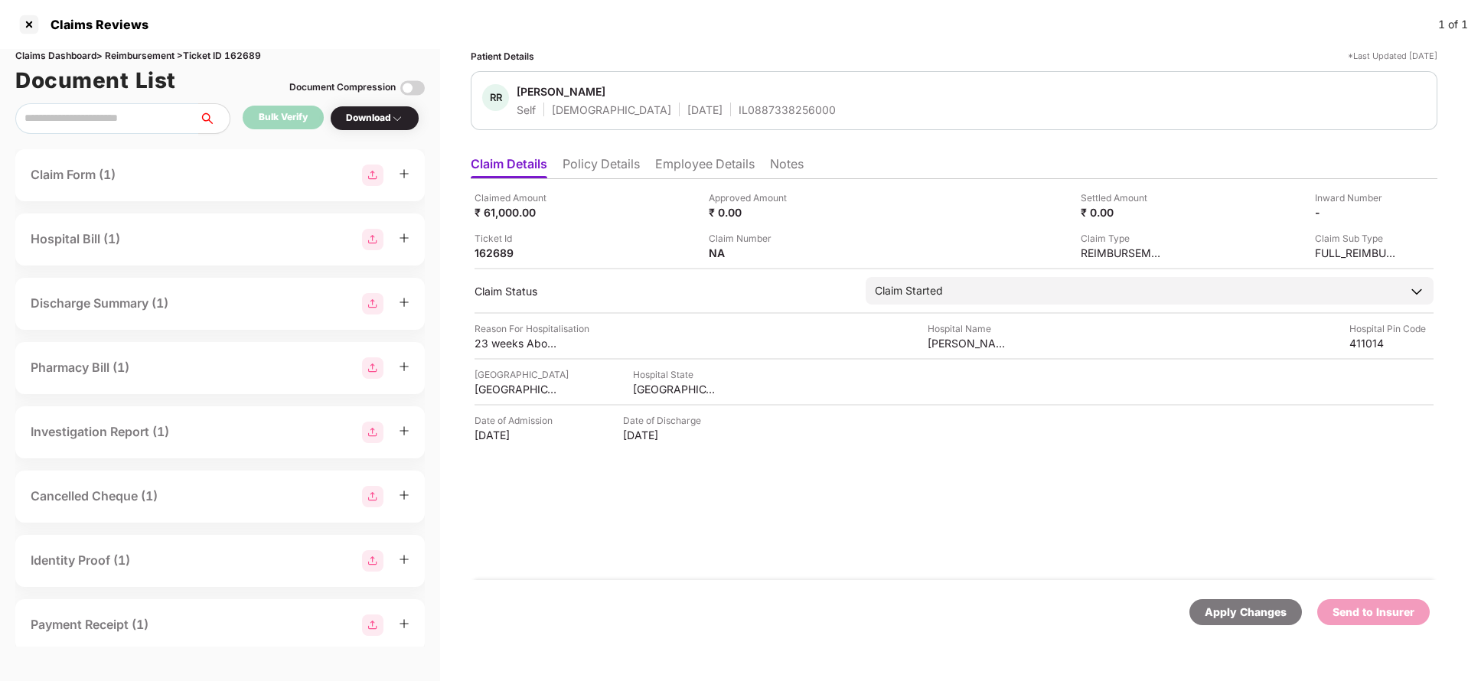
click at [593, 177] on li "Policy Details" at bounding box center [601, 167] width 77 height 22
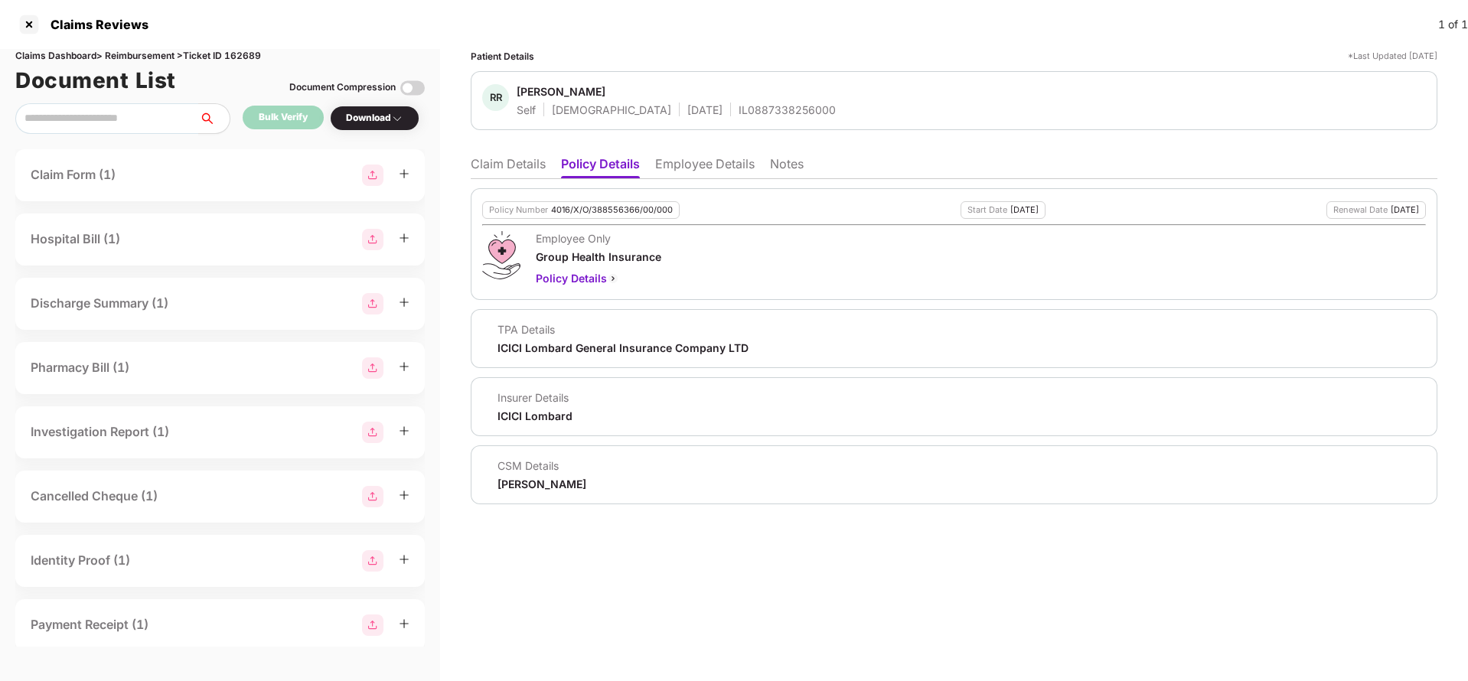
click at [720, 170] on li "Employee Details" at bounding box center [705, 167] width 100 height 22
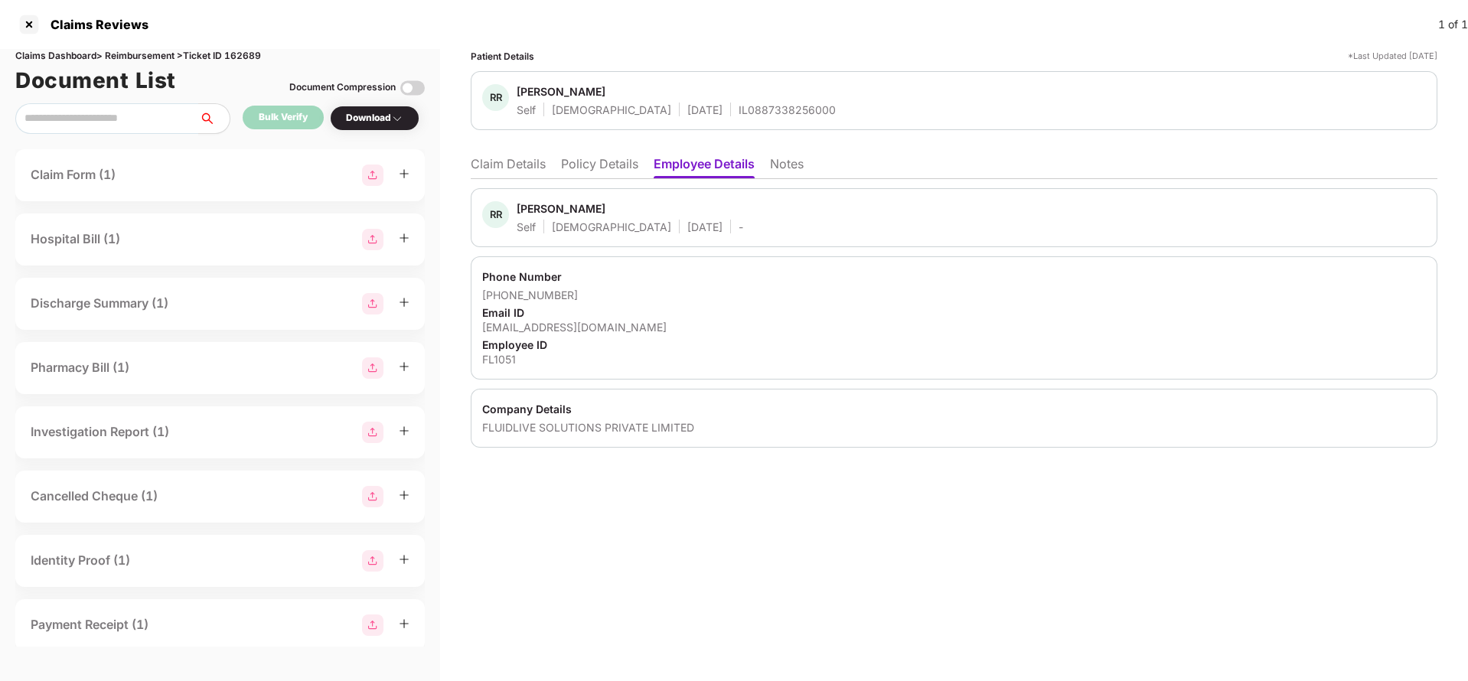
click at [593, 165] on li "Policy Details" at bounding box center [599, 167] width 77 height 22
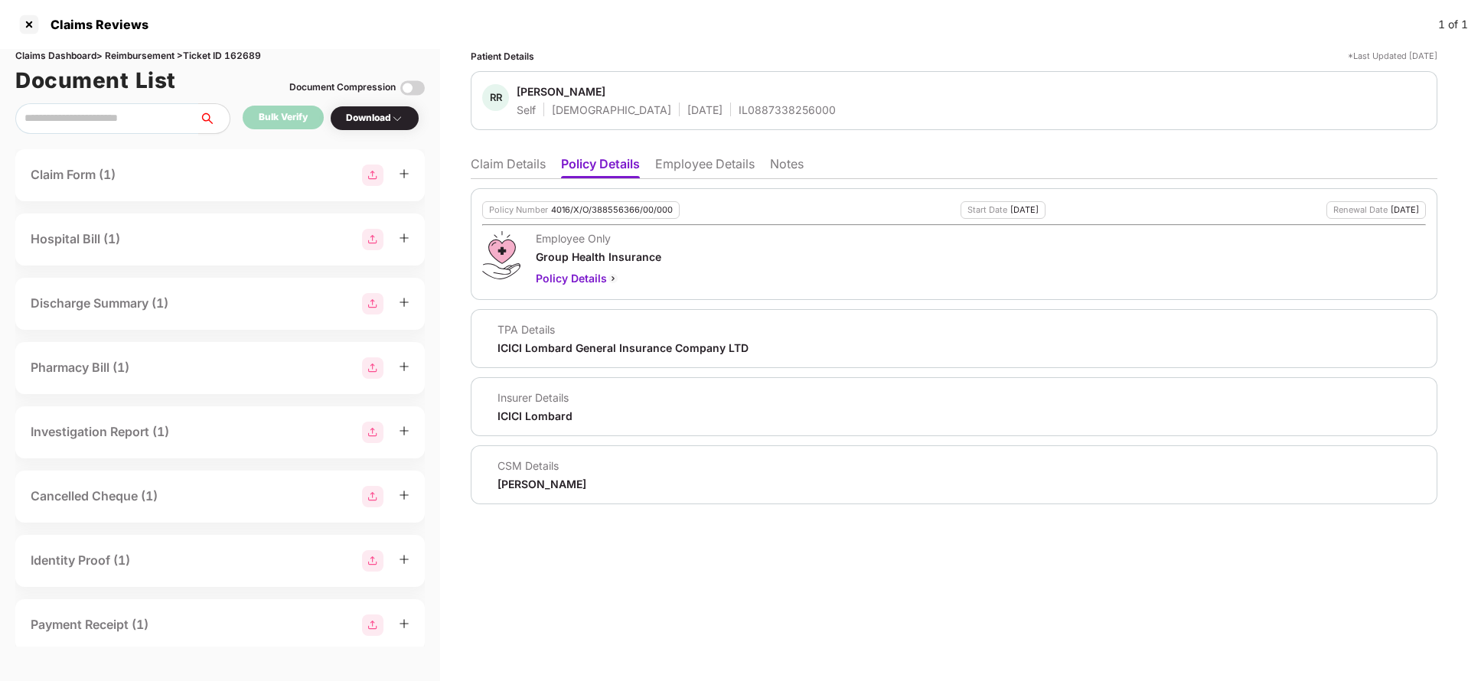
click at [593, 207] on div "4016/X/O/388556366/00/000" at bounding box center [612, 210] width 122 height 10
copy div "4016/X/O/388556366/00/000"
click at [491, 160] on li "Claim Details" at bounding box center [508, 167] width 75 height 22
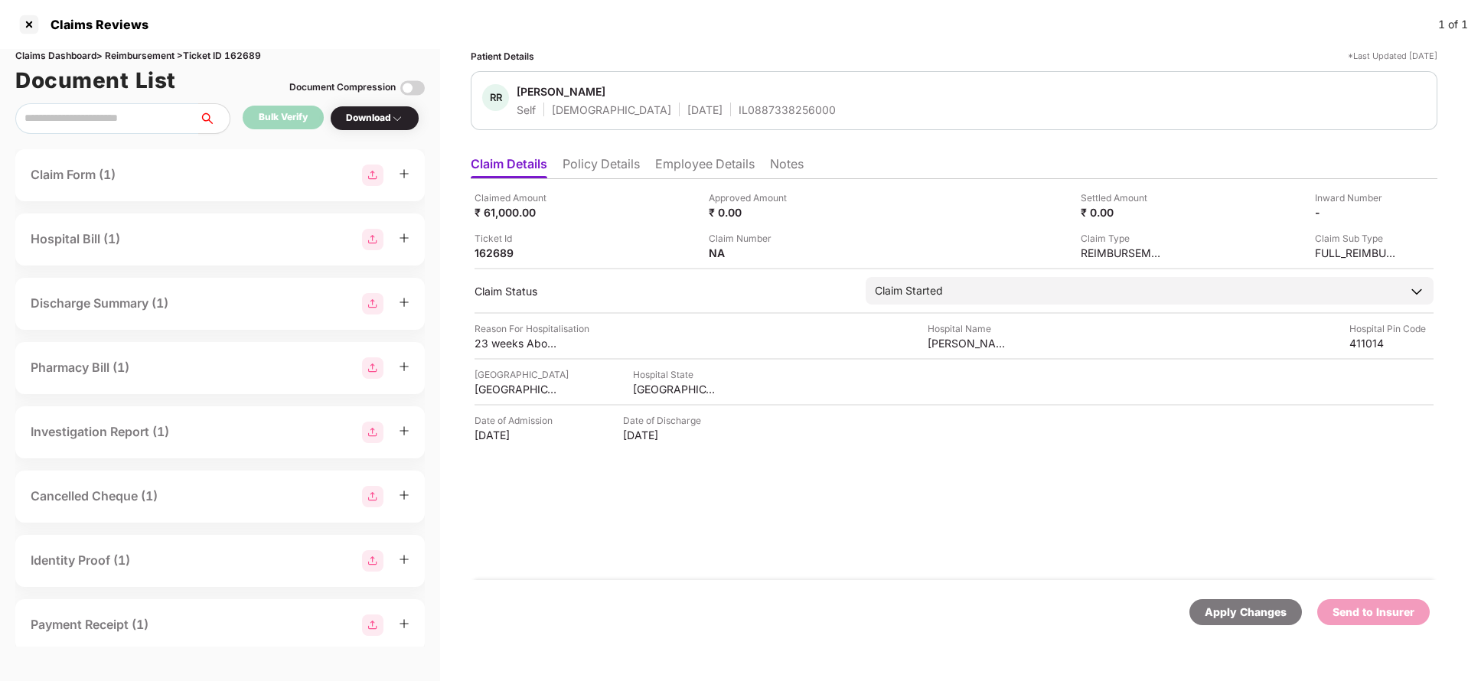
click at [1239, 614] on div "Apply Changes" at bounding box center [1246, 612] width 82 height 17
click at [241, 64] on div "Document List Document Compression" at bounding box center [220, 81] width 410 height 34
click at [250, 58] on div "Claims Dashboard > Reimbursement > Ticket ID 162689" at bounding box center [220, 56] width 410 height 15
copy div "162689"
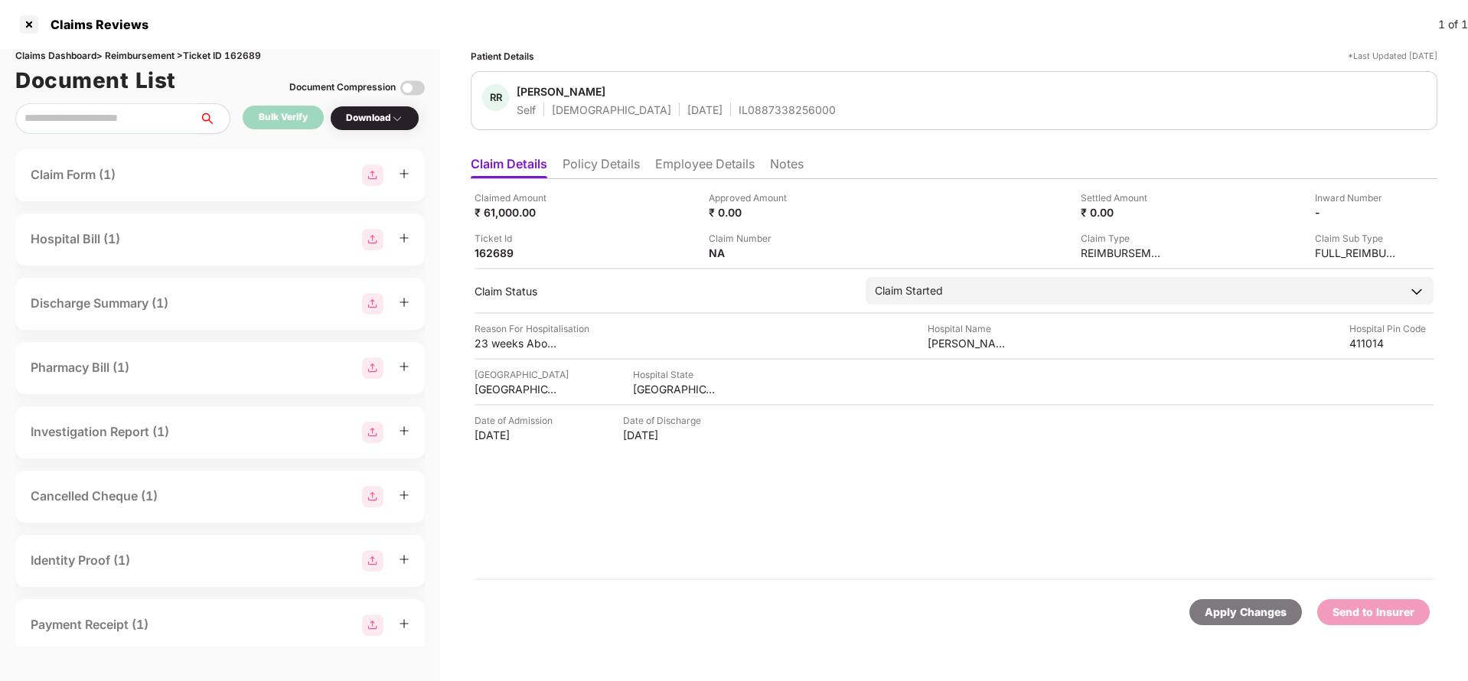
click at [1233, 616] on div "Apply Changes" at bounding box center [1246, 612] width 82 height 17
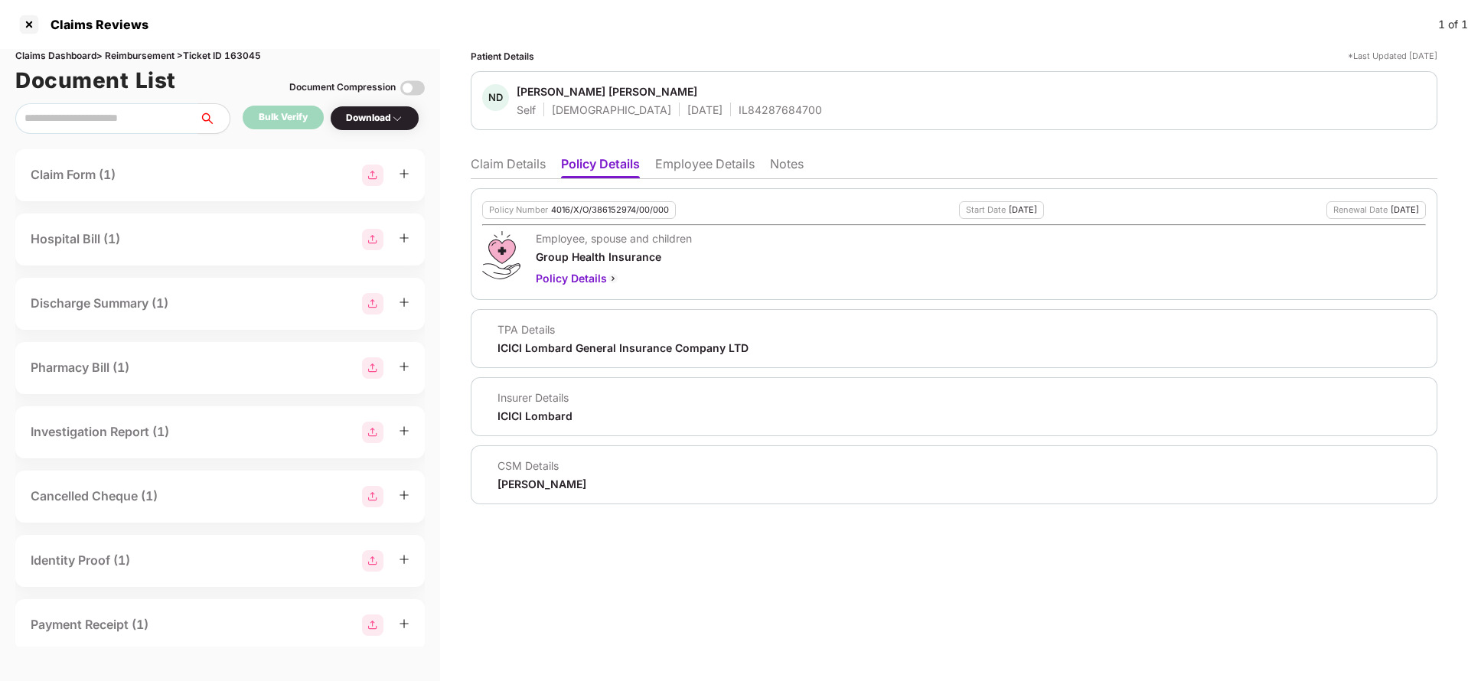
click at [592, 211] on div "4016/X/O/386152974/00/000" at bounding box center [610, 210] width 118 height 10
copy div "4016/X/O/386152974/00/000"
click at [694, 153] on ul "Claim Details Policy Details Employee Details Notes" at bounding box center [954, 164] width 967 height 31
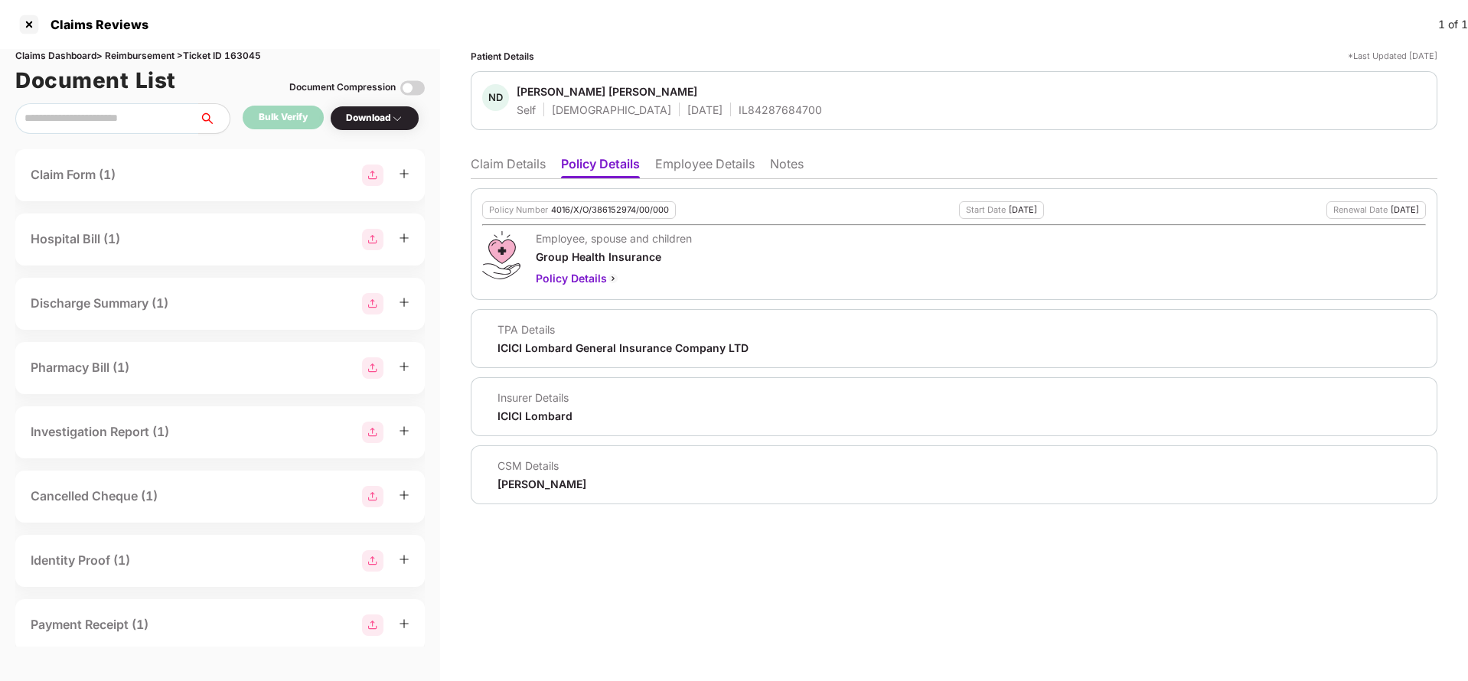
click at [695, 163] on li "Employee Details" at bounding box center [705, 167] width 100 height 22
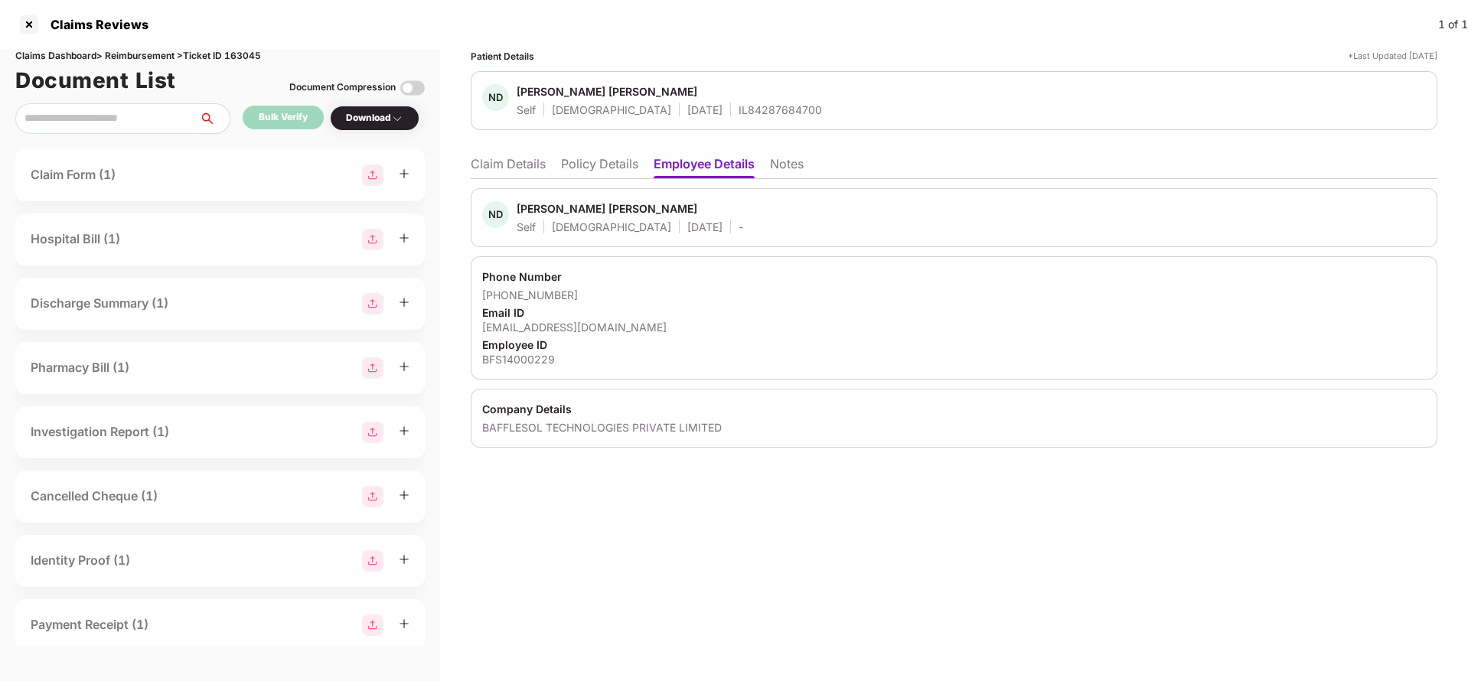
click at [596, 171] on li "Policy Details" at bounding box center [599, 167] width 77 height 22
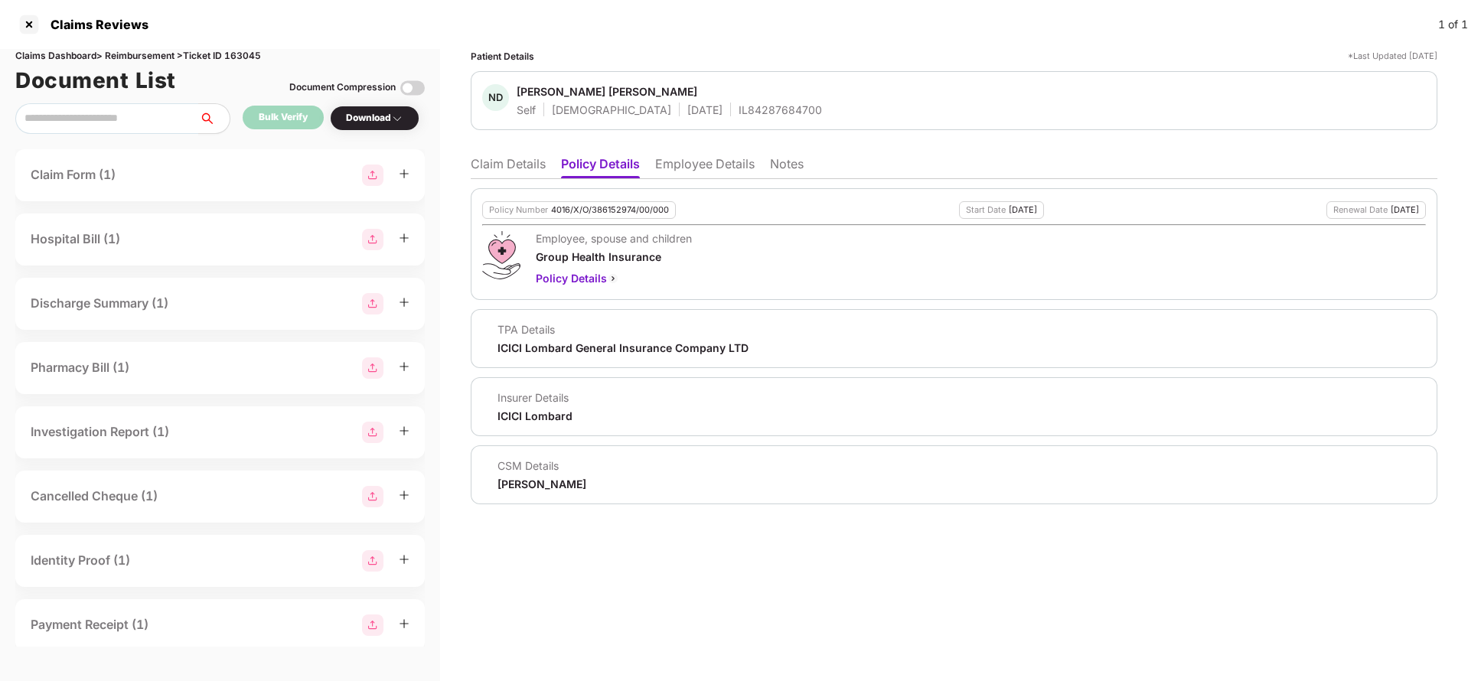
click at [686, 118] on div "ND Nilesh Dinkar Jadhav Self Male 12 June 2002 IL84287684700" at bounding box center [954, 100] width 967 height 59
copy div "IL84287684700"
click at [671, 188] on div "Policy Number 4016/X/O/386152974/00/000 Start Date 22 Mar 2025 Renewal Date 21 …" at bounding box center [954, 244] width 967 height 112
click at [679, 167] on li "Employee Details" at bounding box center [705, 167] width 100 height 22
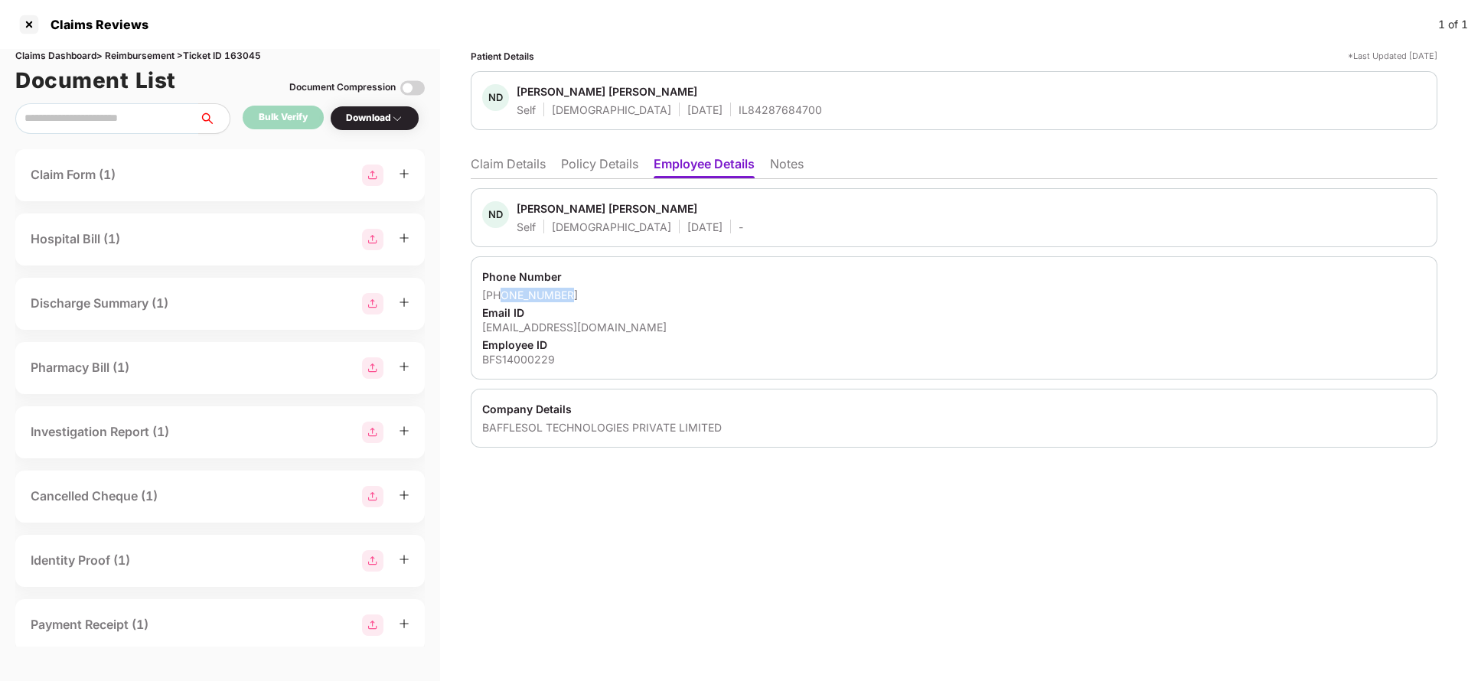
drag, startPoint x: 501, startPoint y: 294, endPoint x: 624, endPoint y: 294, distance: 123.3
click at [624, 294] on div "+917499183017" at bounding box center [954, 295] width 944 height 15
copy div "7499183017"
click at [553, 331] on div "nilesh.jadhav@bafflesol.com" at bounding box center [954, 327] width 944 height 15
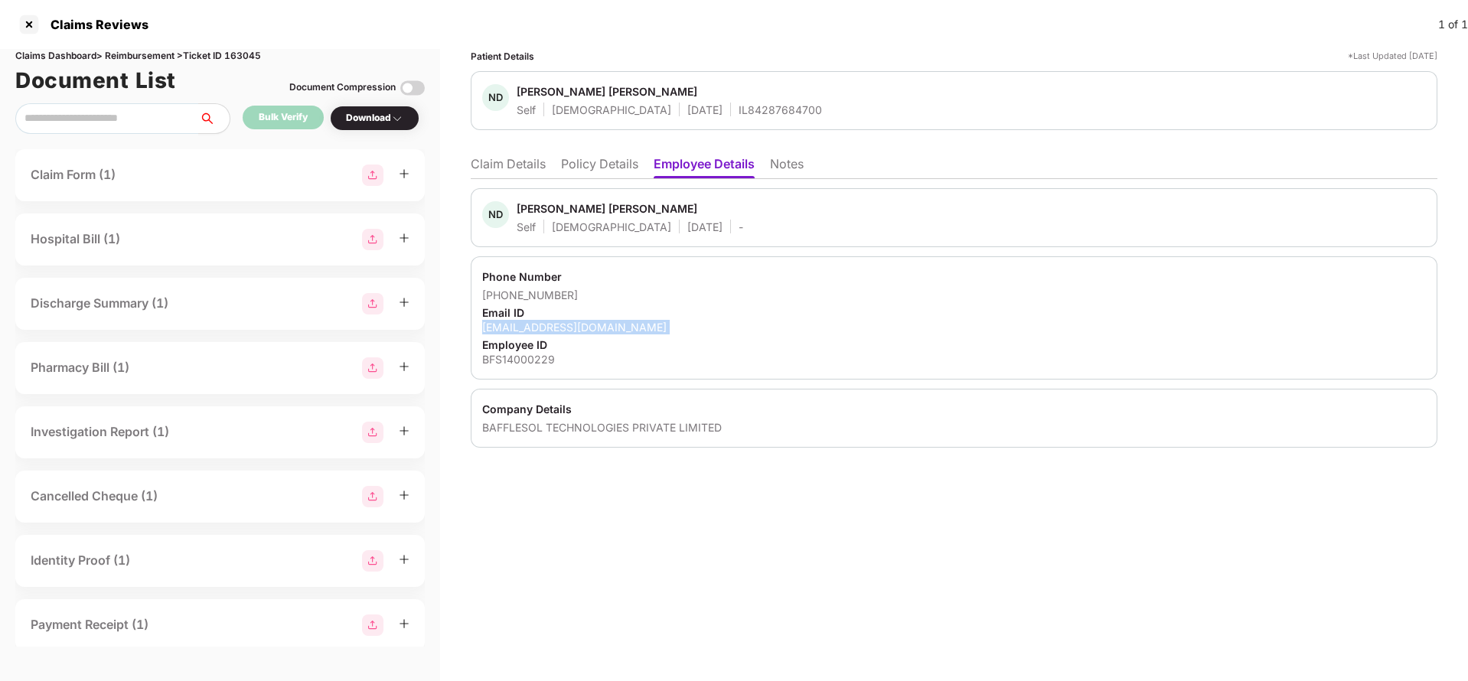
click at [553, 331] on div "nilesh.jadhav@bafflesol.com" at bounding box center [954, 327] width 944 height 15
copy div "nilesh.jadhav@bafflesol.com"
click at [516, 169] on li "Claim Details" at bounding box center [508, 167] width 75 height 22
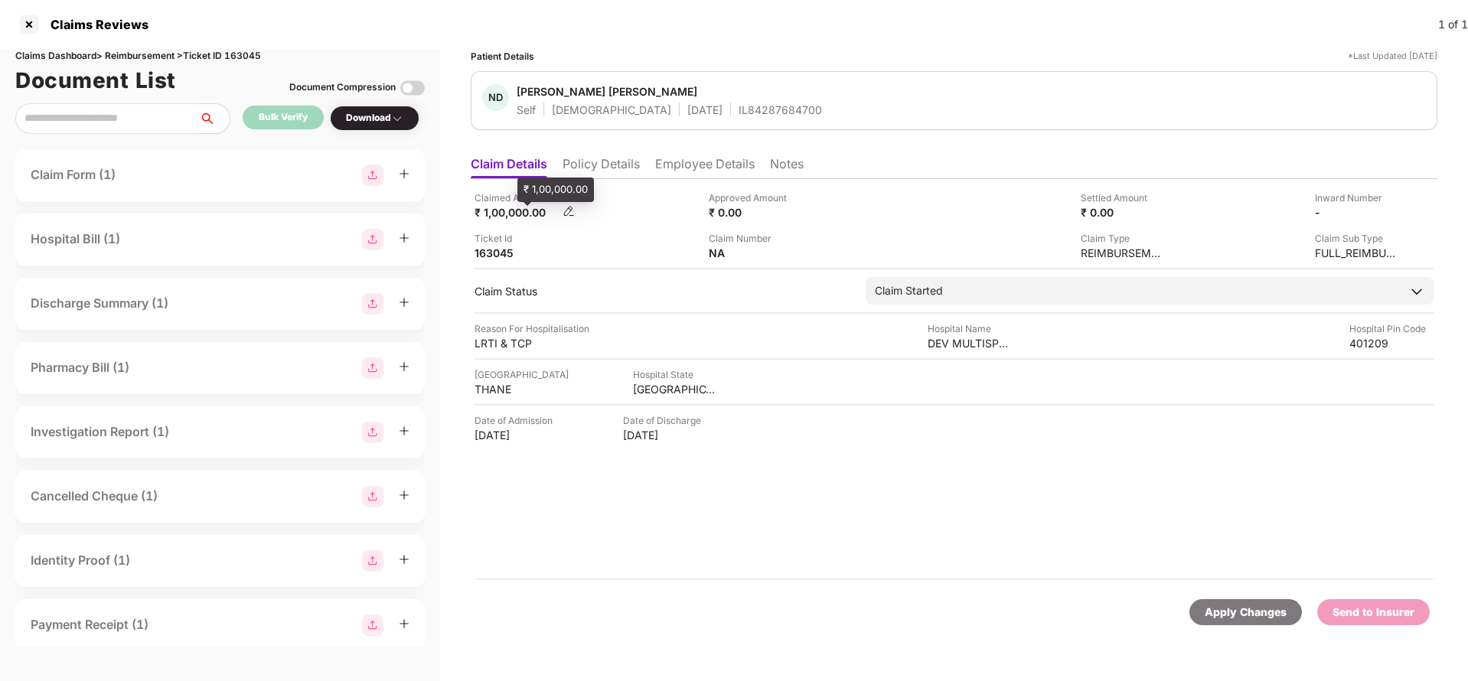
click at [502, 217] on div "₹ 1,00,000.00" at bounding box center [517, 212] width 84 height 15
copy div "1,00,000"
click at [968, 343] on div "DEV MULTISPECIALITY HOSPITAL" at bounding box center [970, 343] width 84 height 15
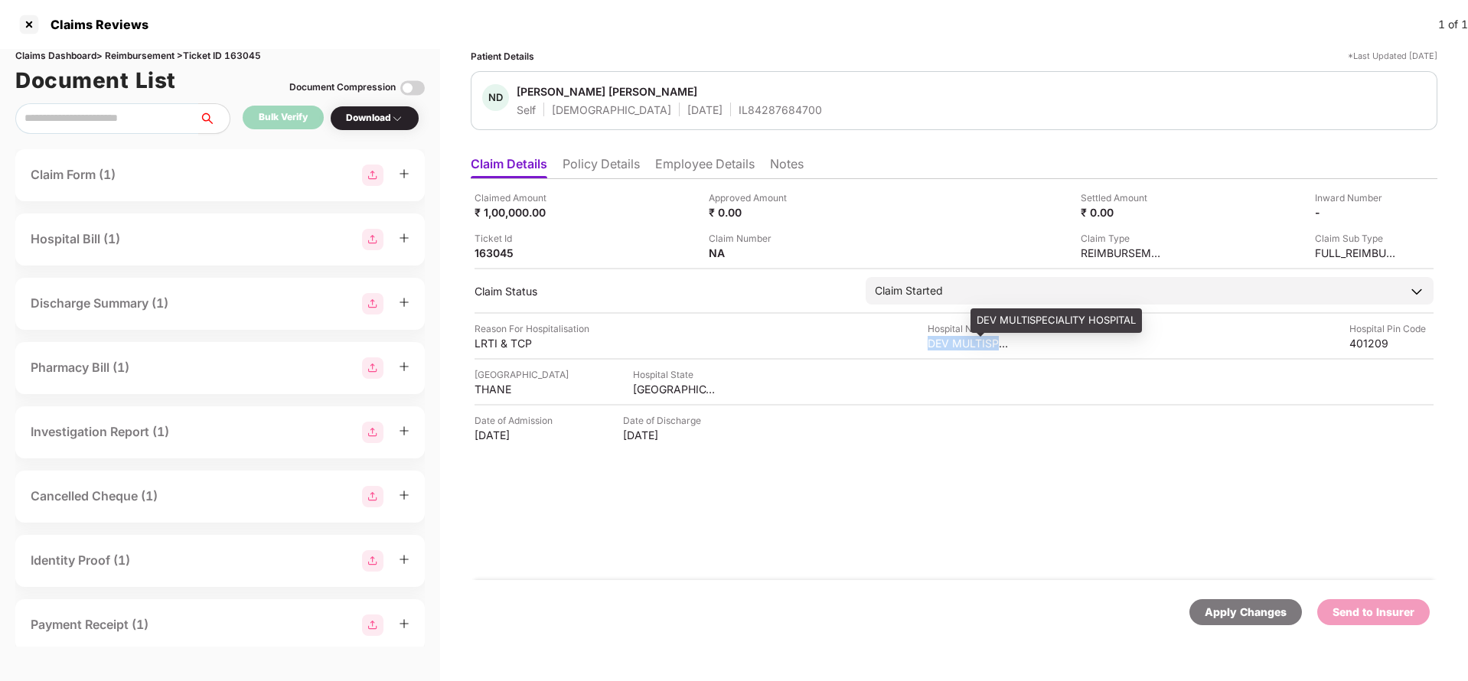
click at [968, 343] on div "DEV MULTISPECIALITY HOSPITAL" at bounding box center [970, 343] width 84 height 15
copy div "DEV MULTISPECIALITY HOSPITAL"
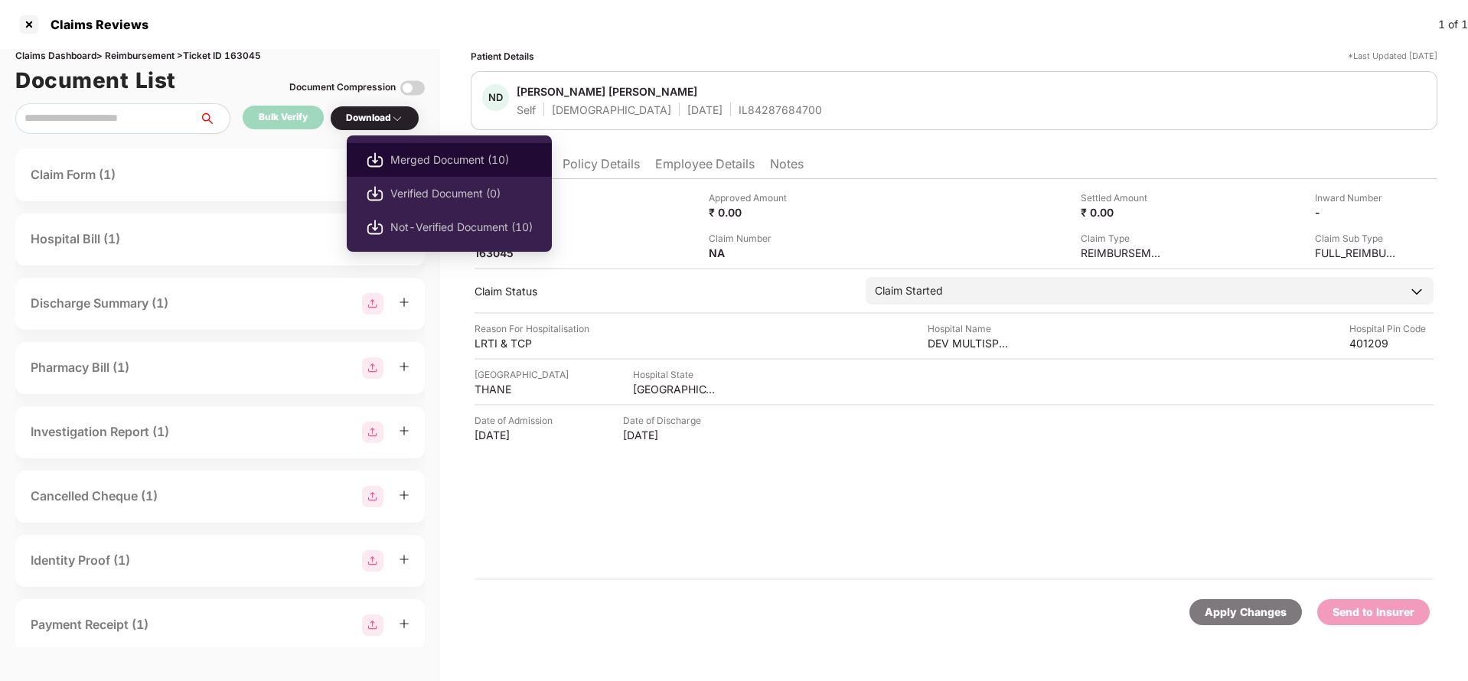
click at [417, 165] on span "Merged Document (10)" at bounding box center [461, 160] width 142 height 17
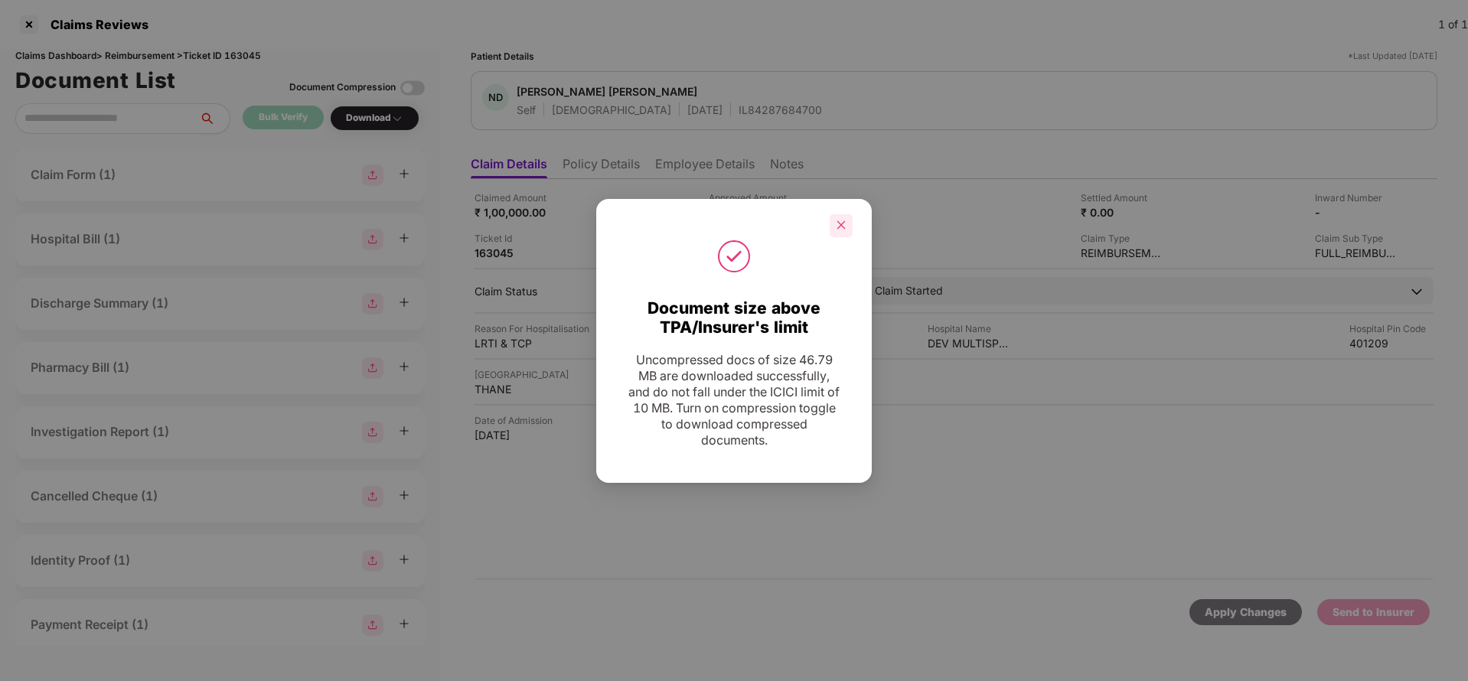
click at [842, 228] on icon "close" at bounding box center [841, 225] width 11 height 11
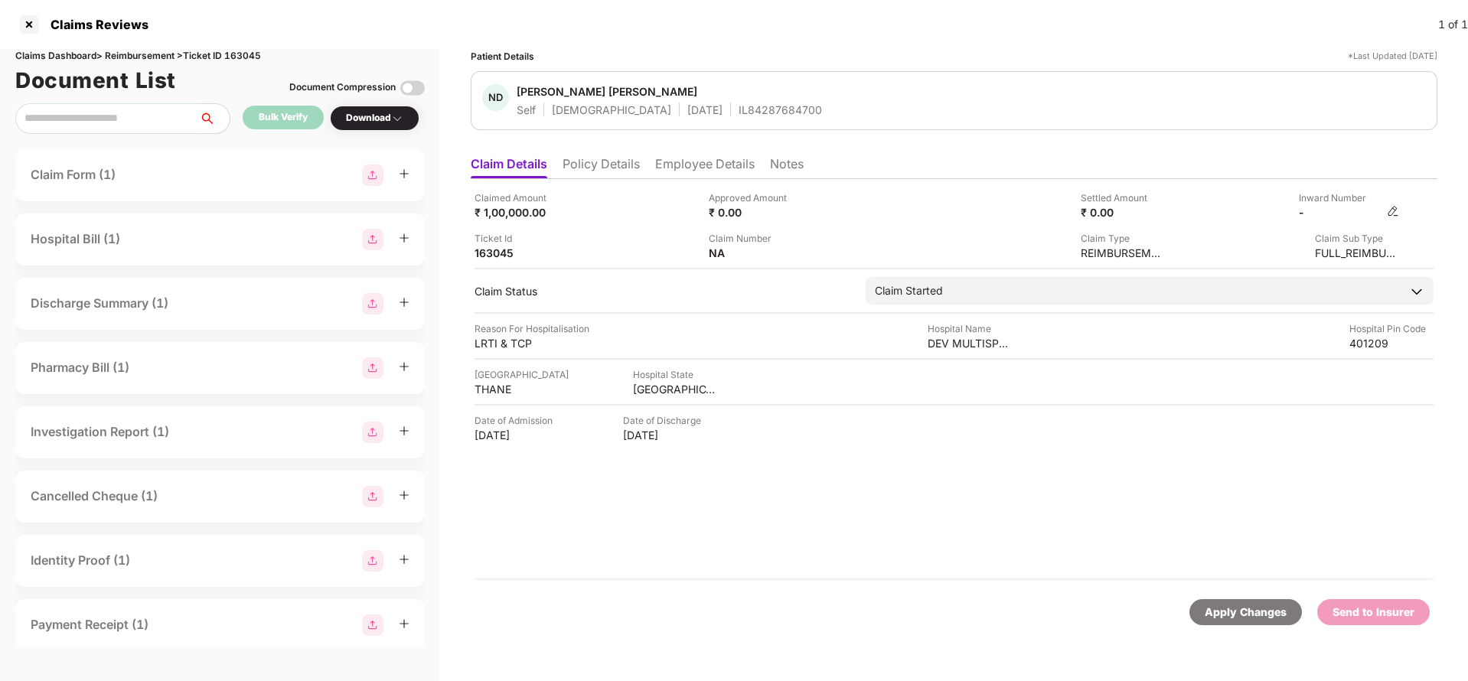
click at [1391, 213] on img at bounding box center [1393, 211] width 12 height 12
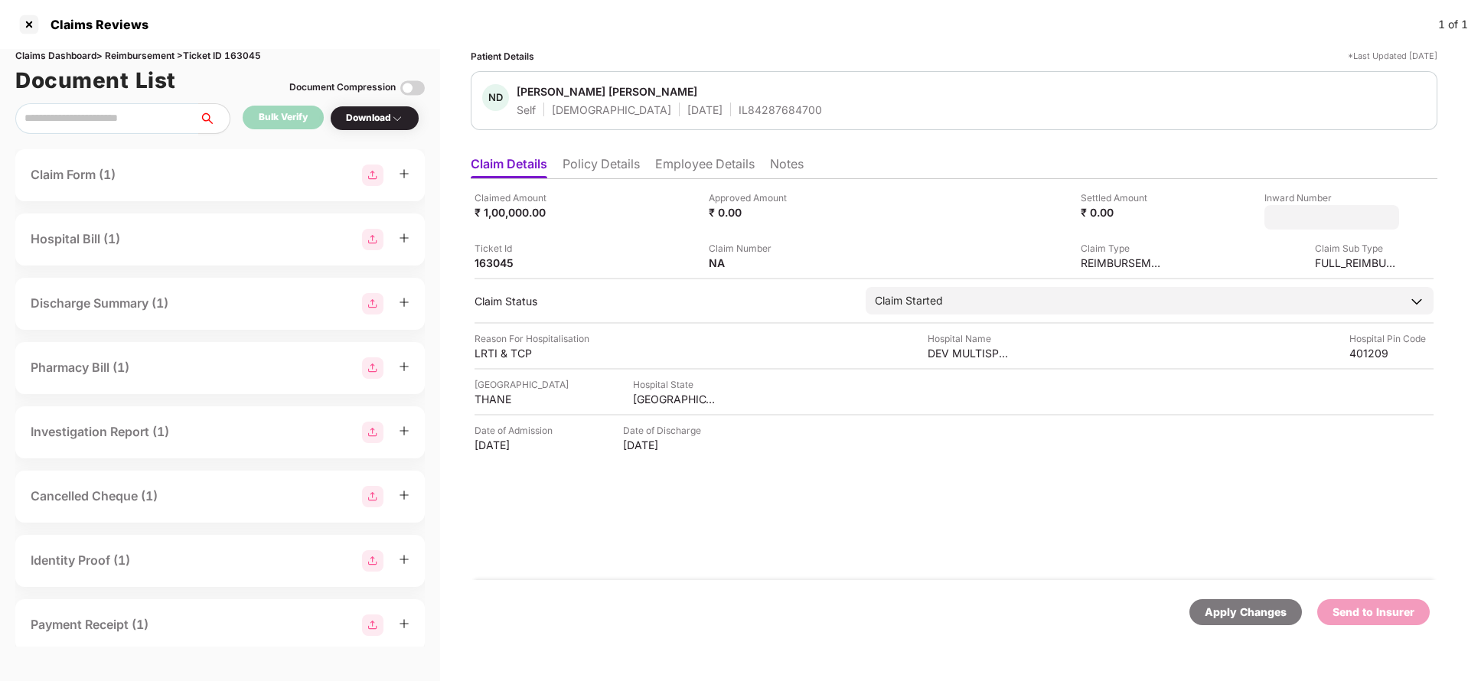
type input "**********"
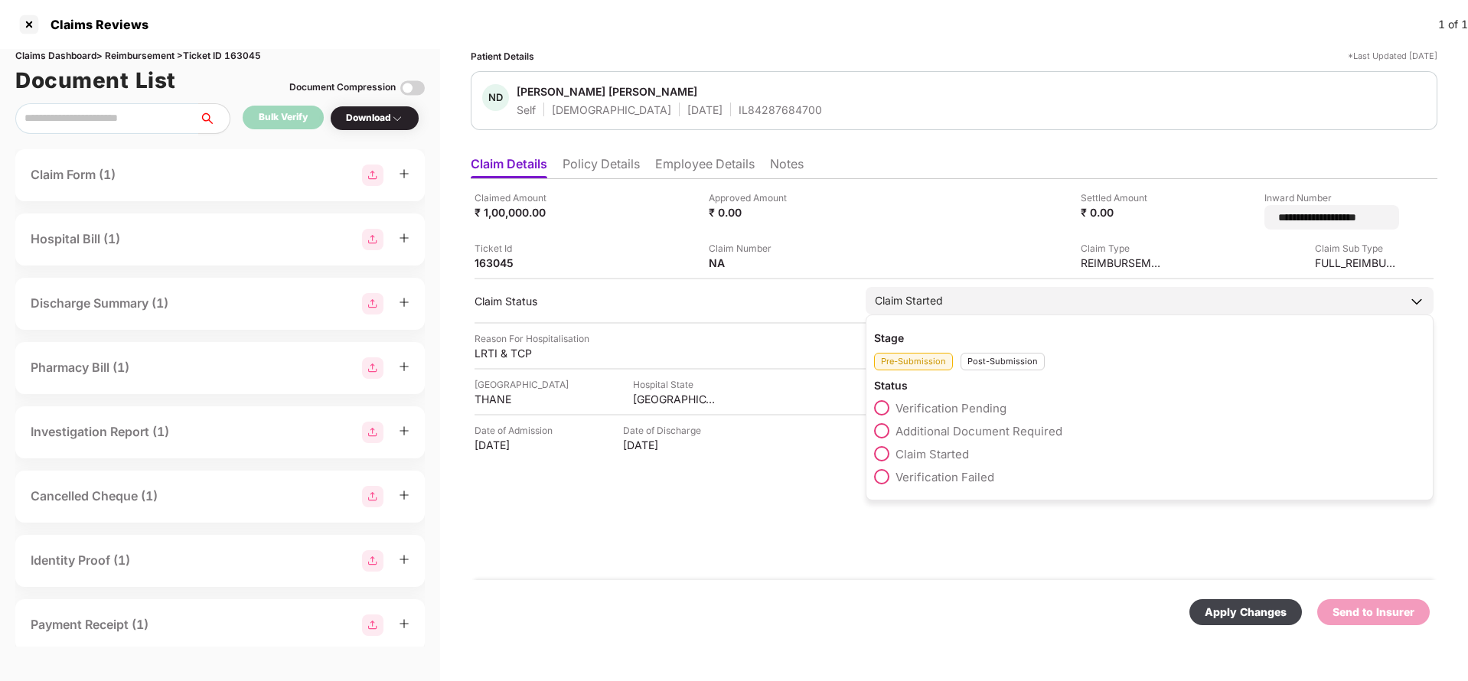
click at [968, 294] on div "Claim Started" at bounding box center [1150, 301] width 568 height 28
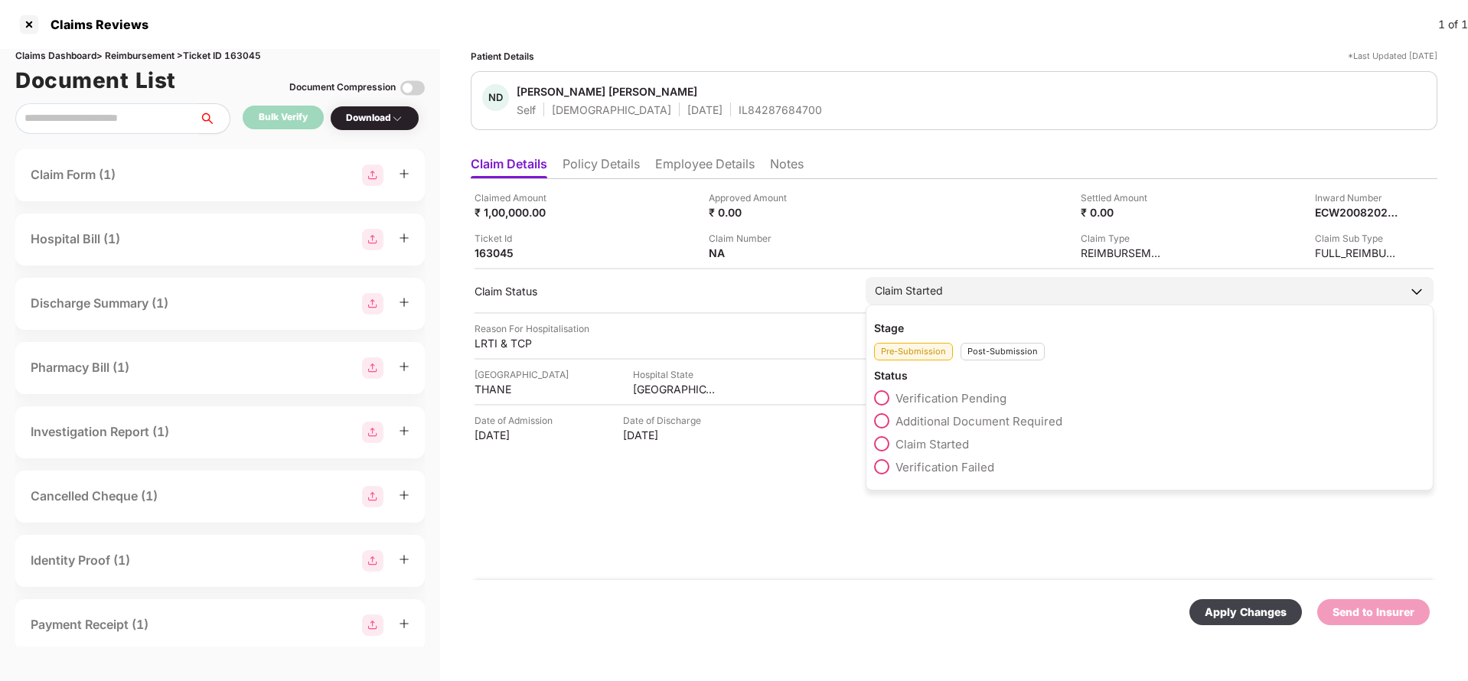
click at [989, 355] on div "Post-Submission" at bounding box center [1003, 352] width 84 height 18
click at [957, 430] on div "Claim Under Process" at bounding box center [1149, 424] width 551 height 23
click at [965, 426] on span "Claim Under Process" at bounding box center [954, 421] width 116 height 15
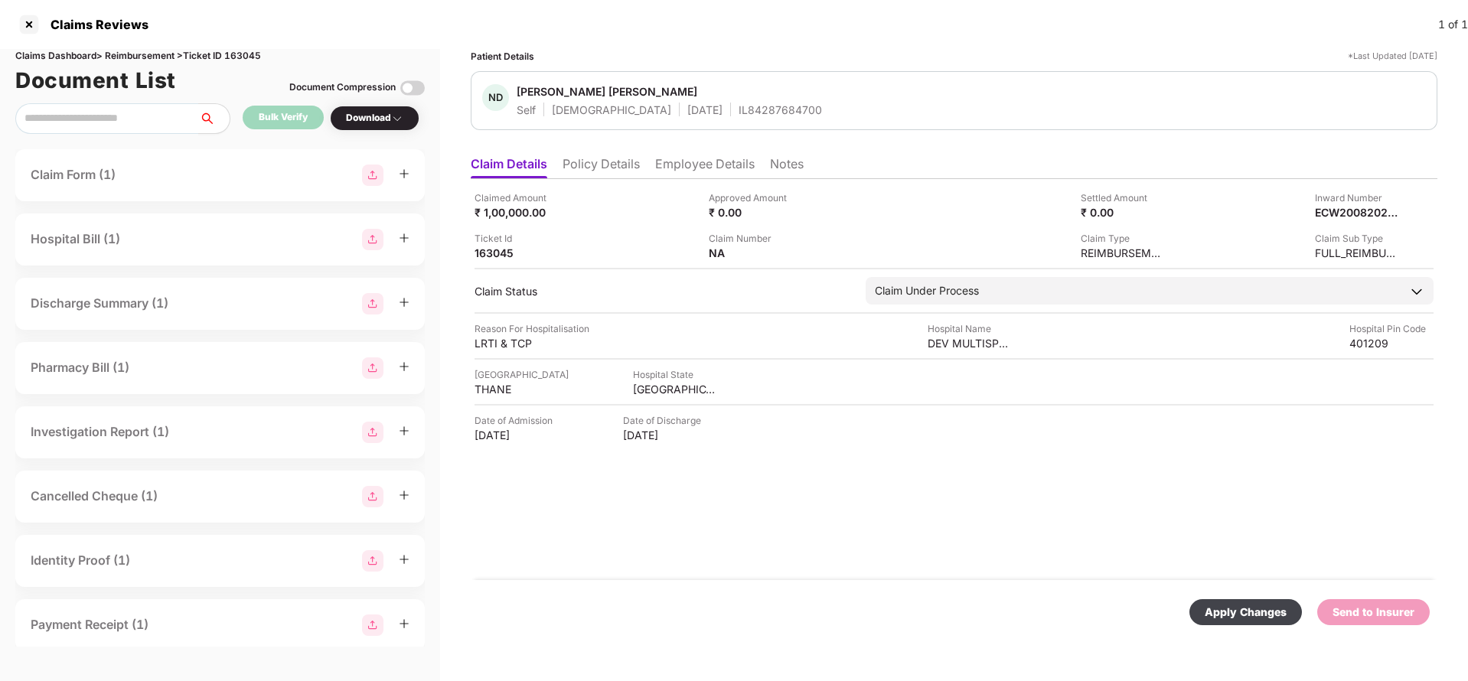
click at [1246, 612] on div "Apply Changes" at bounding box center [1246, 612] width 82 height 17
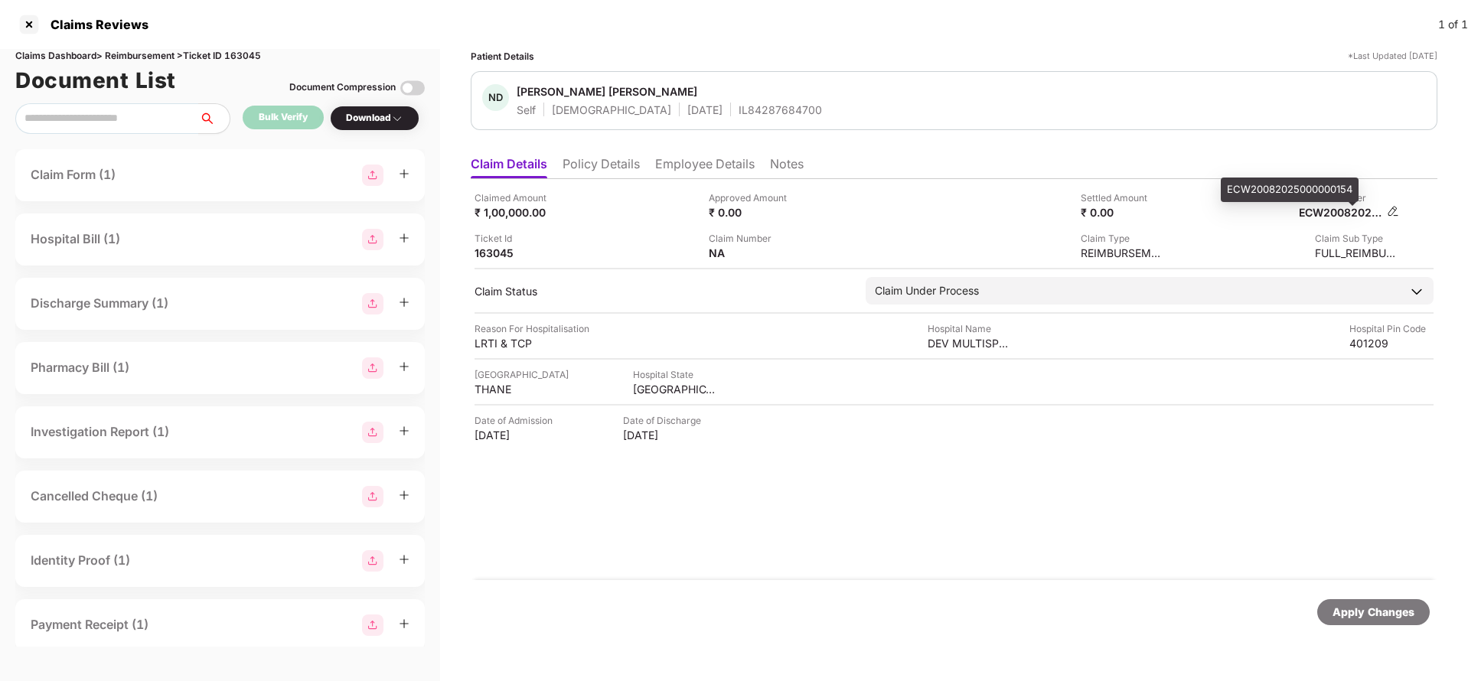
click at [1317, 213] on div "ECW20082025000000154" at bounding box center [1341, 212] width 84 height 15
copy div "ECW20082025000000154"
click at [739, 114] on div "IL84287684700" at bounding box center [780, 110] width 83 height 15
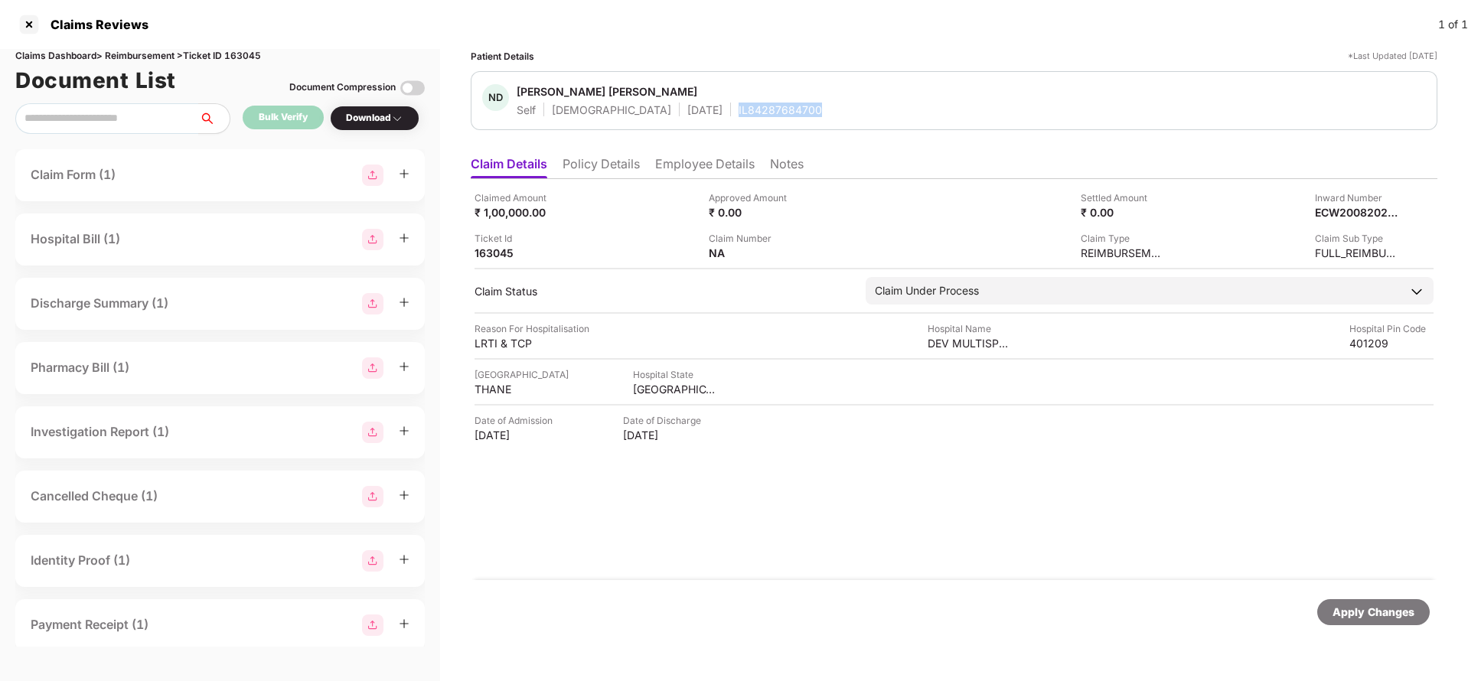
click at [739, 114] on div "IL84287684700" at bounding box center [780, 110] width 83 height 15
copy div "IL84287684700"
click at [1357, 616] on div "Apply Changes" at bounding box center [1374, 612] width 82 height 17
click at [251, 57] on div "Claims Dashboard > Reimbursement > Ticket ID 163045" at bounding box center [220, 56] width 410 height 15
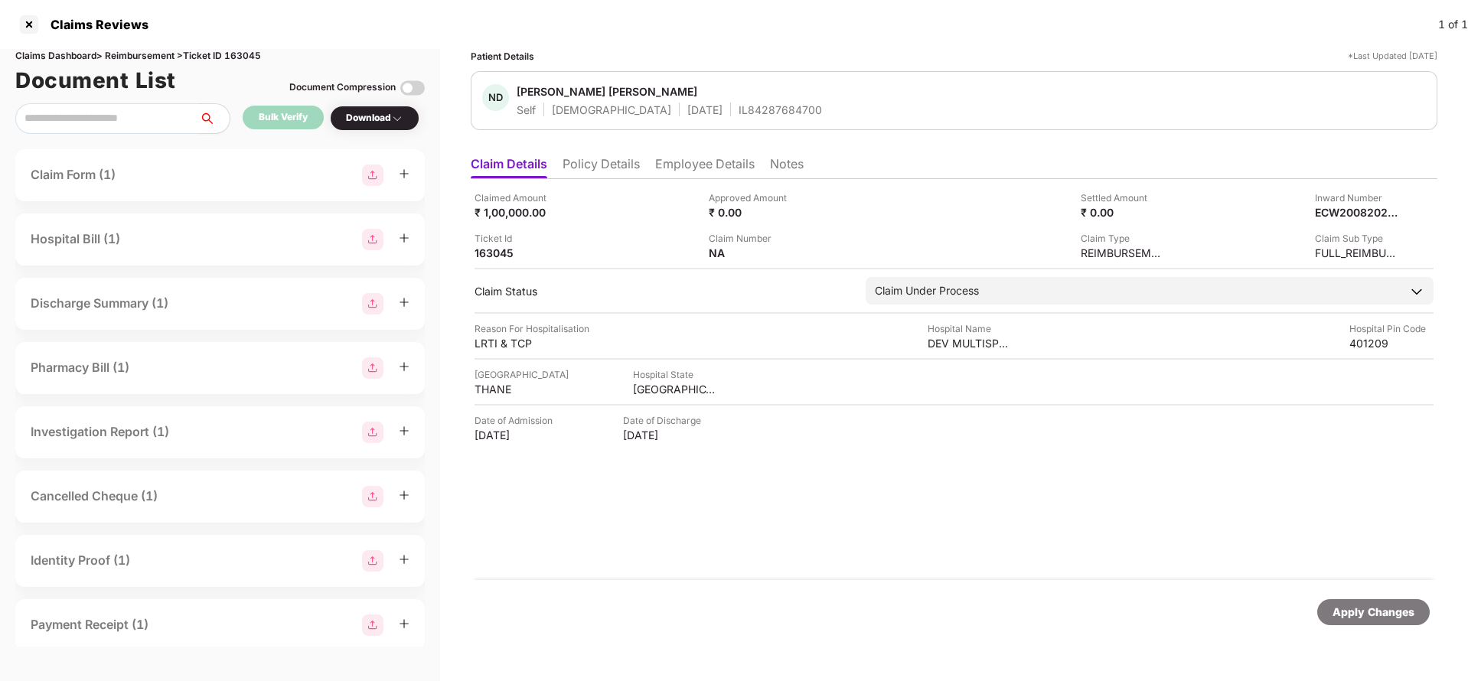
click at [251, 57] on div "Claims Dashboard > Reimbursement > Ticket ID 163045" at bounding box center [220, 56] width 410 height 15
copy div "163045"
click at [1371, 619] on div "Apply Changes" at bounding box center [1374, 612] width 82 height 17
click at [729, 250] on div "131374523" at bounding box center [751, 253] width 84 height 15
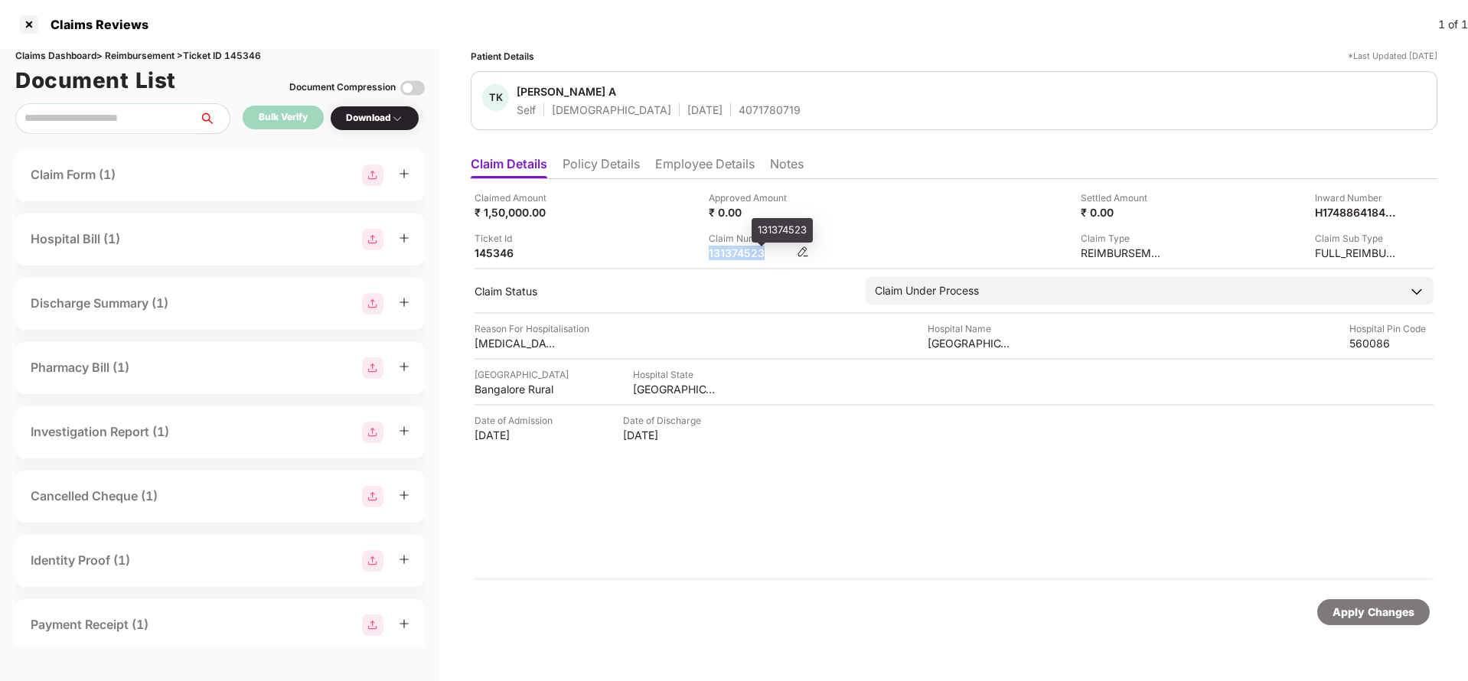
click at [729, 250] on div "131374523" at bounding box center [751, 253] width 84 height 15
copy div "131374523"
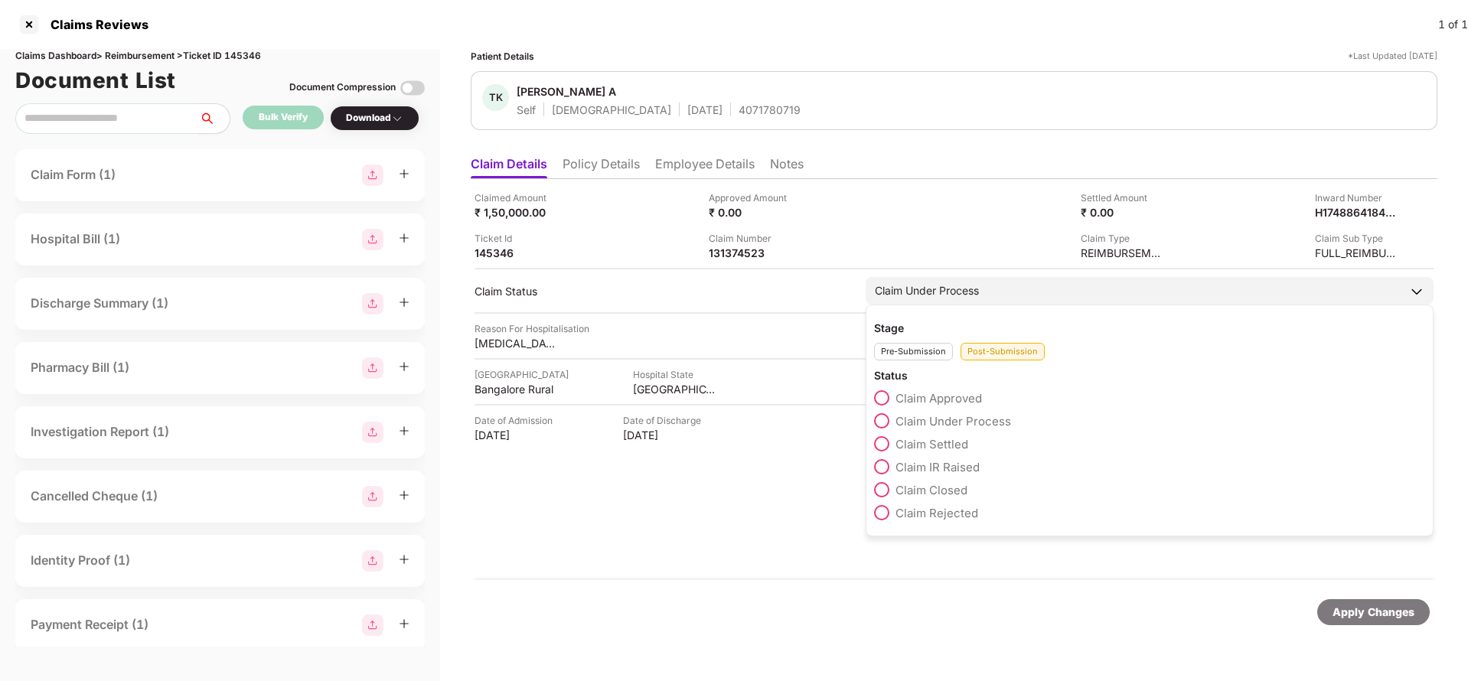
click at [955, 461] on span "Claim IR Raised" at bounding box center [938, 467] width 84 height 15
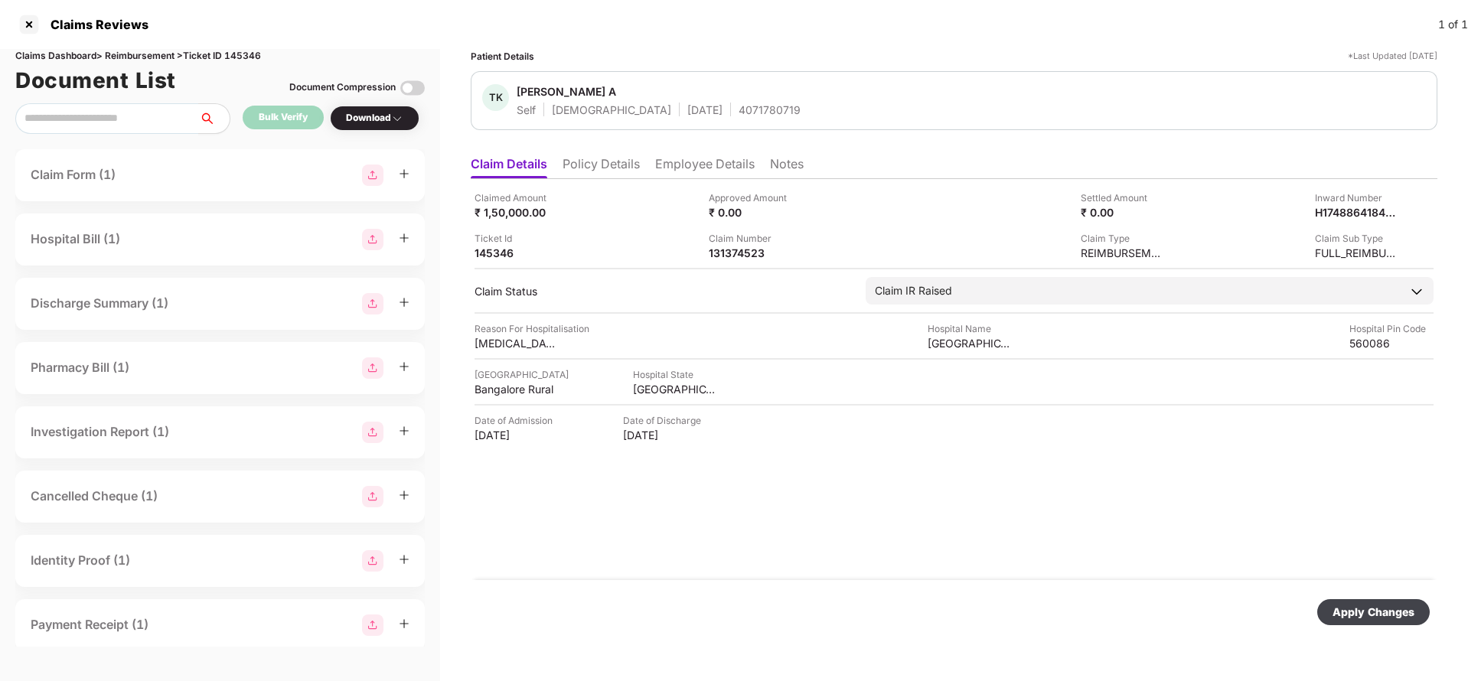
click at [1411, 616] on div "Apply Changes" at bounding box center [1374, 612] width 82 height 17
click at [1360, 597] on div "Apply Changes" at bounding box center [954, 612] width 967 height 64
click at [236, 50] on div "Claims Dashboard > Reimbursement > Ticket ID 145346" at bounding box center [220, 56] width 410 height 15
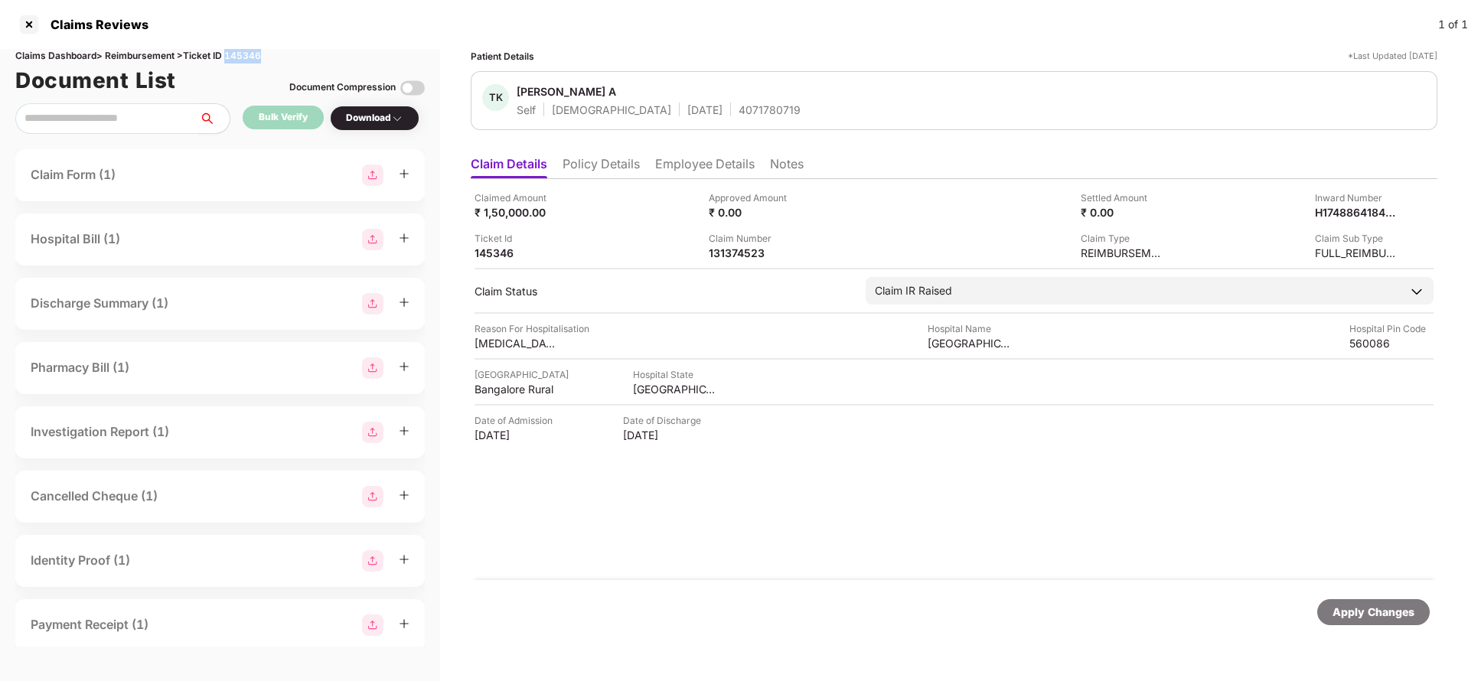
copy div "145346"
click at [1332, 612] on div "Apply Changes" at bounding box center [1374, 612] width 113 height 26
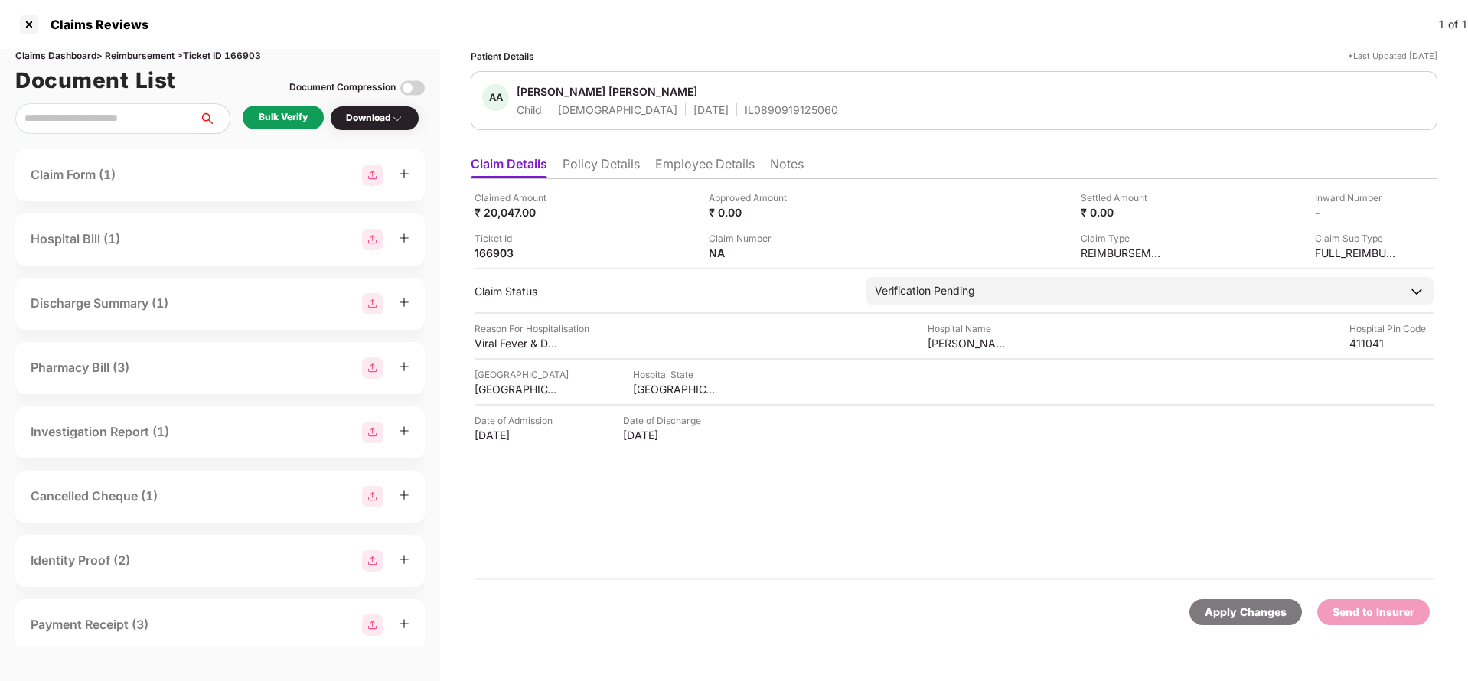
click at [628, 164] on li "Policy Details" at bounding box center [601, 167] width 77 height 22
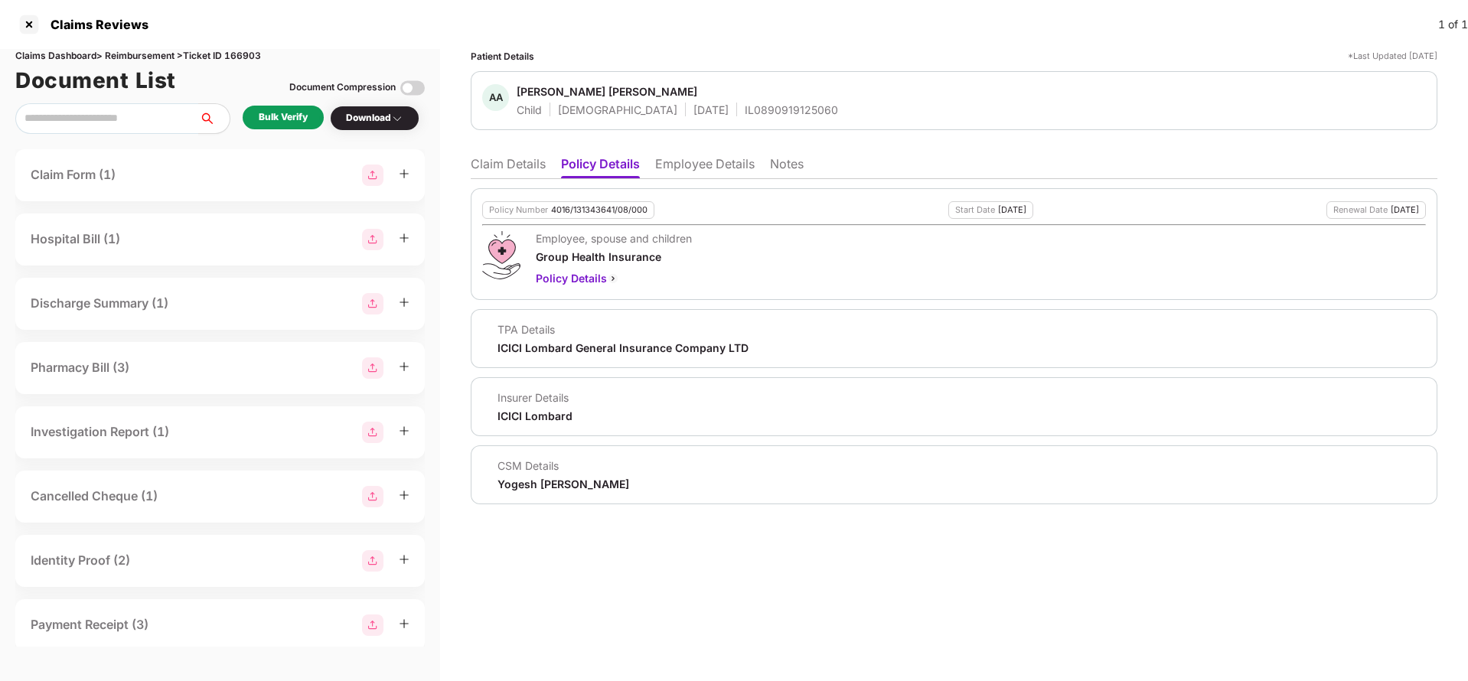
click at [560, 209] on div "4016/131343641/08/000" at bounding box center [599, 210] width 96 height 10
copy div "4016/131343641/08/000"
click at [726, 168] on li "Employee Details" at bounding box center [705, 167] width 100 height 22
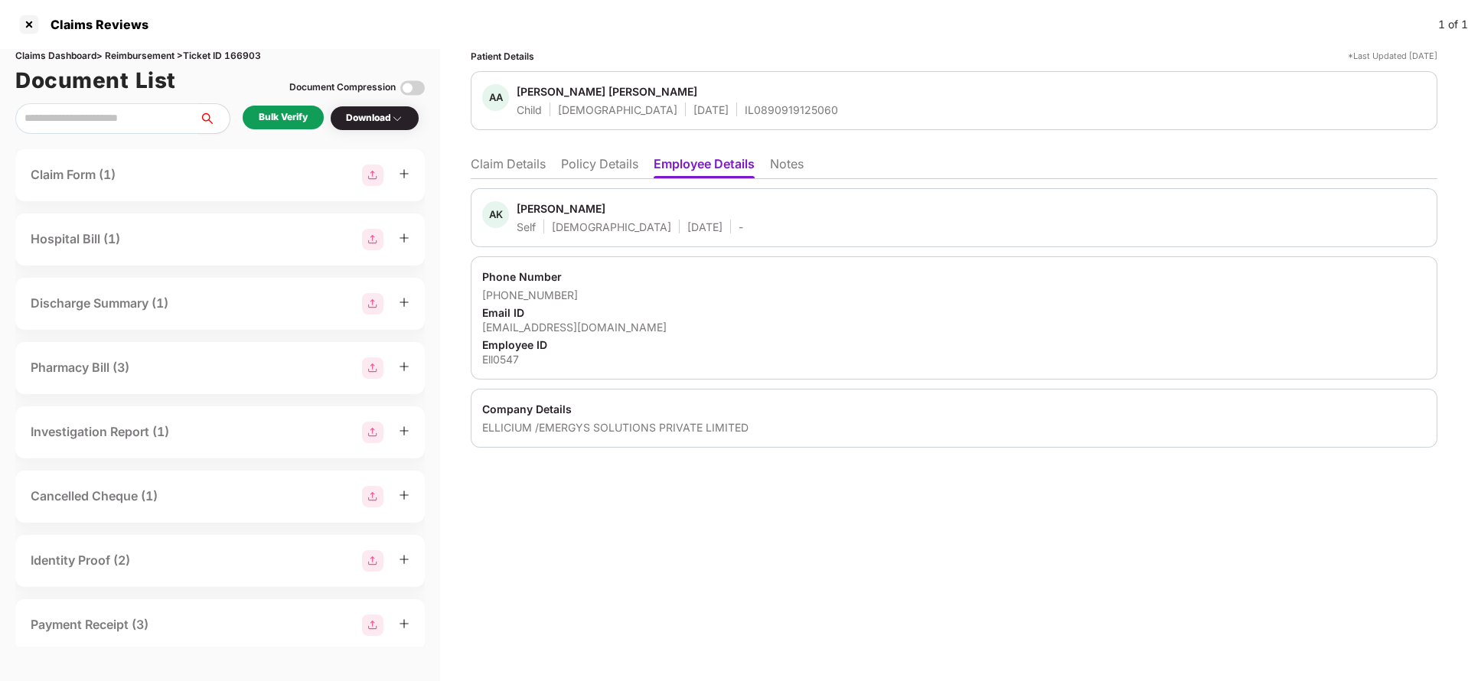
click at [593, 158] on li "Policy Details" at bounding box center [599, 167] width 77 height 22
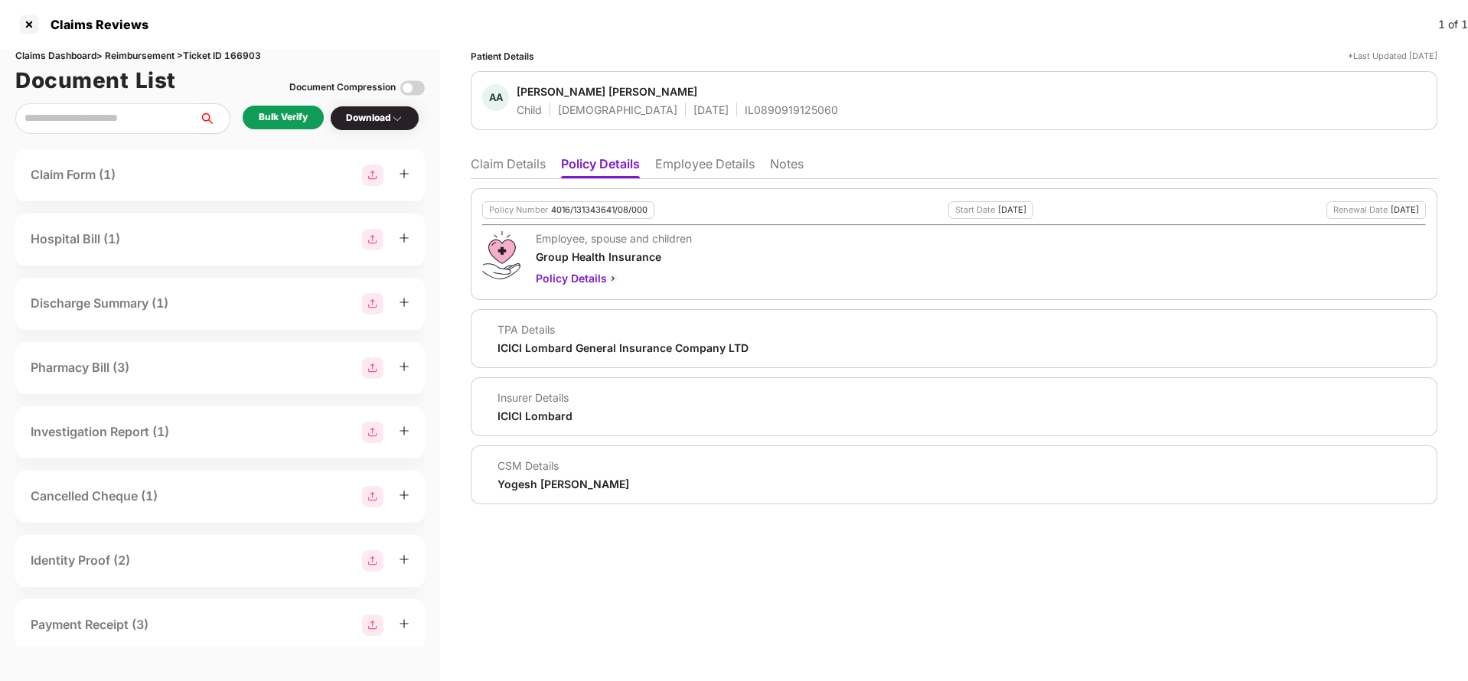
click at [698, 162] on li "Employee Details" at bounding box center [705, 167] width 100 height 22
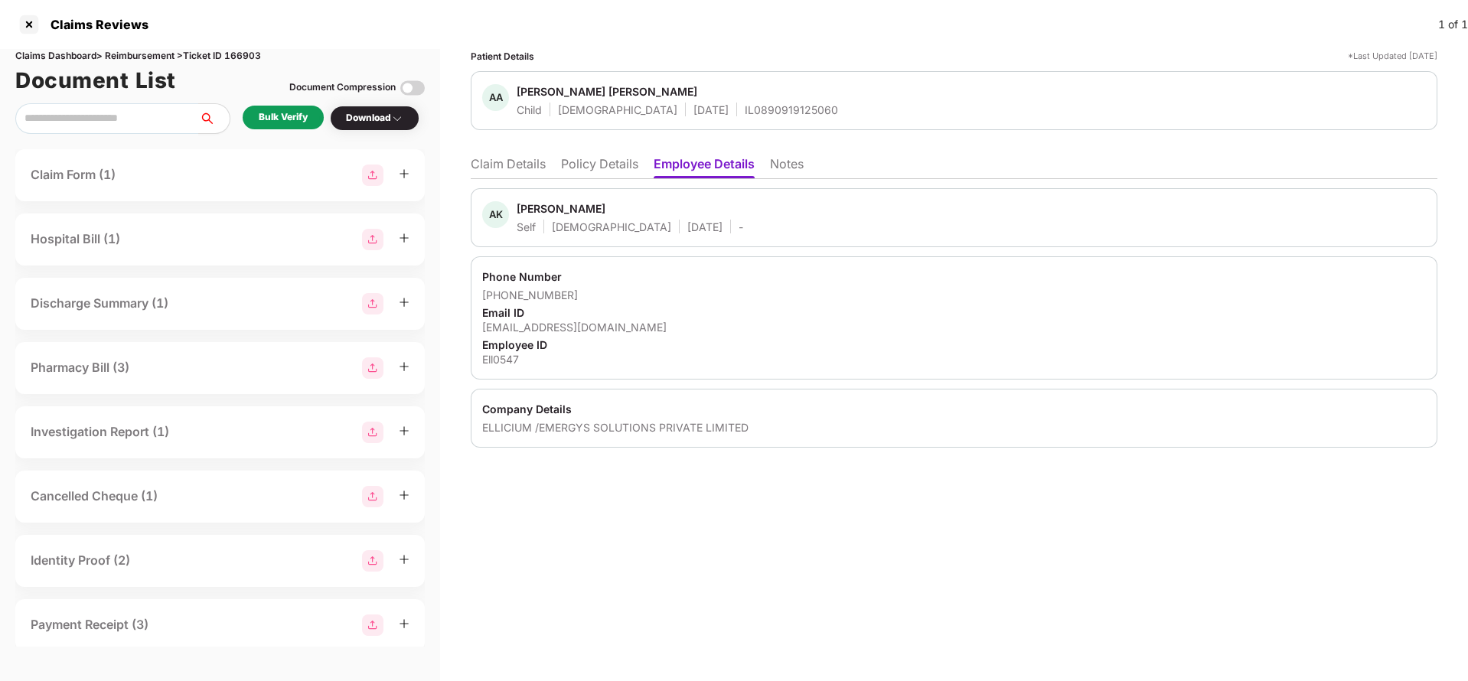
click at [471, 168] on div "Patient Details *Last Updated [DATE] AA [PERSON_NAME] [PERSON_NAME] Child [DEMO…" at bounding box center [954, 365] width 1028 height 632
click at [484, 166] on li "Claim Details" at bounding box center [508, 167] width 75 height 22
